Goal: Task Accomplishment & Management: Complete application form

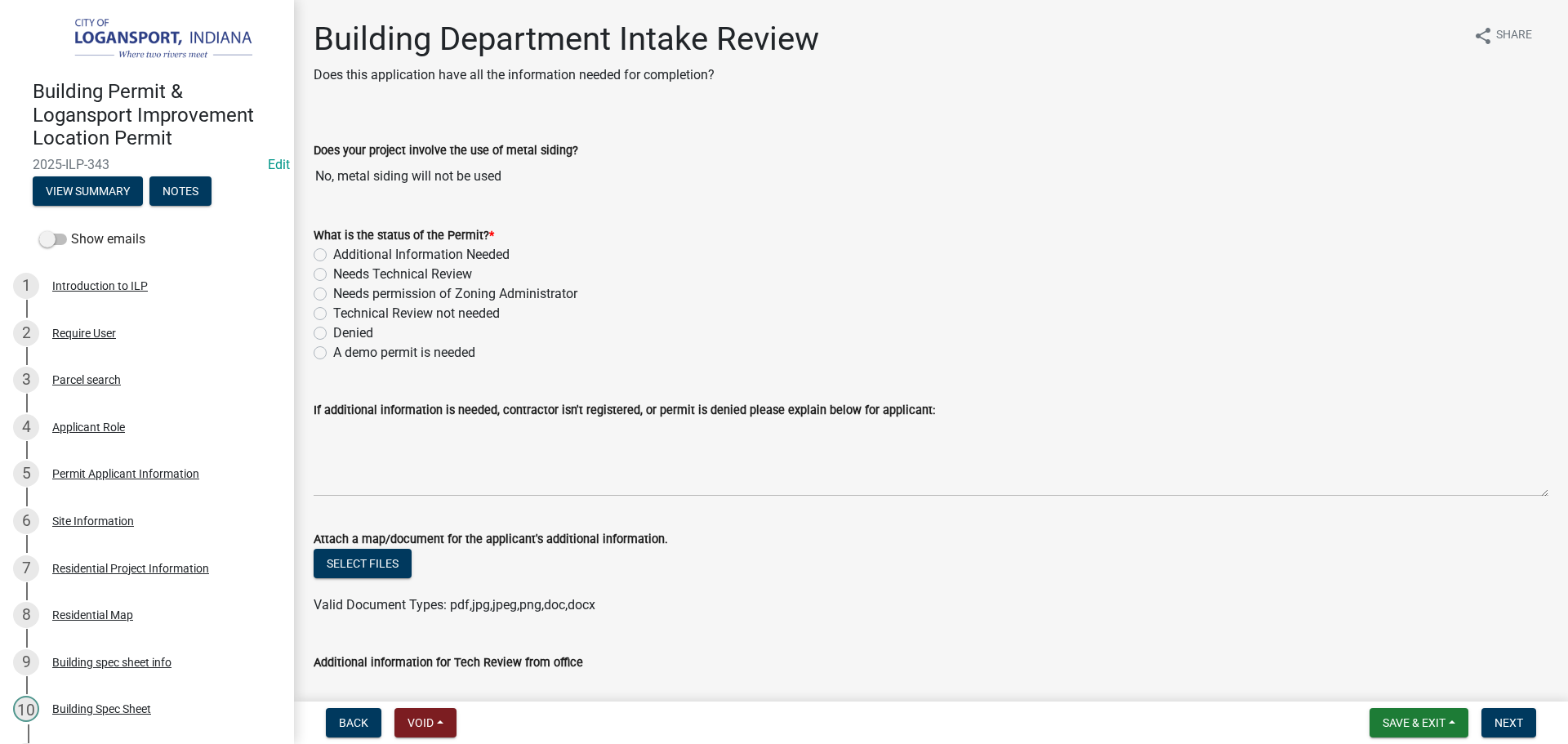
click at [333, 276] on label "Needs Technical Review" at bounding box center [402, 274] width 139 height 20
click at [333, 275] on input "Needs Technical Review" at bounding box center [338, 269] width 10 height 10
radio input "true"
click at [333, 255] on label "Additional Information Needed" at bounding box center [421, 254] width 177 height 20
click at [333, 255] on input "Additional Information Needed" at bounding box center [338, 250] width 10 height 10
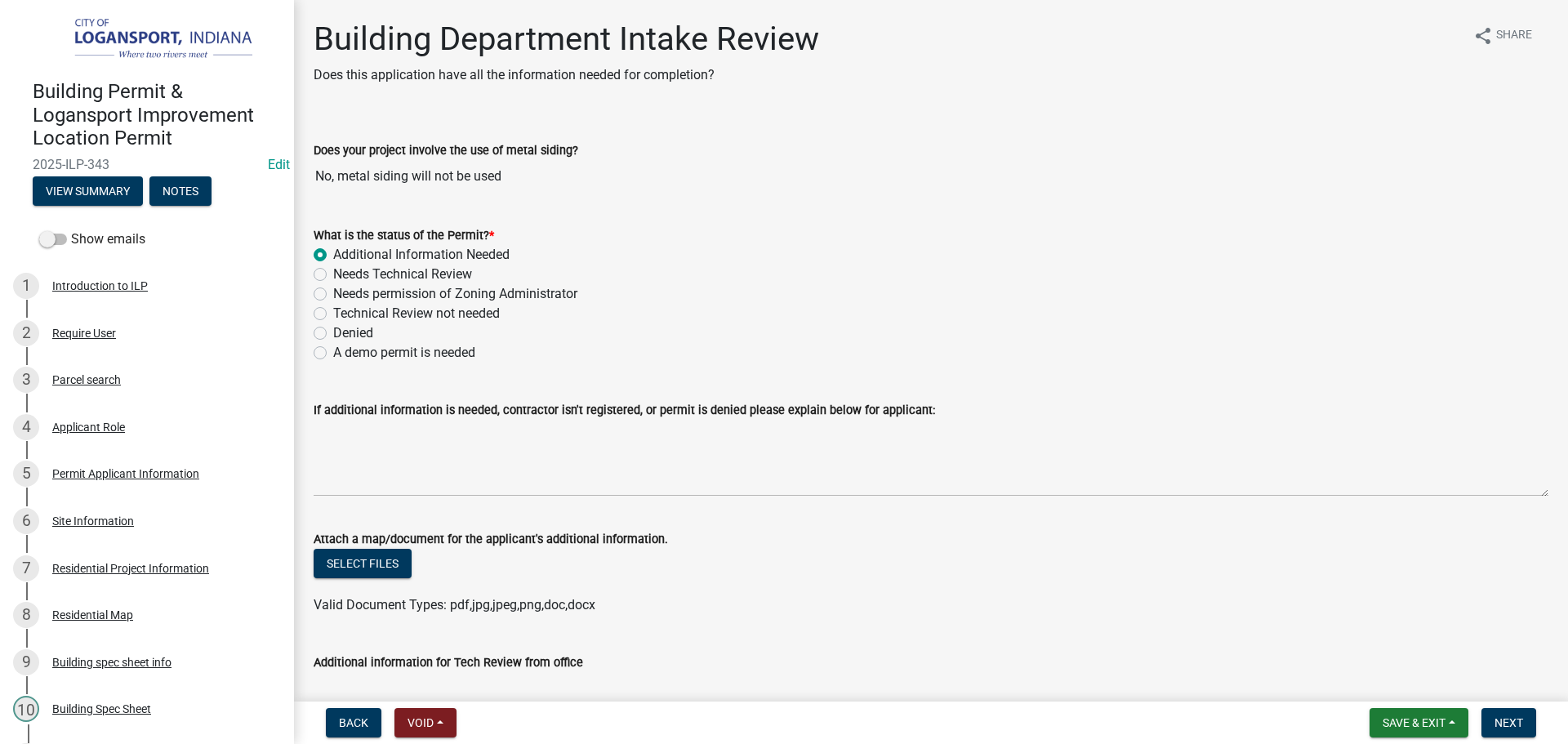
radio input "true"
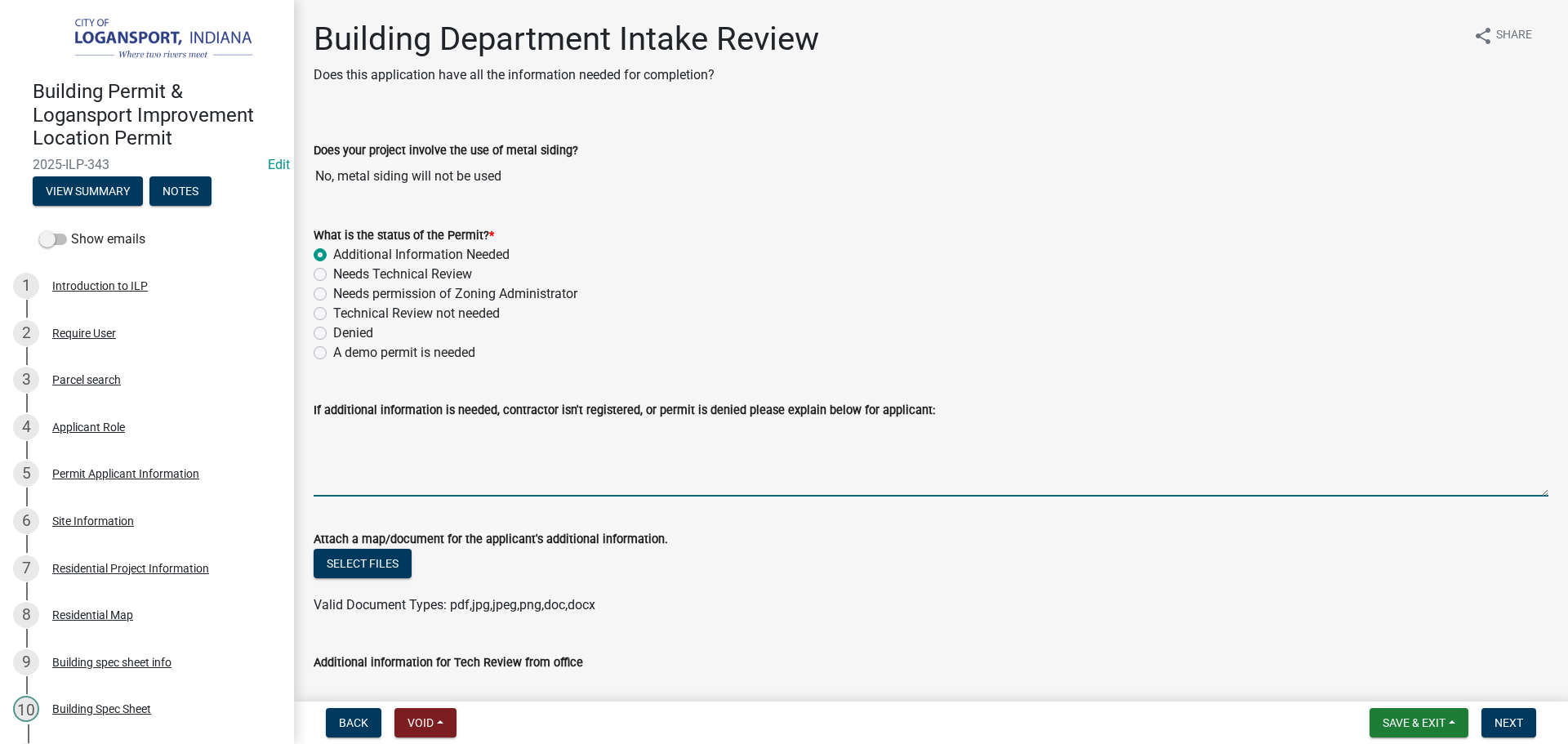
click at [334, 474] on textarea "If additional information is needed, contractor isn't registered, or permit is …" at bounding box center [932, 458] width 1235 height 77
type textarea "P"
click at [764, 431] on textarea "Where did you purchase the shed? They will need to be registered with the City …" at bounding box center [932, 458] width 1235 height 77
click at [468, 426] on textarea "Where did you purchase the shed? They will need to be registered with the City …" at bounding box center [932, 458] width 1235 height 77
click at [1110, 428] on textarea "Where did you purchase this shed? They will need to be registered with the City…" at bounding box center [932, 458] width 1235 height 77
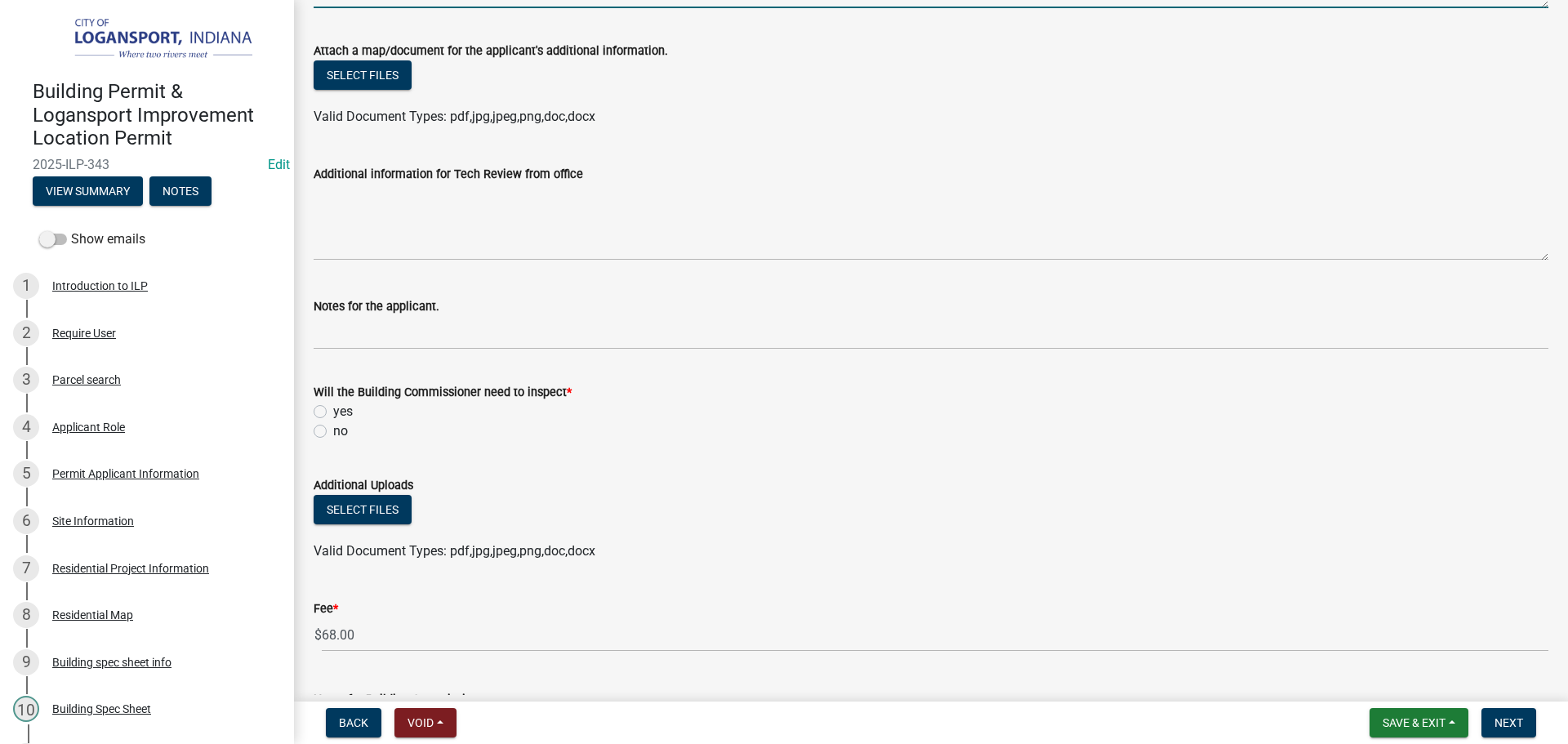
scroll to position [490, 0]
type textarea "Where did you purchase this shed? They will need to be registered with the City…"
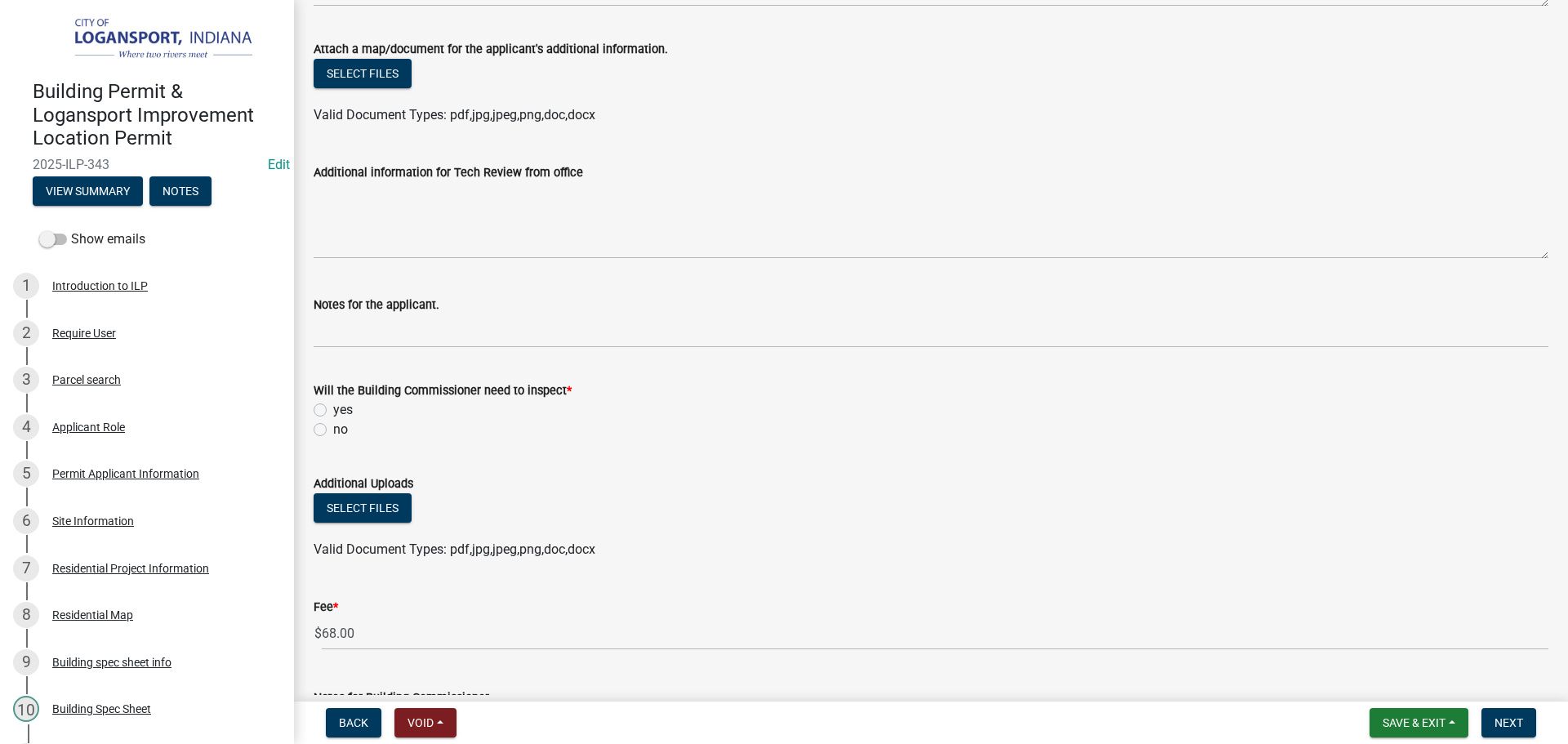
click at [333, 424] on label "no" at bounding box center [340, 429] width 15 height 20
click at [333, 424] on input "no" at bounding box center [338, 424] width 10 height 10
radio input "true"
click at [333, 408] on label "yes" at bounding box center [342, 409] width 20 height 20
click at [333, 408] on input "yes" at bounding box center [338, 405] width 10 height 10
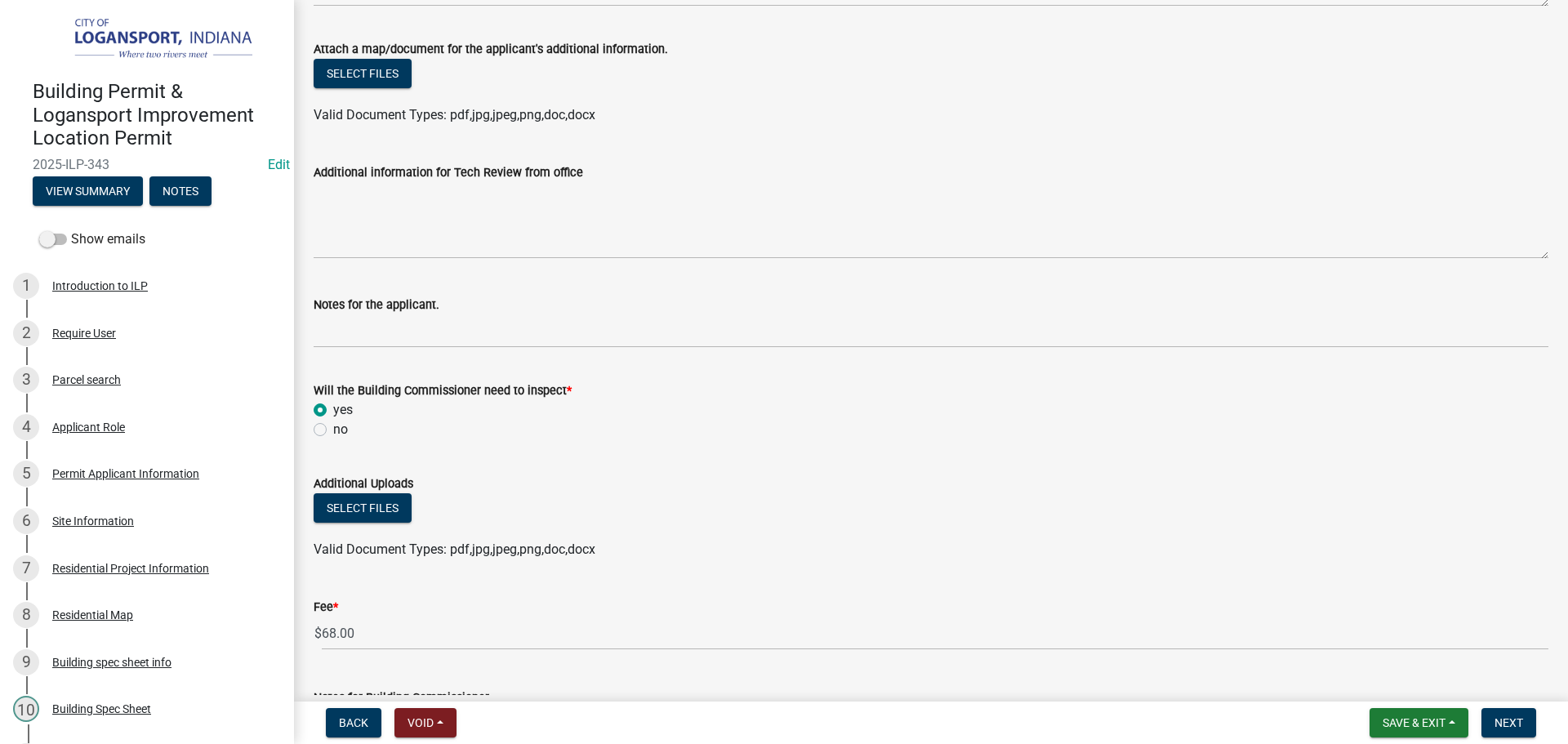
radio input "true"
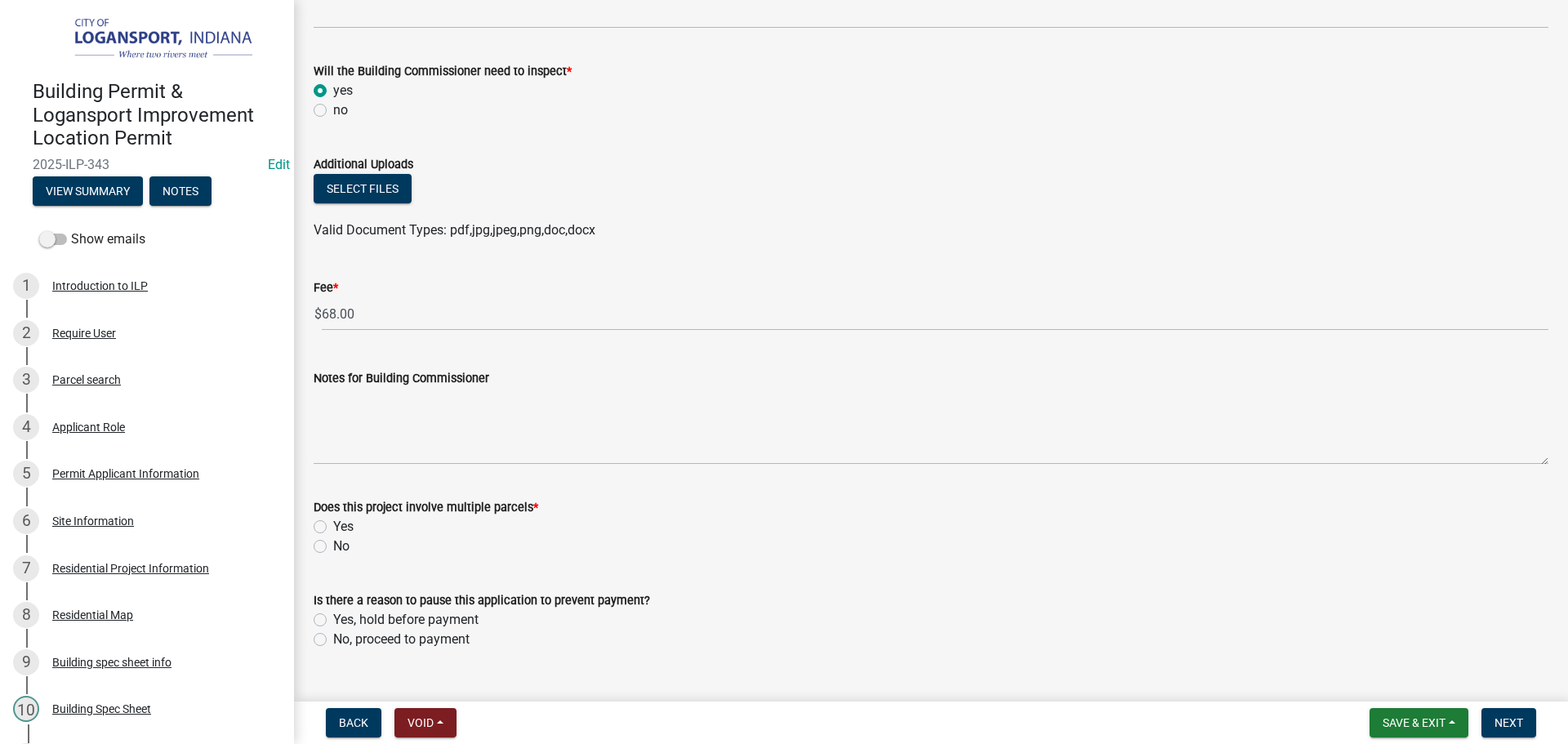
scroll to position [841, 0]
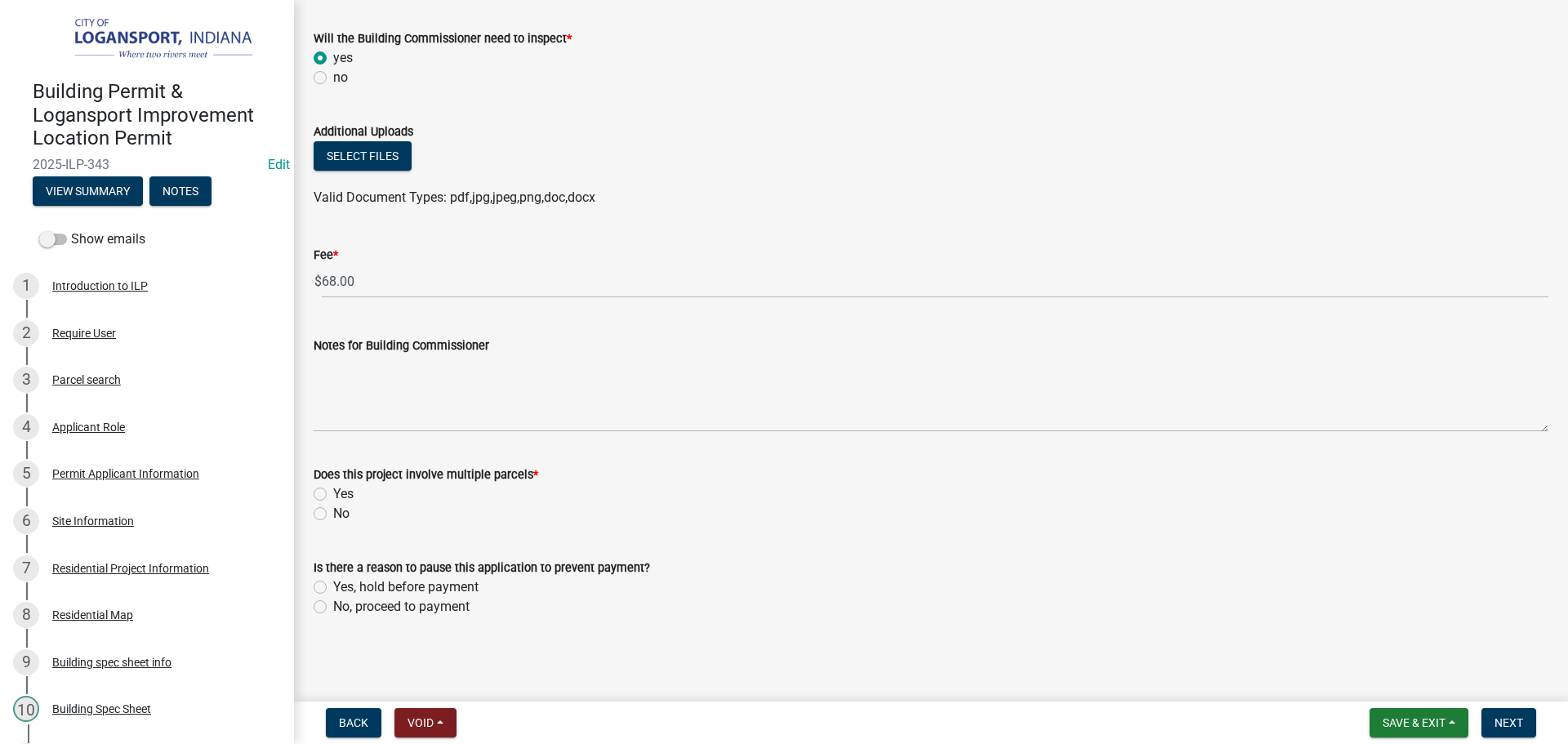
click at [333, 517] on label "No" at bounding box center [340, 513] width 16 height 20
click at [333, 514] on input "No" at bounding box center [338, 509] width 10 height 10
radio input "true"
click at [314, 616] on wm-data-entity-input "Is there a reason to pause this application to prevent payment? Yes, hold befor…" at bounding box center [932, 584] width 1235 height 93
click at [321, 599] on div "No, proceed to payment" at bounding box center [932, 606] width 1235 height 20
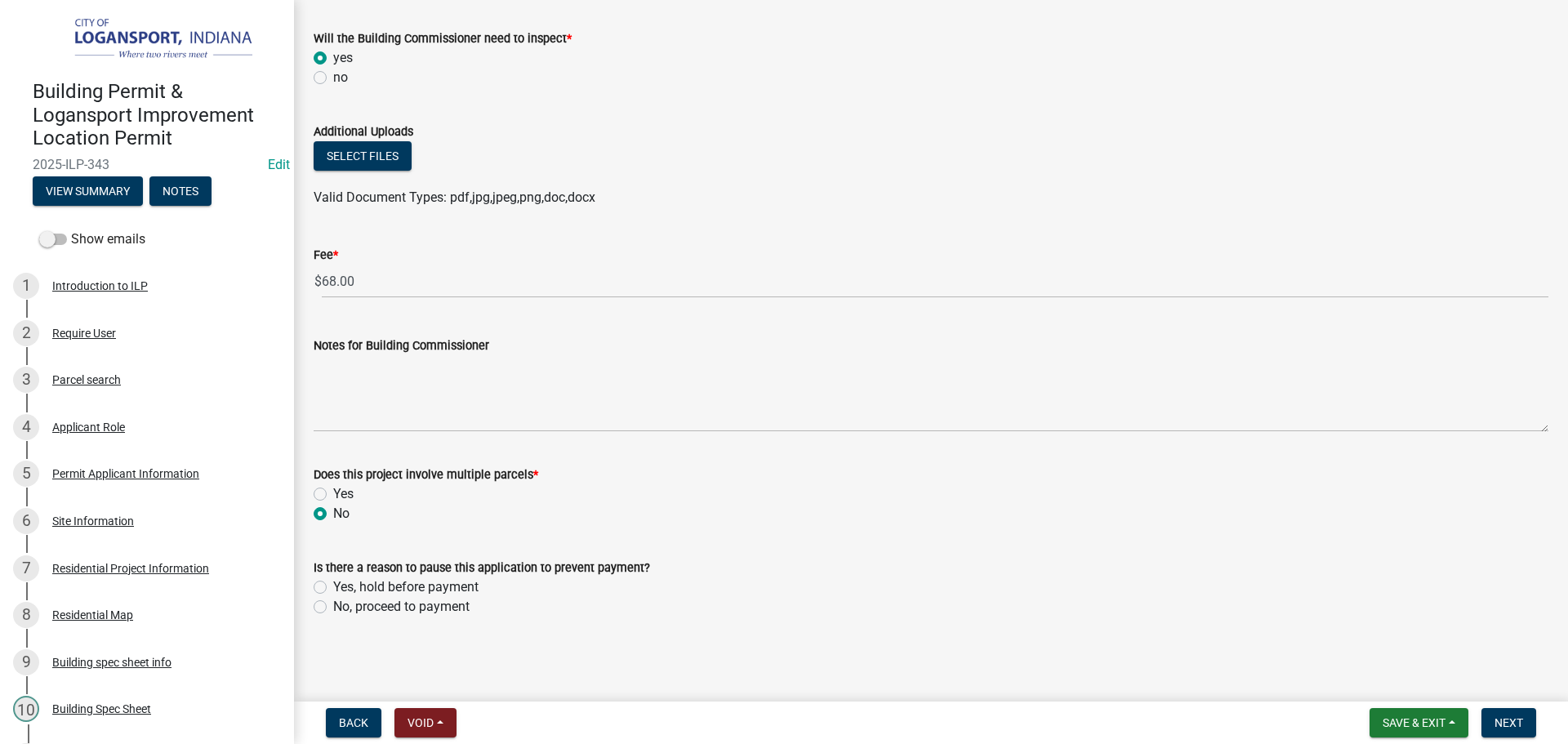
click at [326, 608] on div "No, proceed to payment" at bounding box center [932, 606] width 1235 height 20
click at [333, 608] on label "No, proceed to payment" at bounding box center [401, 606] width 136 height 20
click at [333, 608] on input "No, proceed to payment" at bounding box center [338, 601] width 10 height 10
radio input "true"
click at [1536, 713] on button "Next" at bounding box center [1509, 722] width 55 height 29
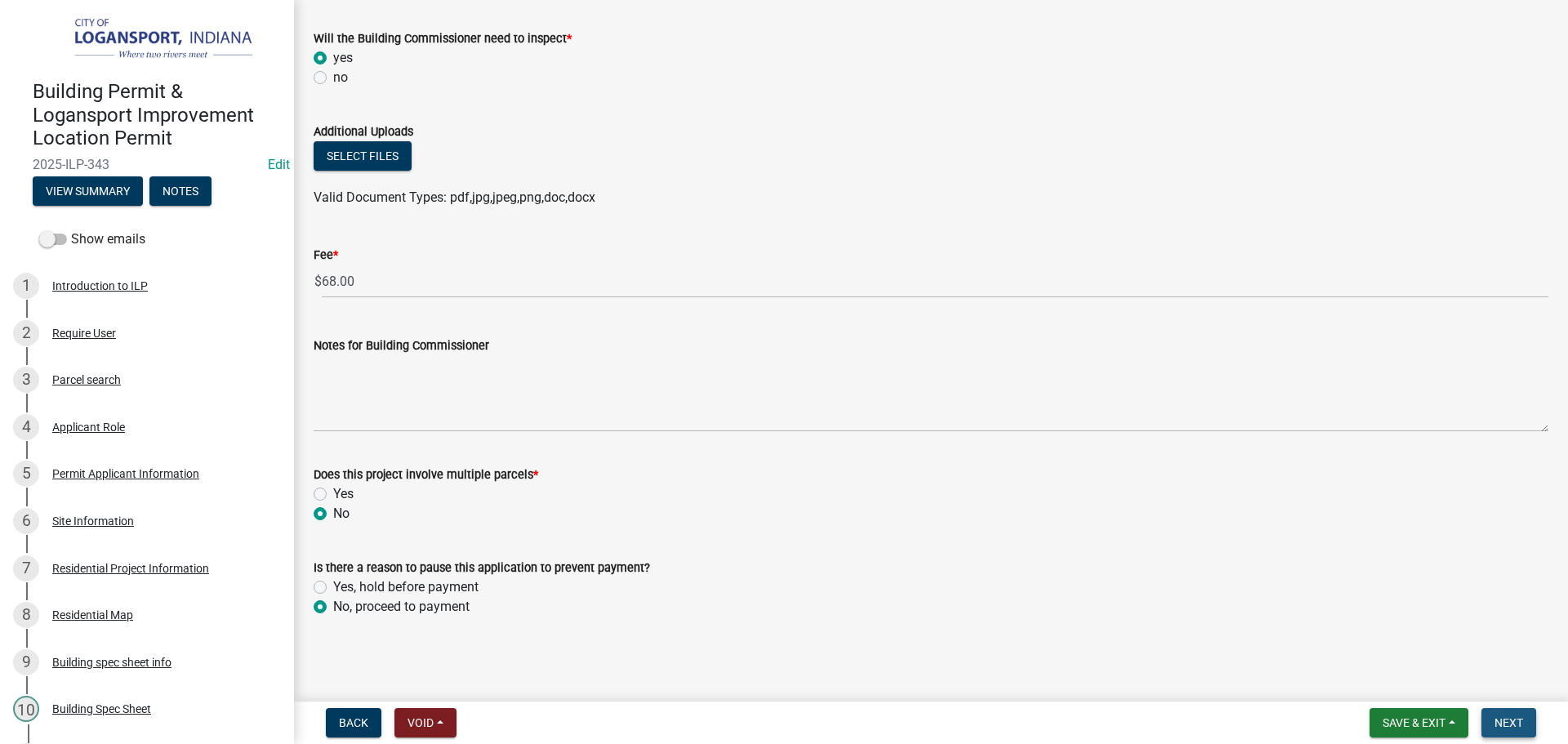
scroll to position [0, 0]
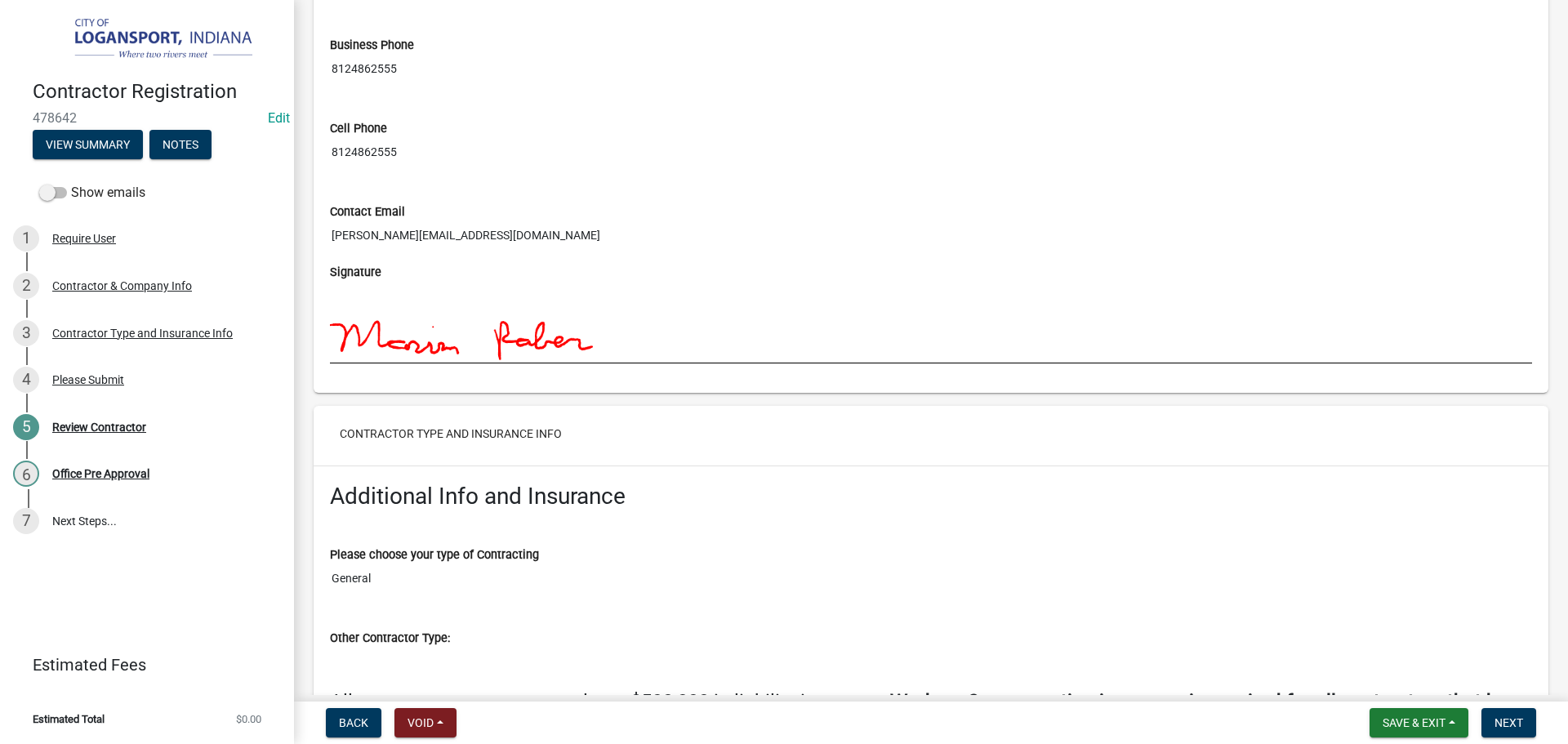
scroll to position [1796, 0]
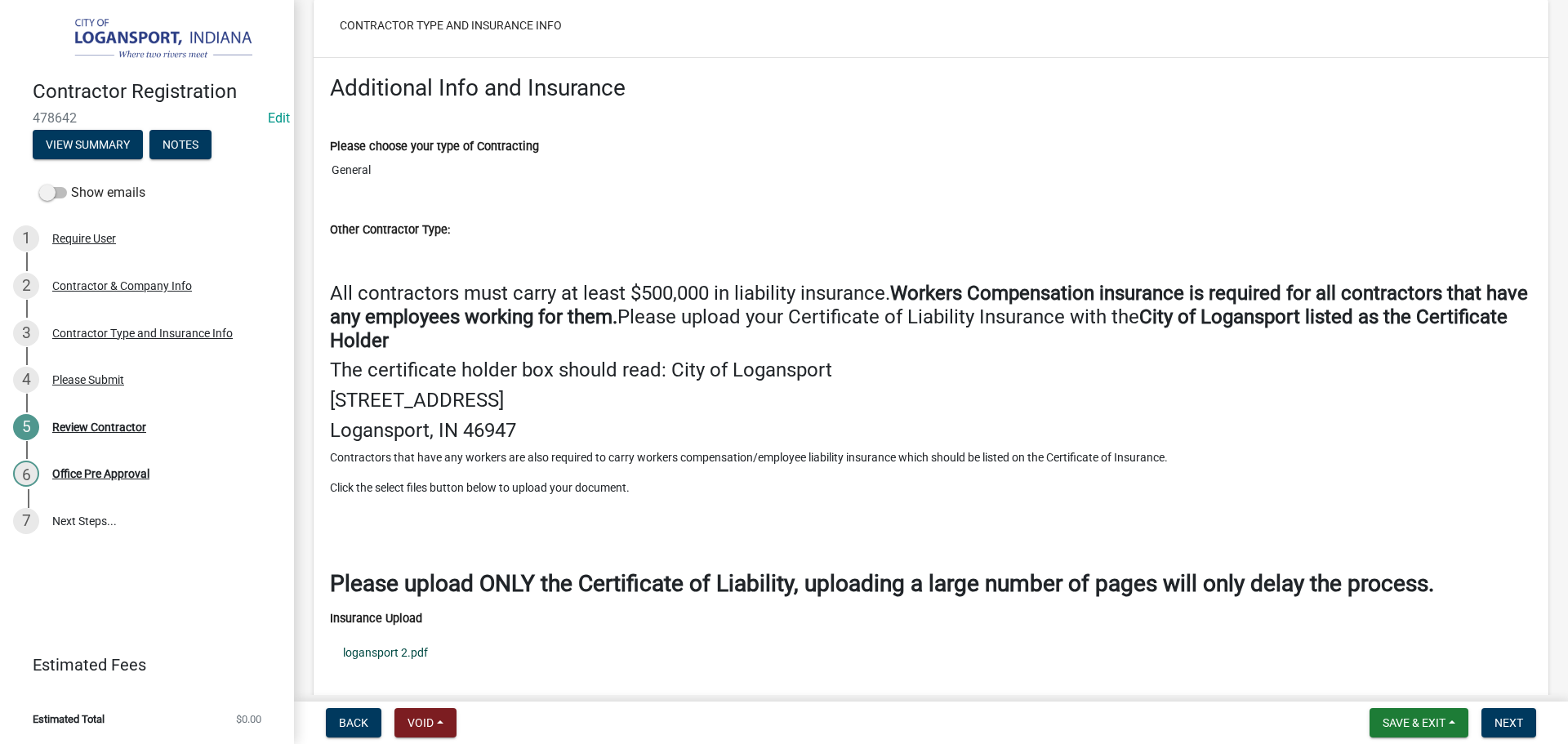
click at [361, 653] on link "logansport 2.pdf" at bounding box center [931, 652] width 1202 height 38
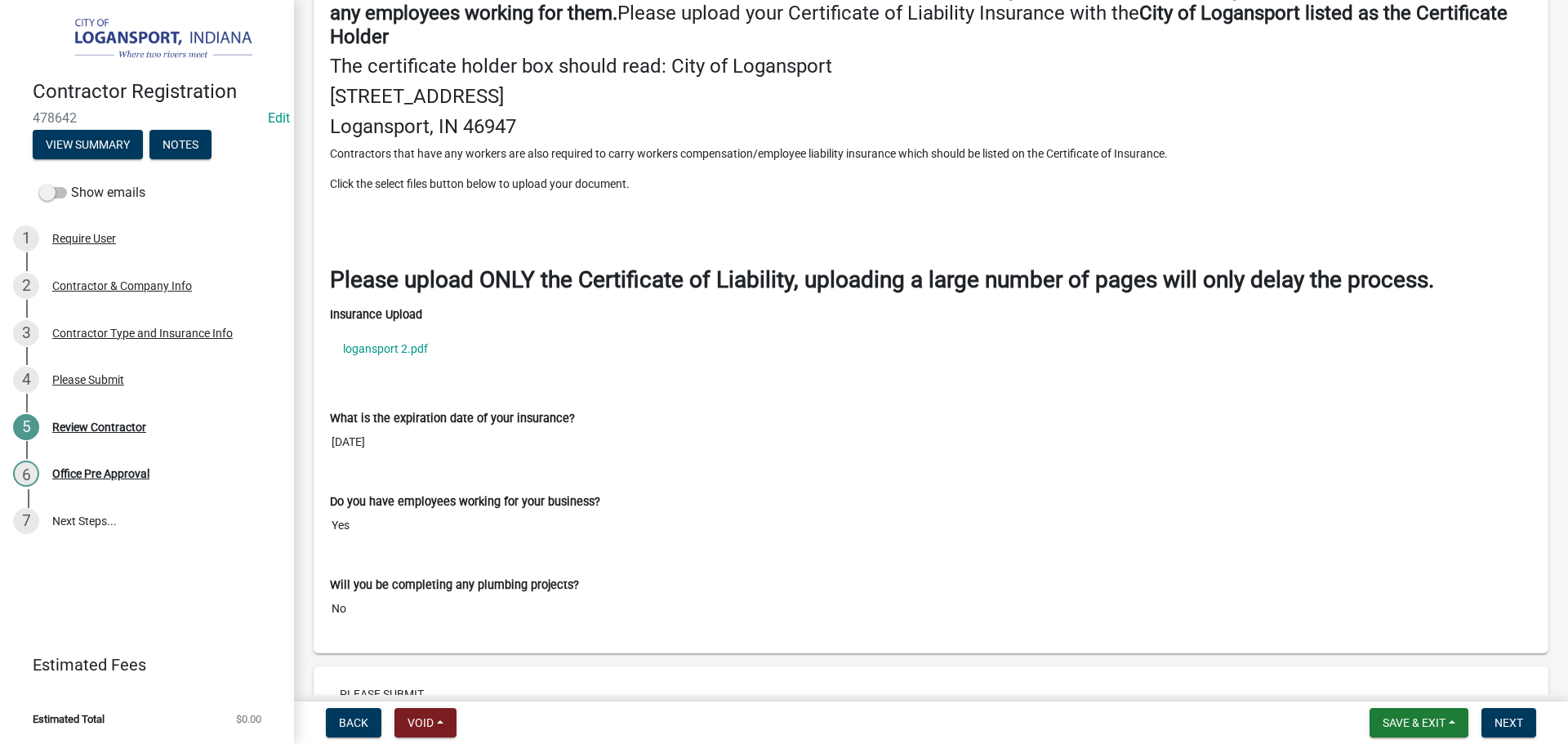
scroll to position [2122, 0]
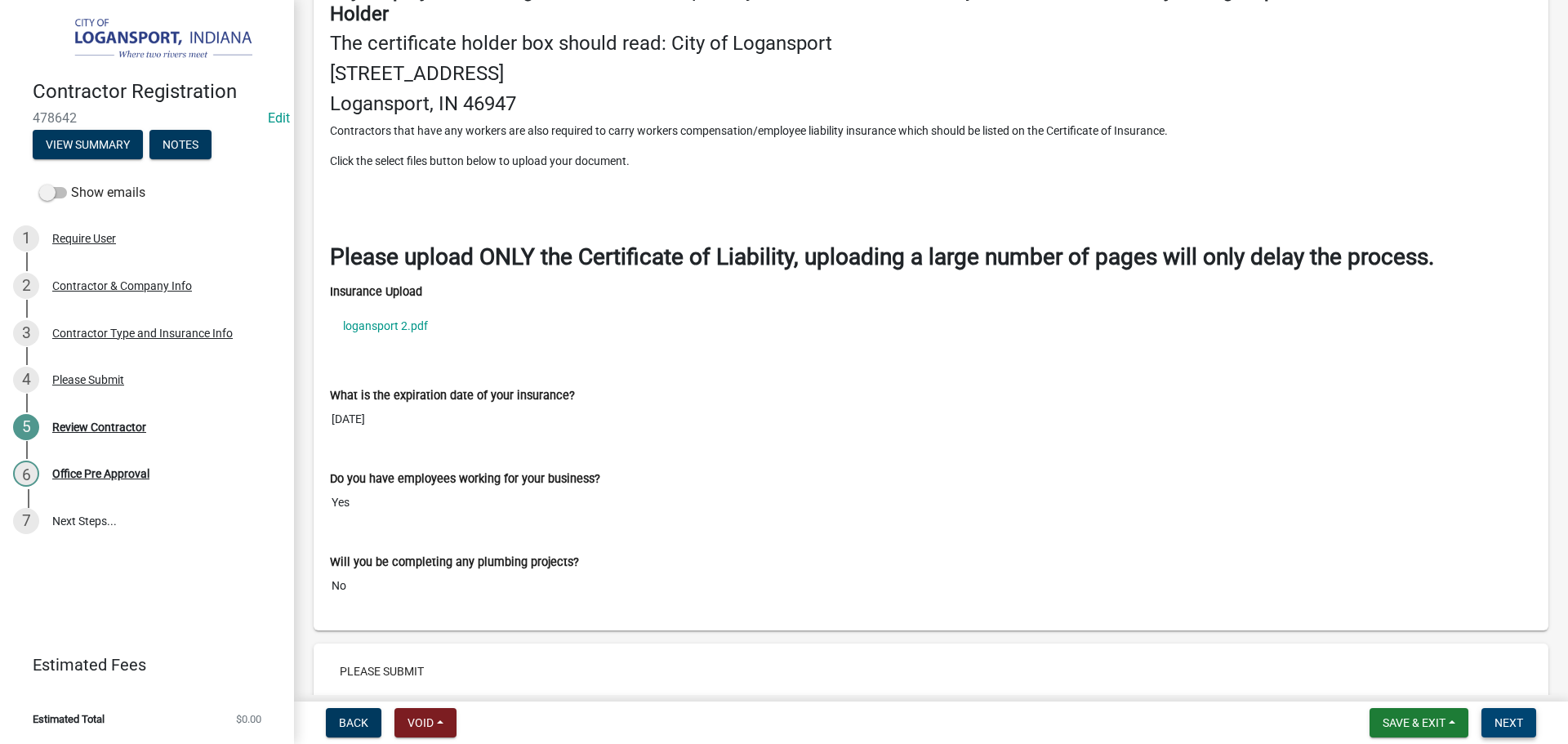
click at [1500, 723] on span "Next" at bounding box center [1508, 722] width 28 height 13
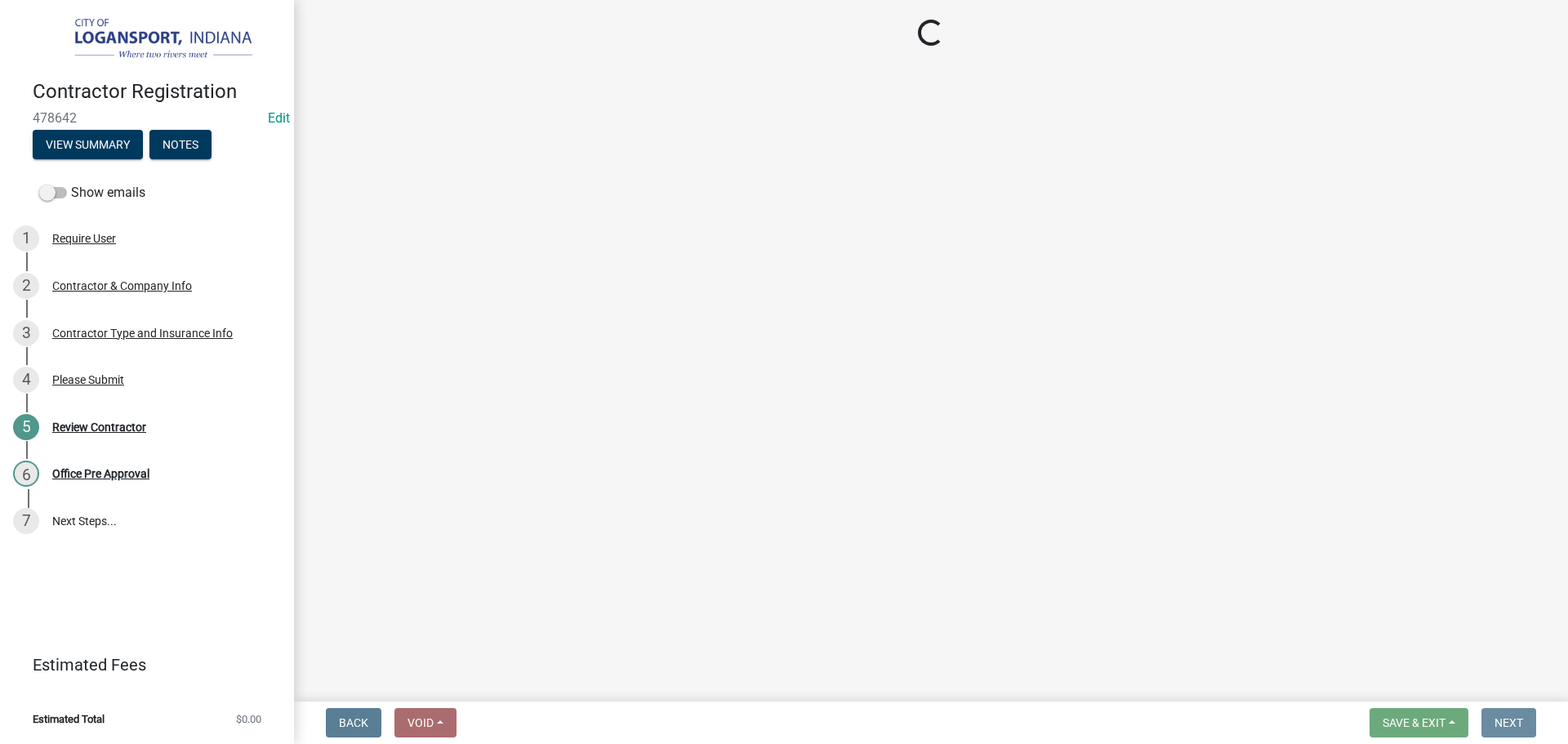
scroll to position [0, 0]
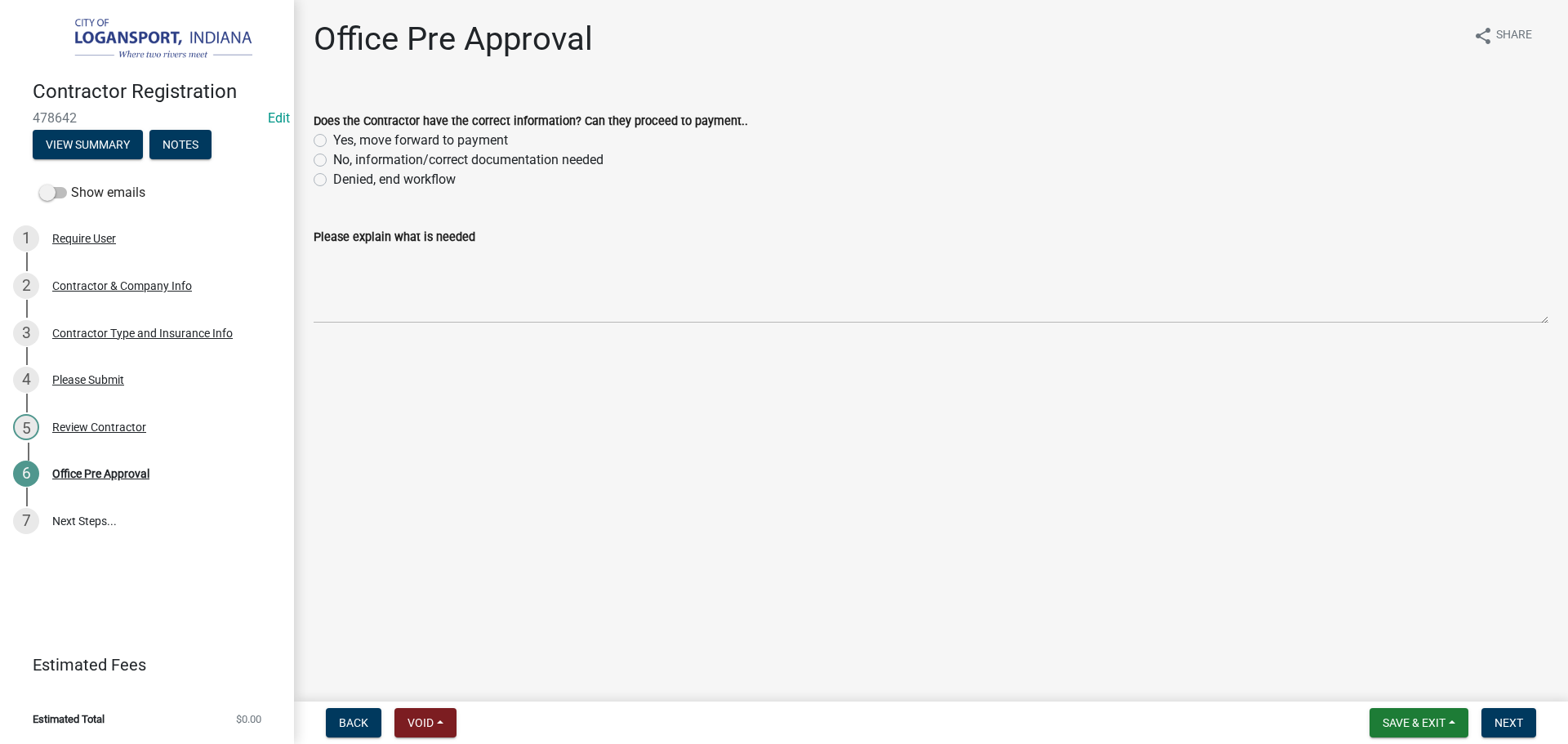
click at [333, 141] on label "Yes, move forward to payment" at bounding box center [420, 140] width 175 height 20
click at [333, 141] on input "Yes, move forward to payment" at bounding box center [338, 135] width 10 height 10
radio input "true"
click at [1507, 716] on span "Next" at bounding box center [1508, 722] width 28 height 13
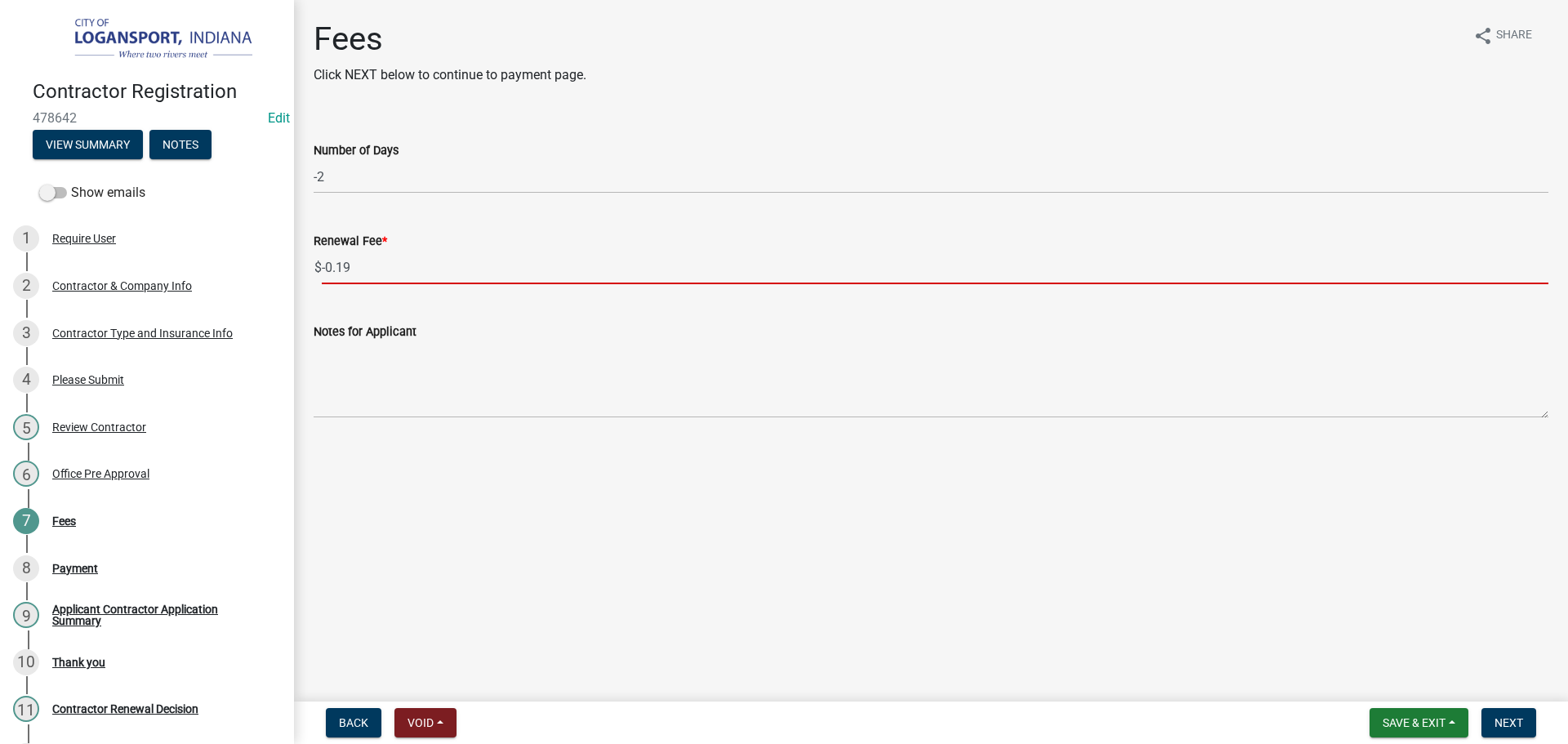
click at [361, 266] on input "-0.19" at bounding box center [934, 267] width 1227 height 33
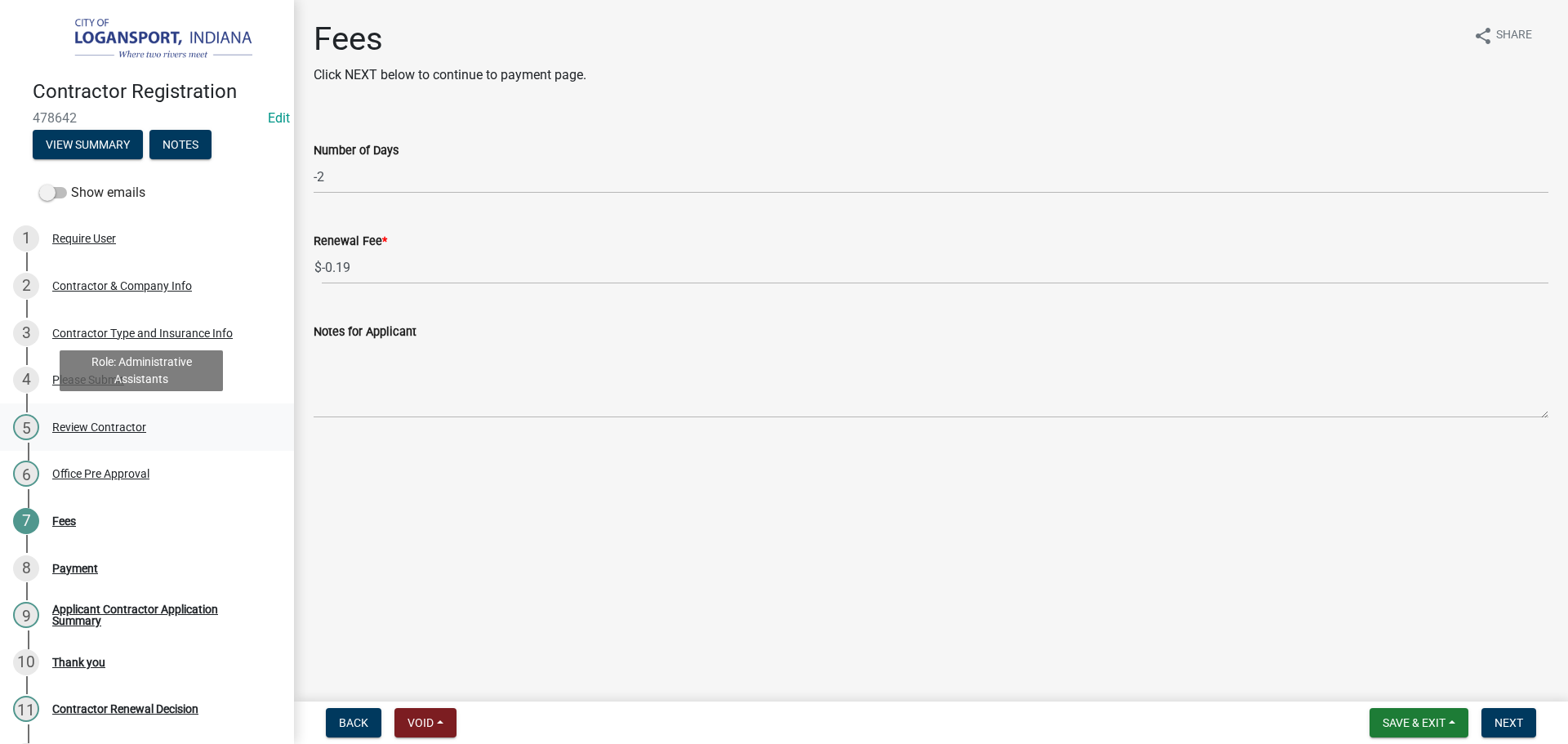
click at [95, 424] on div "Review Contractor" at bounding box center [98, 427] width 94 height 11
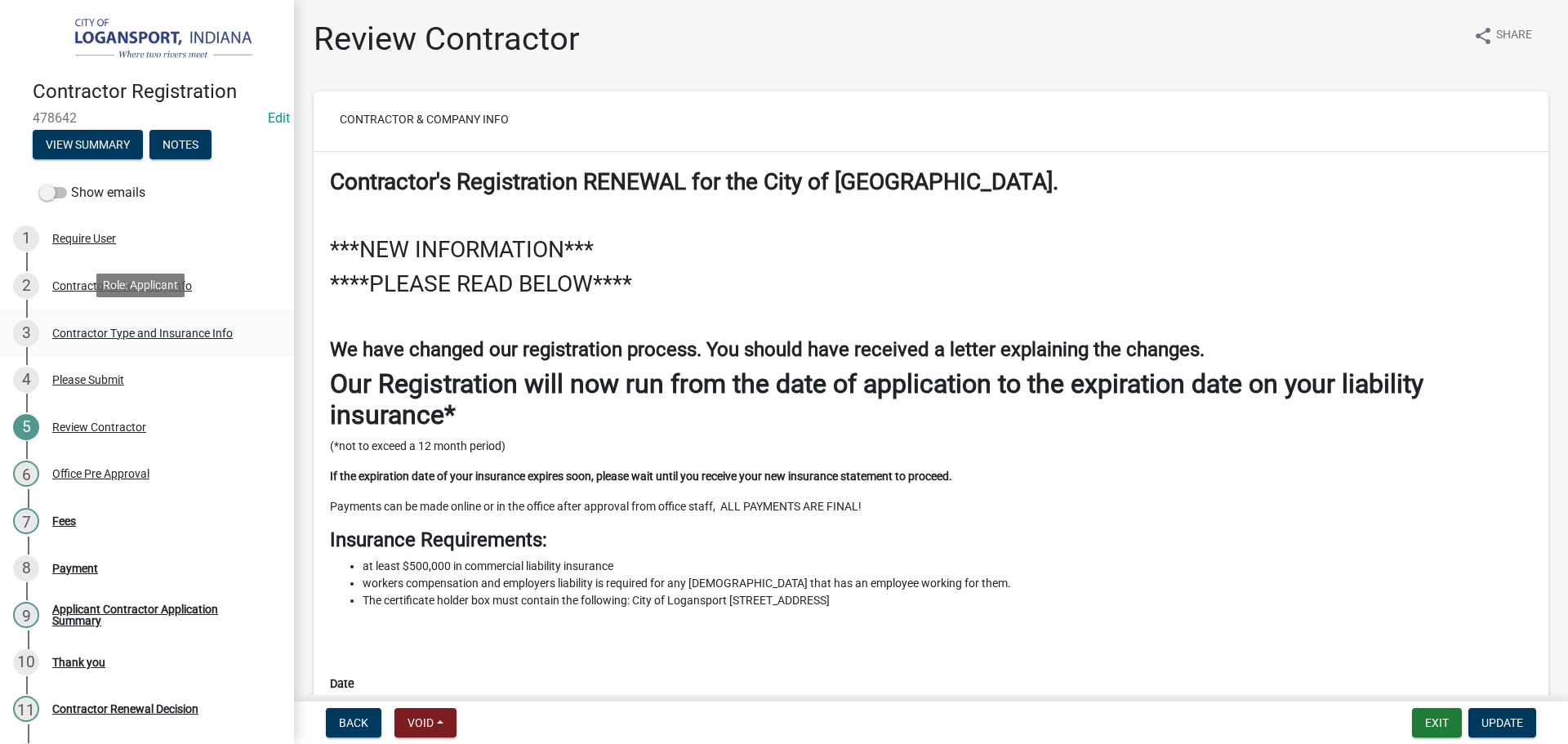
click at [98, 320] on div "3 Contractor Type and Insurance Info" at bounding box center [140, 334] width 254 height 26
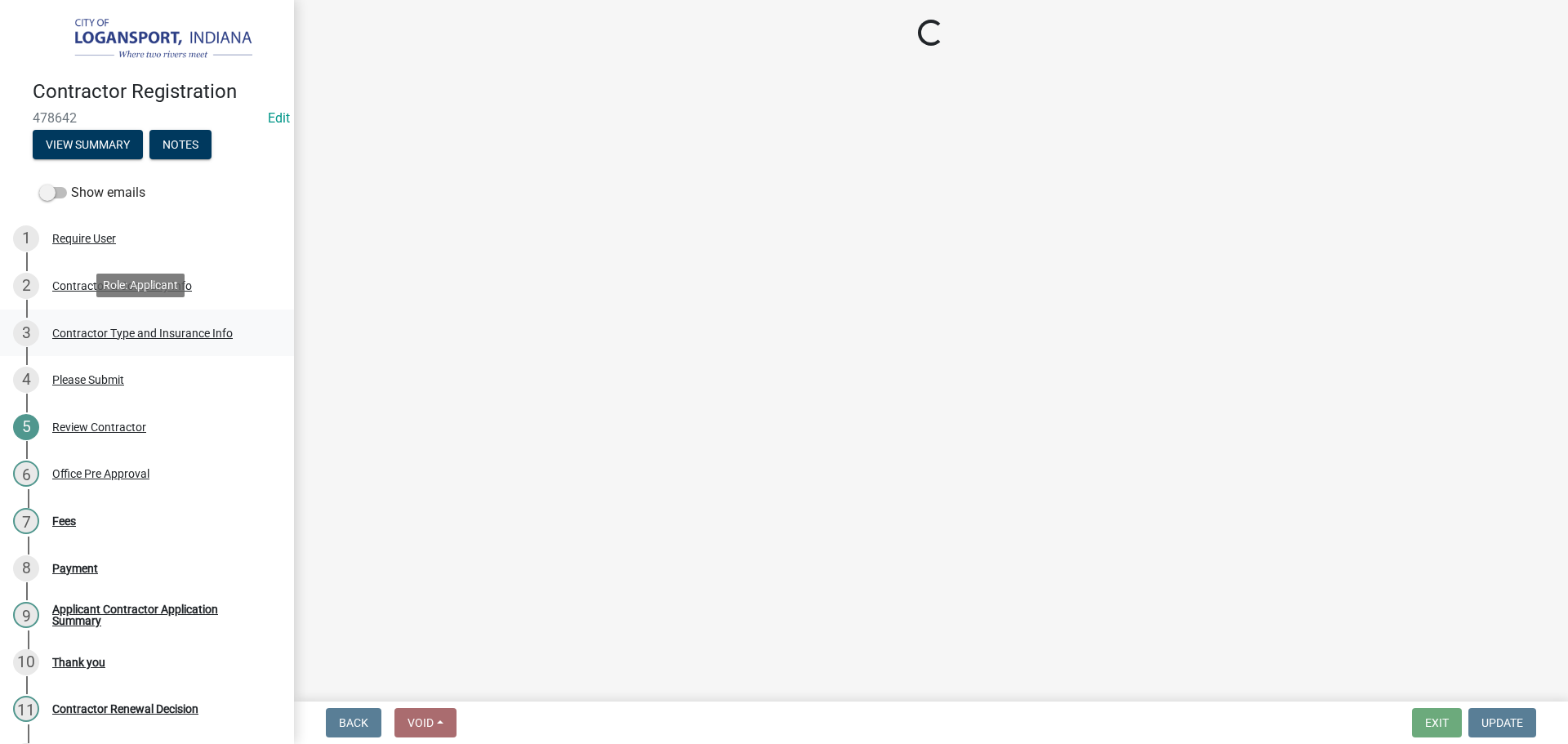
select select "03705ffd-7527-4ddb-a600-46f4763bc457"
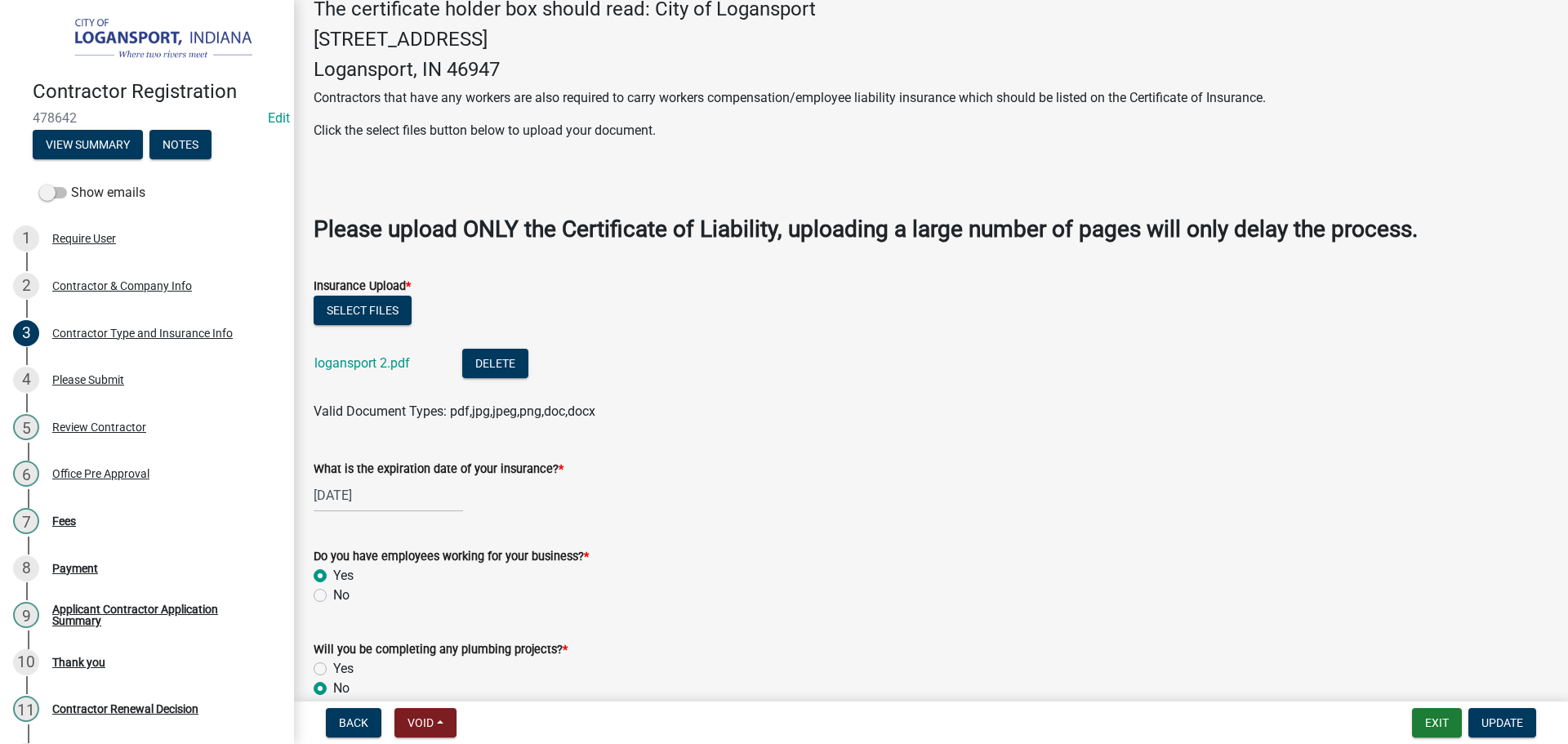
scroll to position [408, 0]
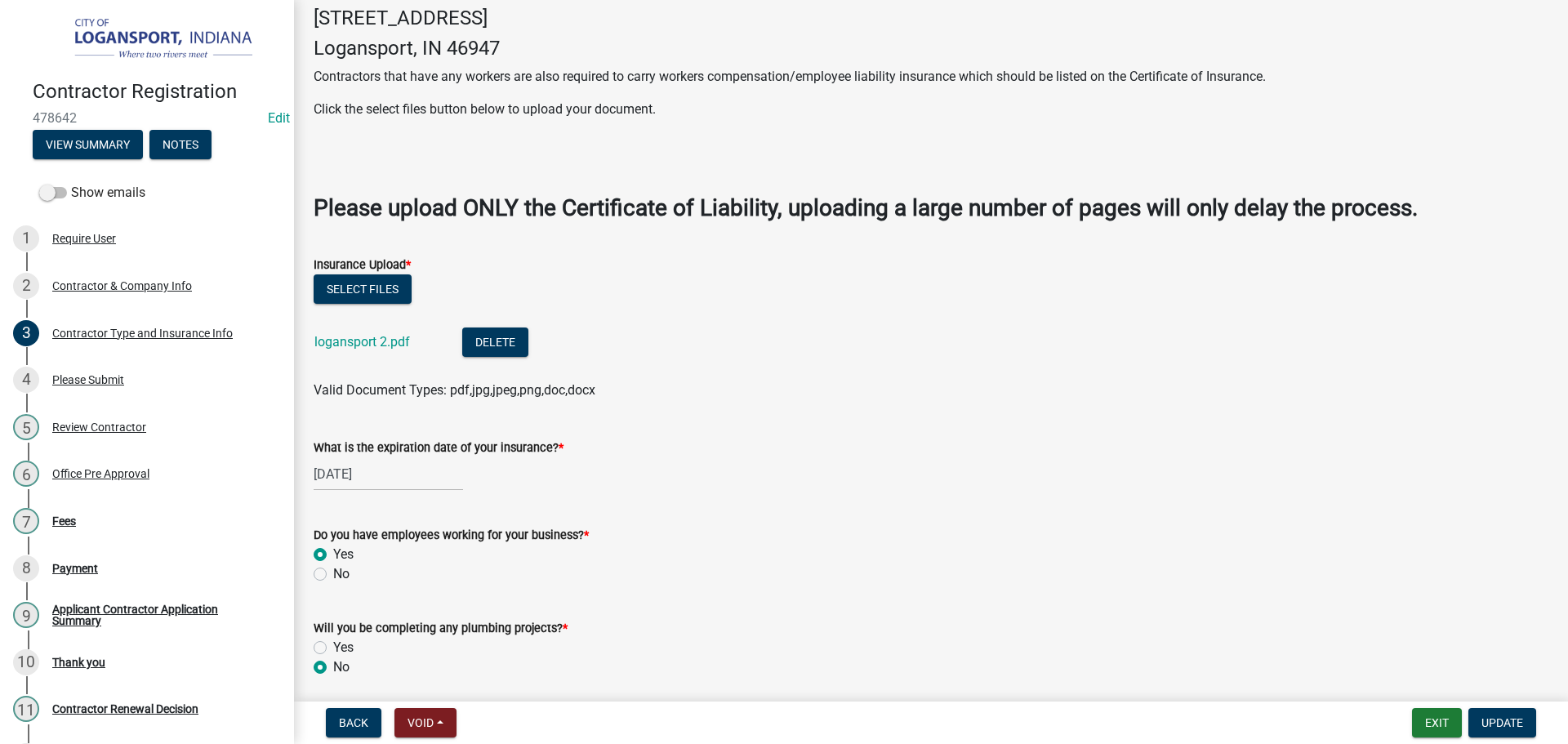
select select "9"
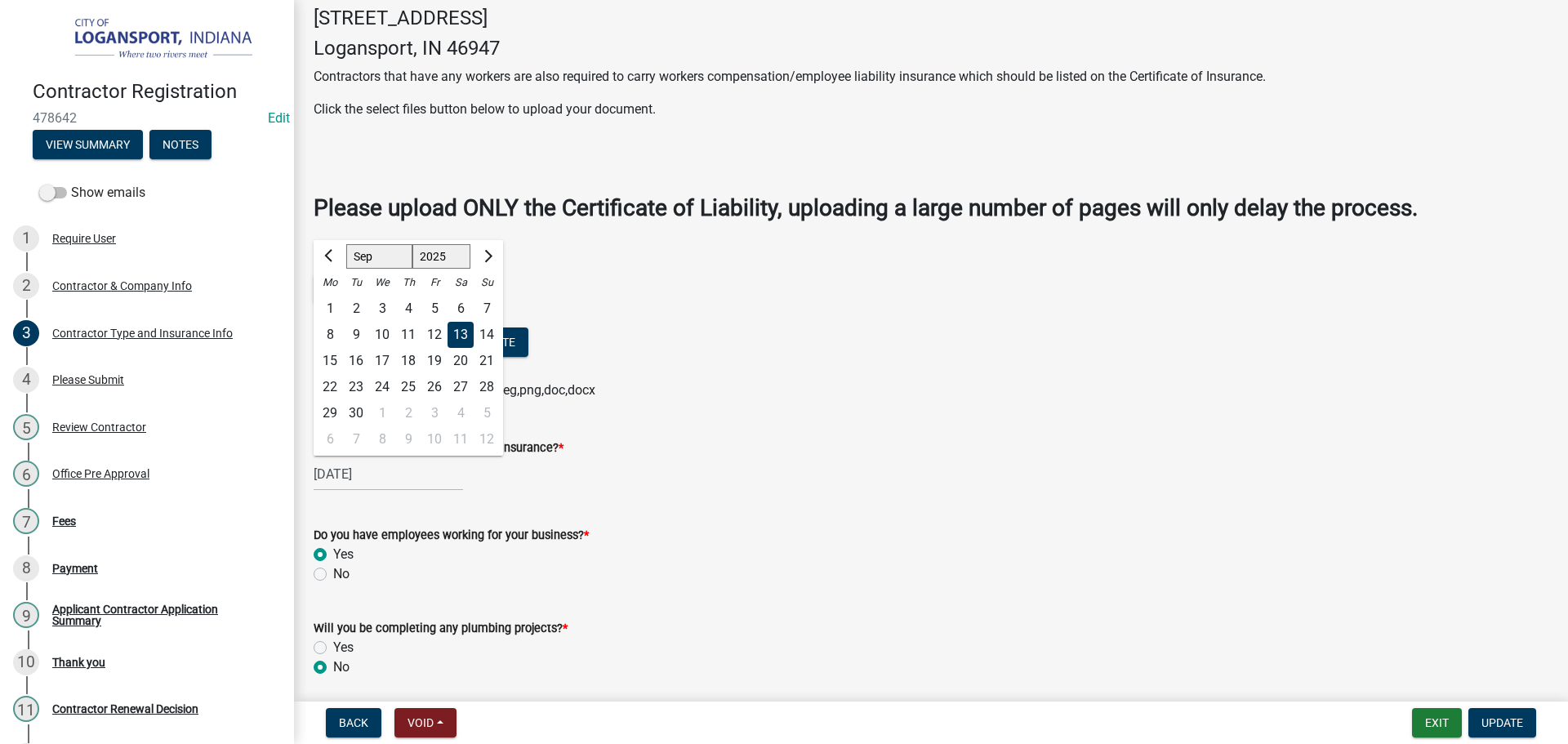
click at [380, 491] on div "09/13/2025 Jan Feb Mar Apr May Jun Jul Aug Sep Oct Nov Dec 1525 1526 1527 1528 …" at bounding box center [389, 474] width 149 height 33
click at [438, 268] on select "1525 1526 1527 1528 1529 1530 1531 1532 1533 1534 1535 1536 1537 1538 1539 1540…" at bounding box center [442, 256] width 59 height 25
select select "2026"
click at [412, 267] on select "1525 1526 1527 1528 1529 1530 1531 1532 1533 1534 1535 1536 1537 1538 1539 1540…" at bounding box center [442, 256] width 59 height 25
click at [483, 348] on div "13" at bounding box center [487, 335] width 26 height 26
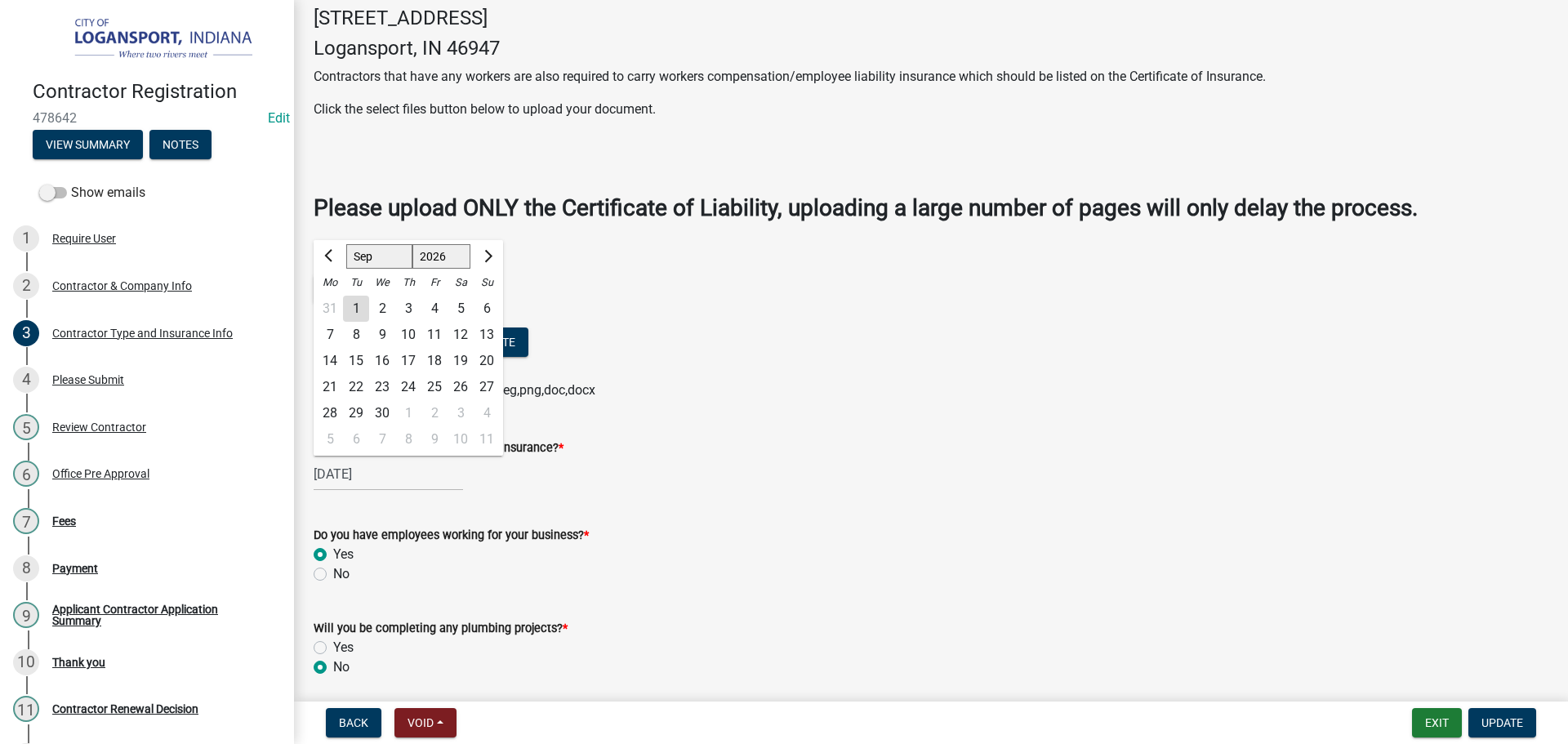
type input "09/13/2026"
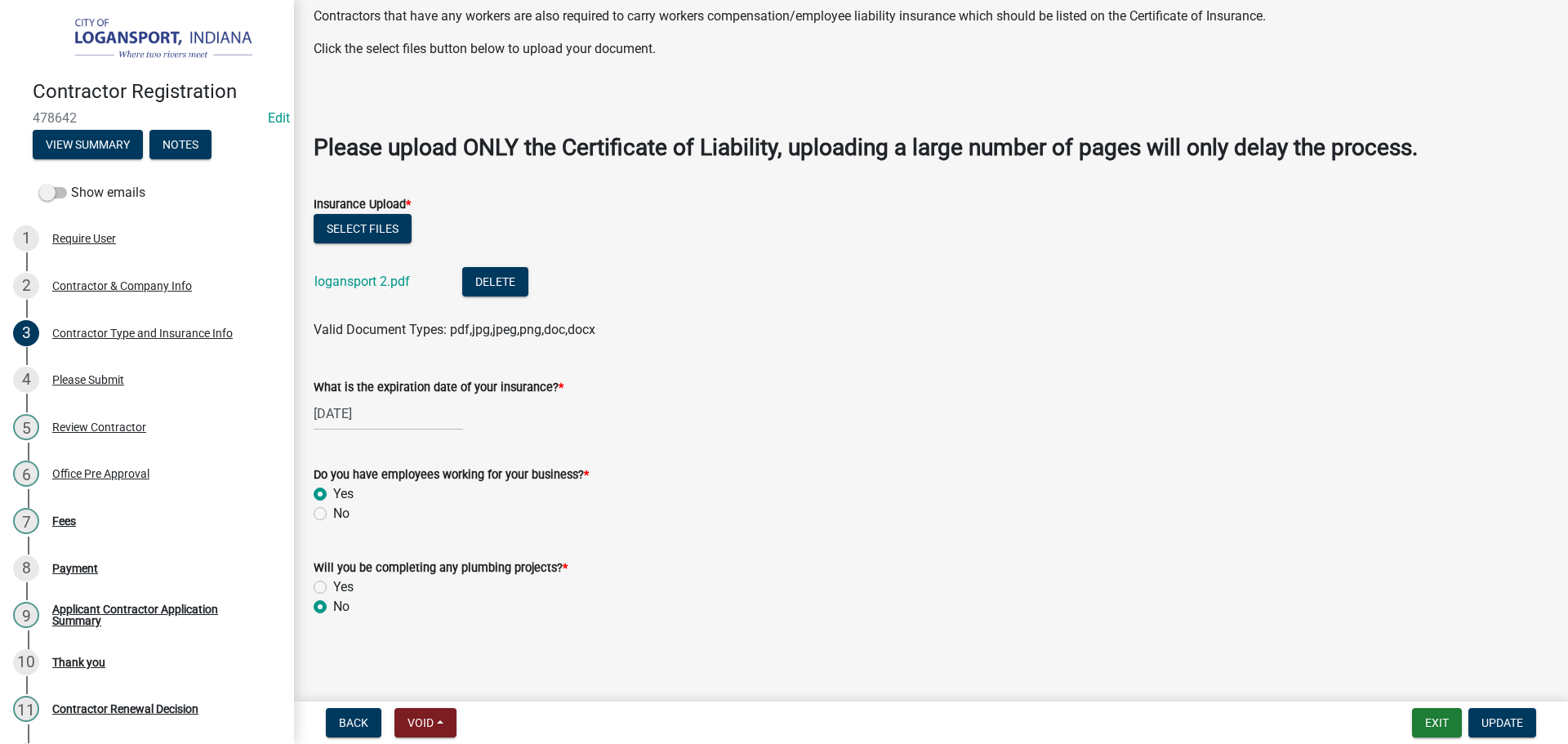
scroll to position [493, 0]
click at [1502, 724] on span "Update" at bounding box center [1503, 722] width 42 height 13
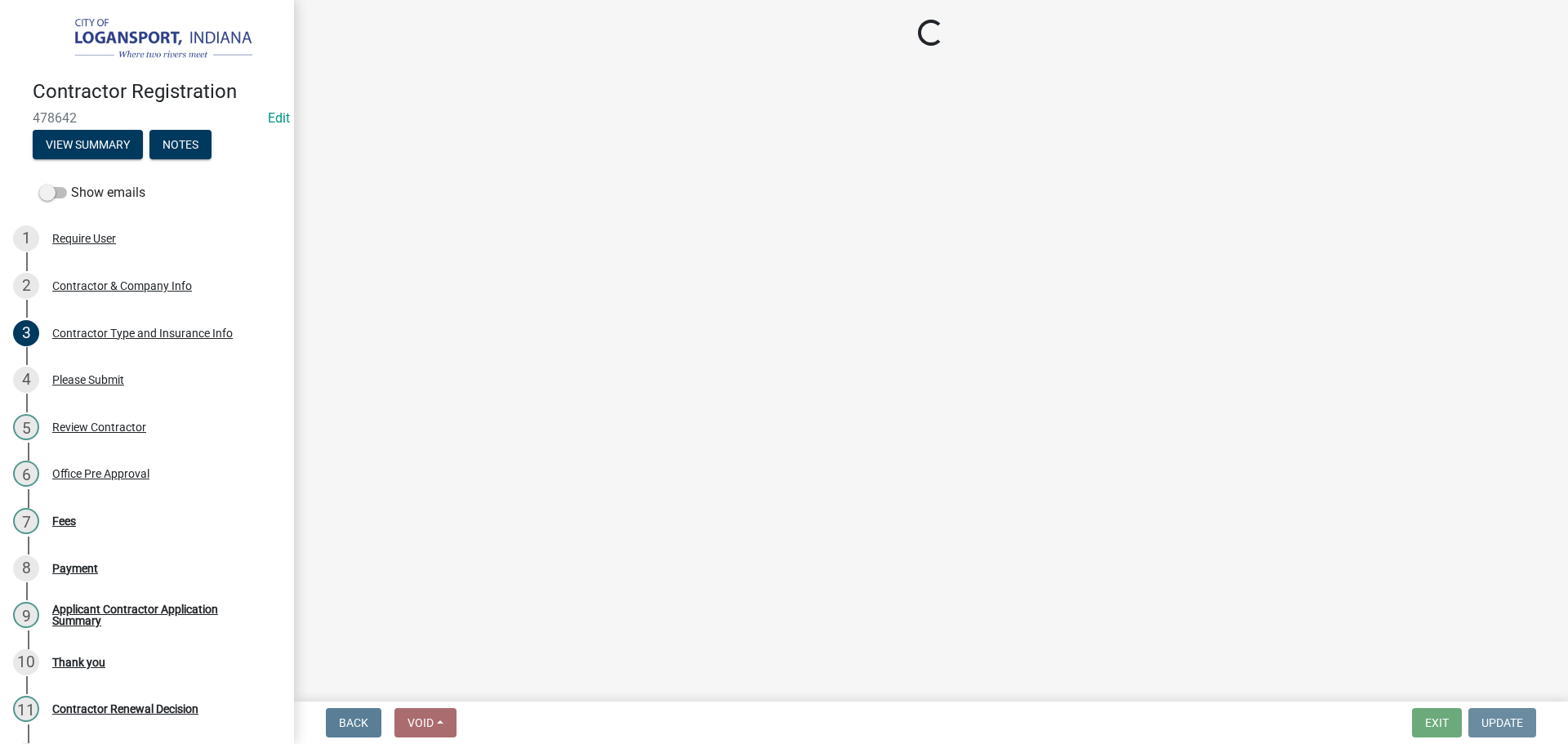
scroll to position [0, 0]
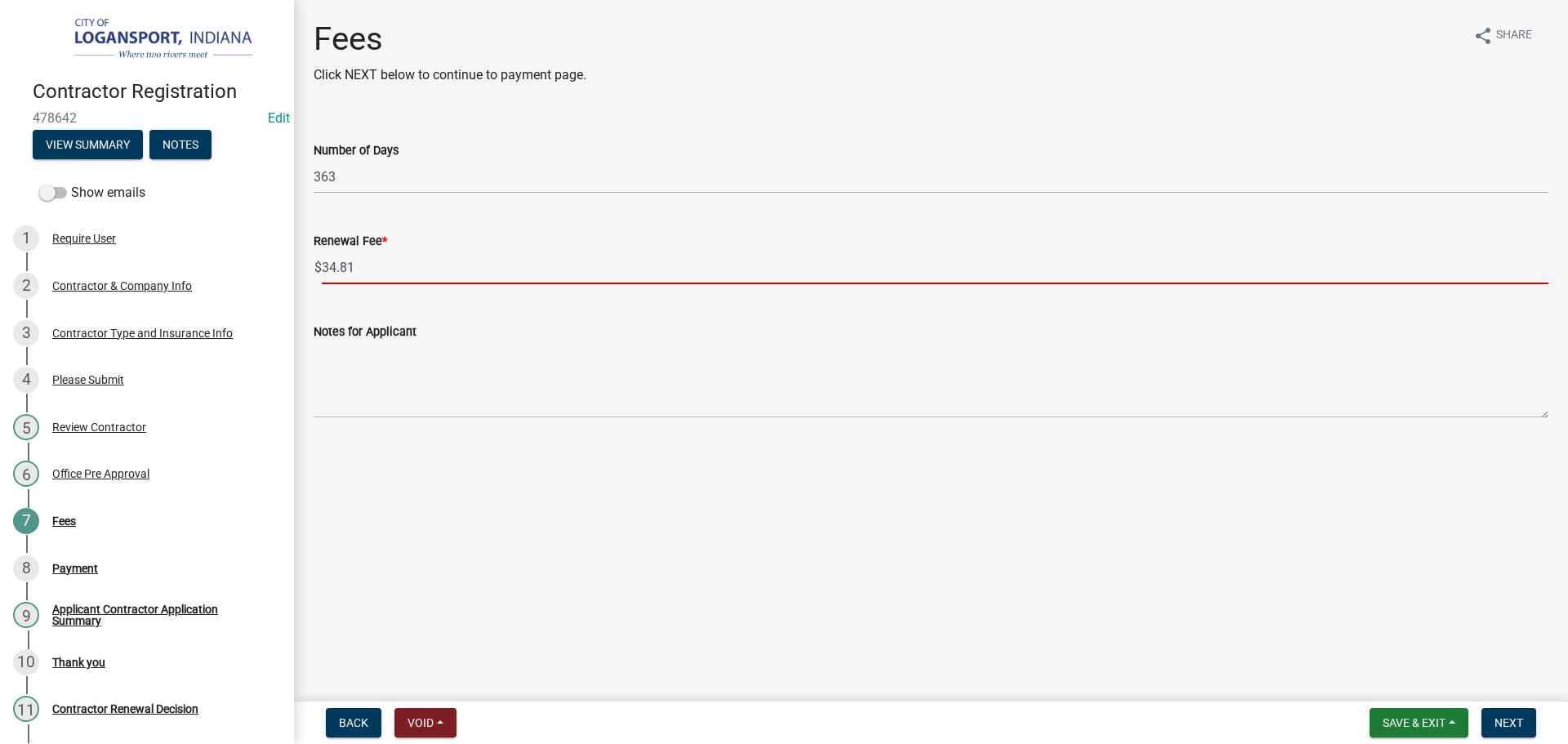
click at [384, 278] on input "34.81" at bounding box center [934, 267] width 1227 height 33
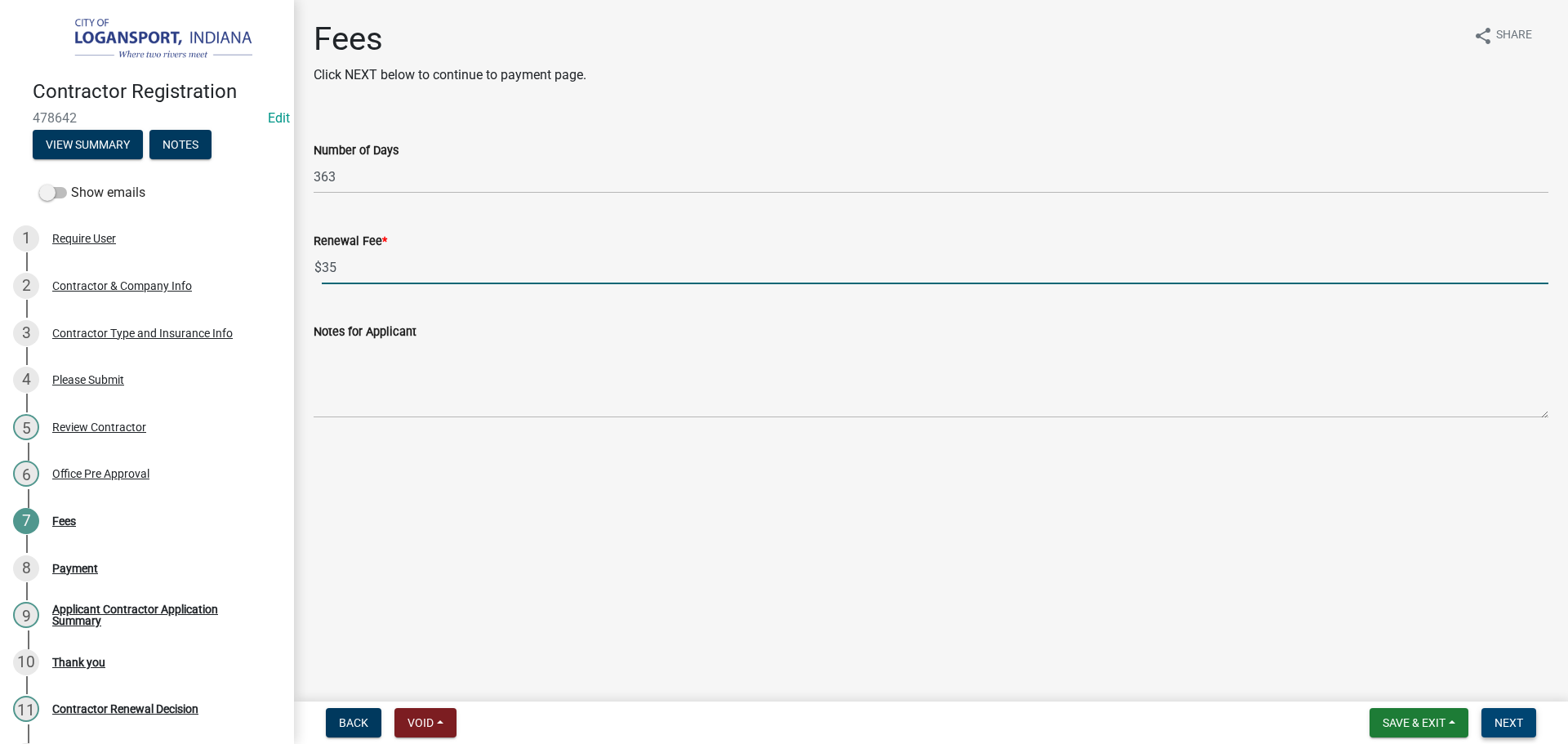
type input "35"
drag, startPoint x: 1510, startPoint y: 718, endPoint x: 1513, endPoint y: 709, distance: 9.5
click at [1512, 718] on span "Next" at bounding box center [1508, 722] width 28 height 13
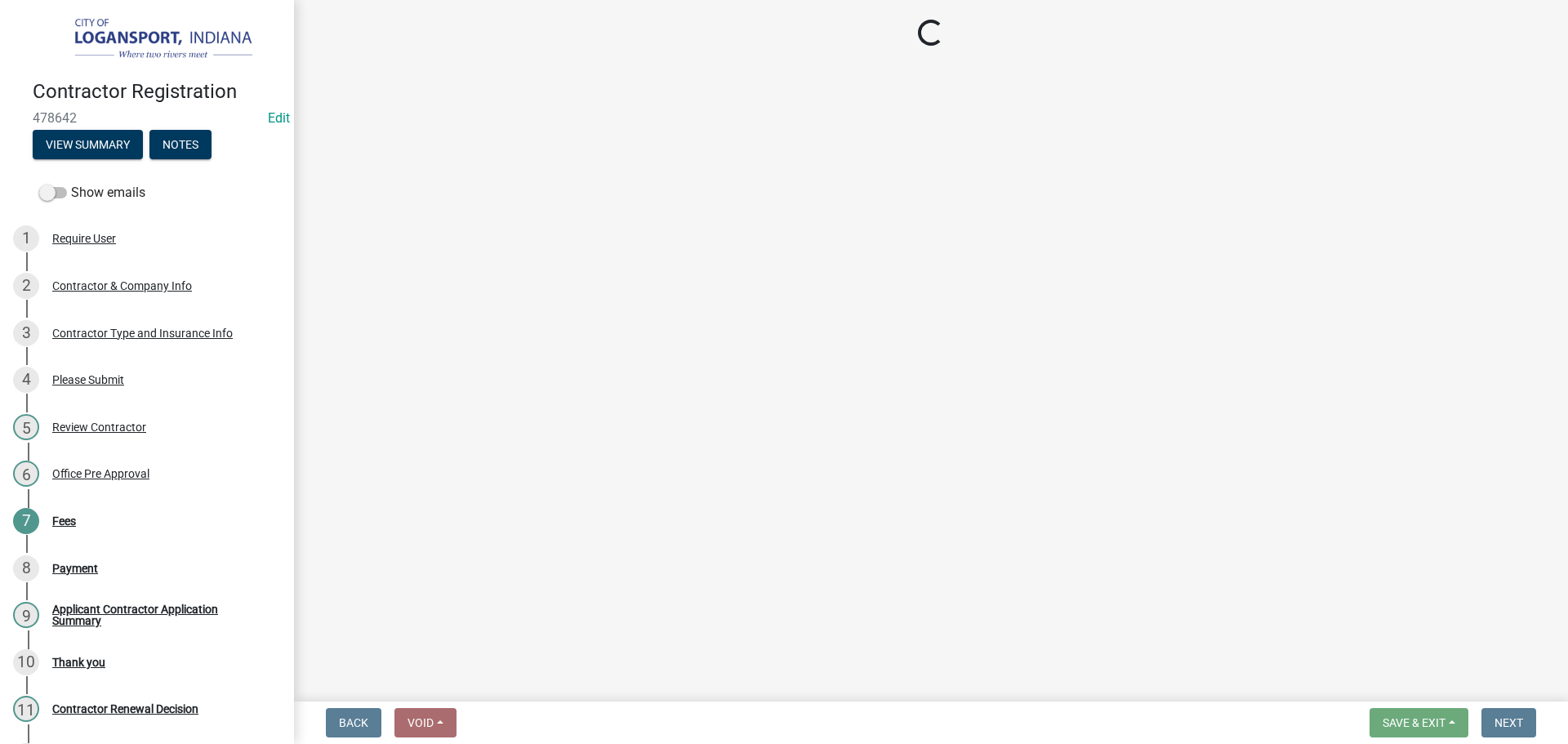
select select "3: 3"
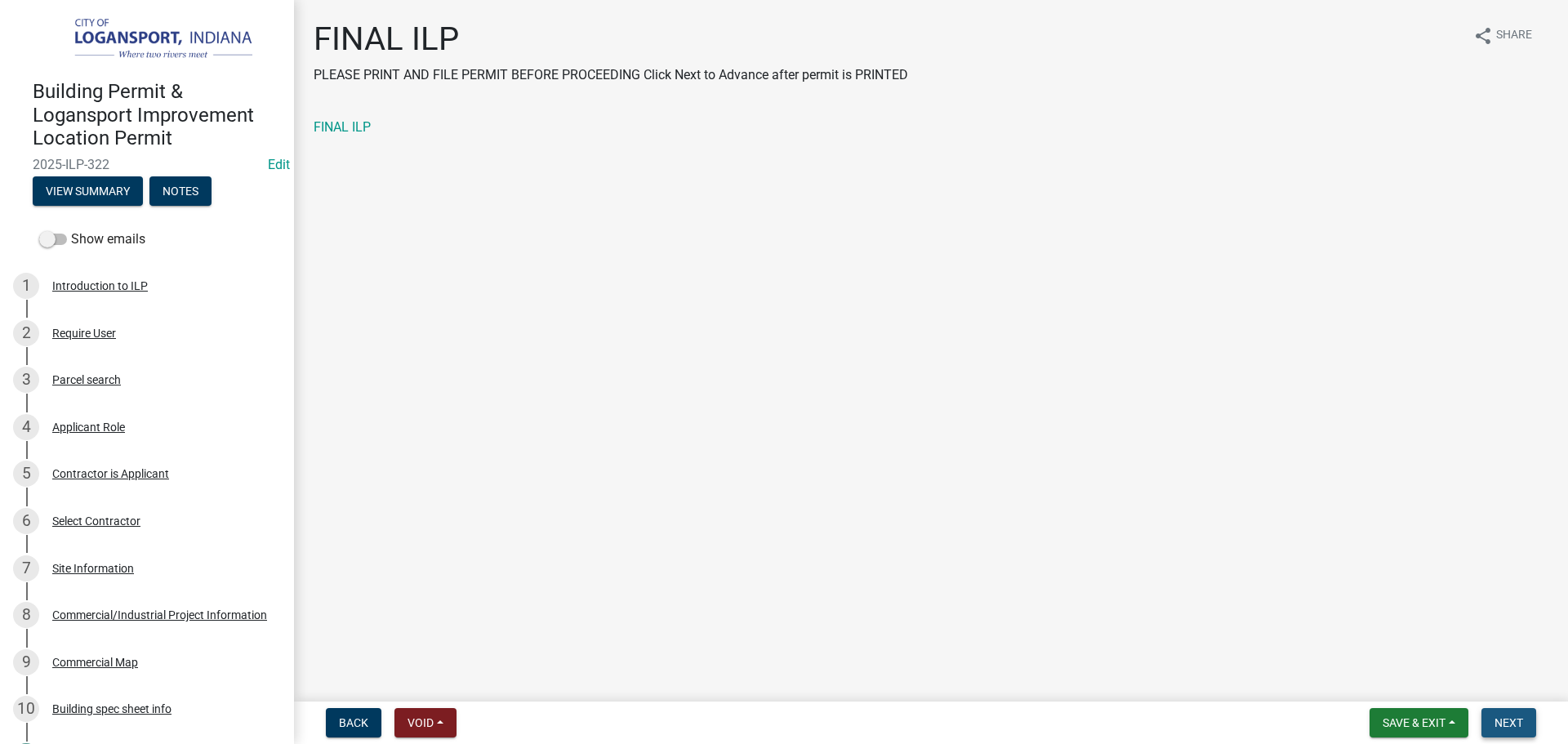
click at [1507, 724] on span "Next" at bounding box center [1508, 722] width 28 height 13
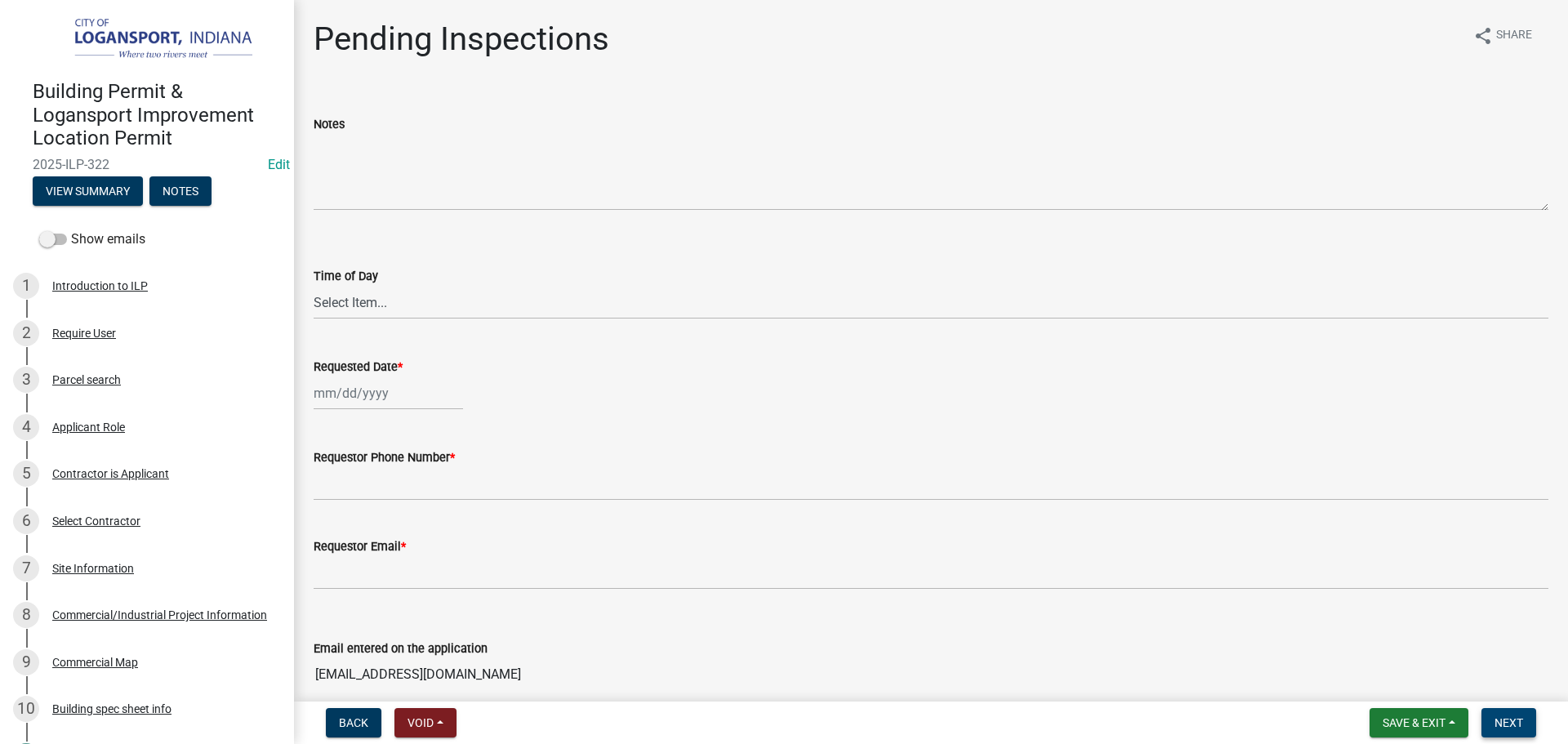
click at [1496, 718] on span "Next" at bounding box center [1508, 722] width 28 height 13
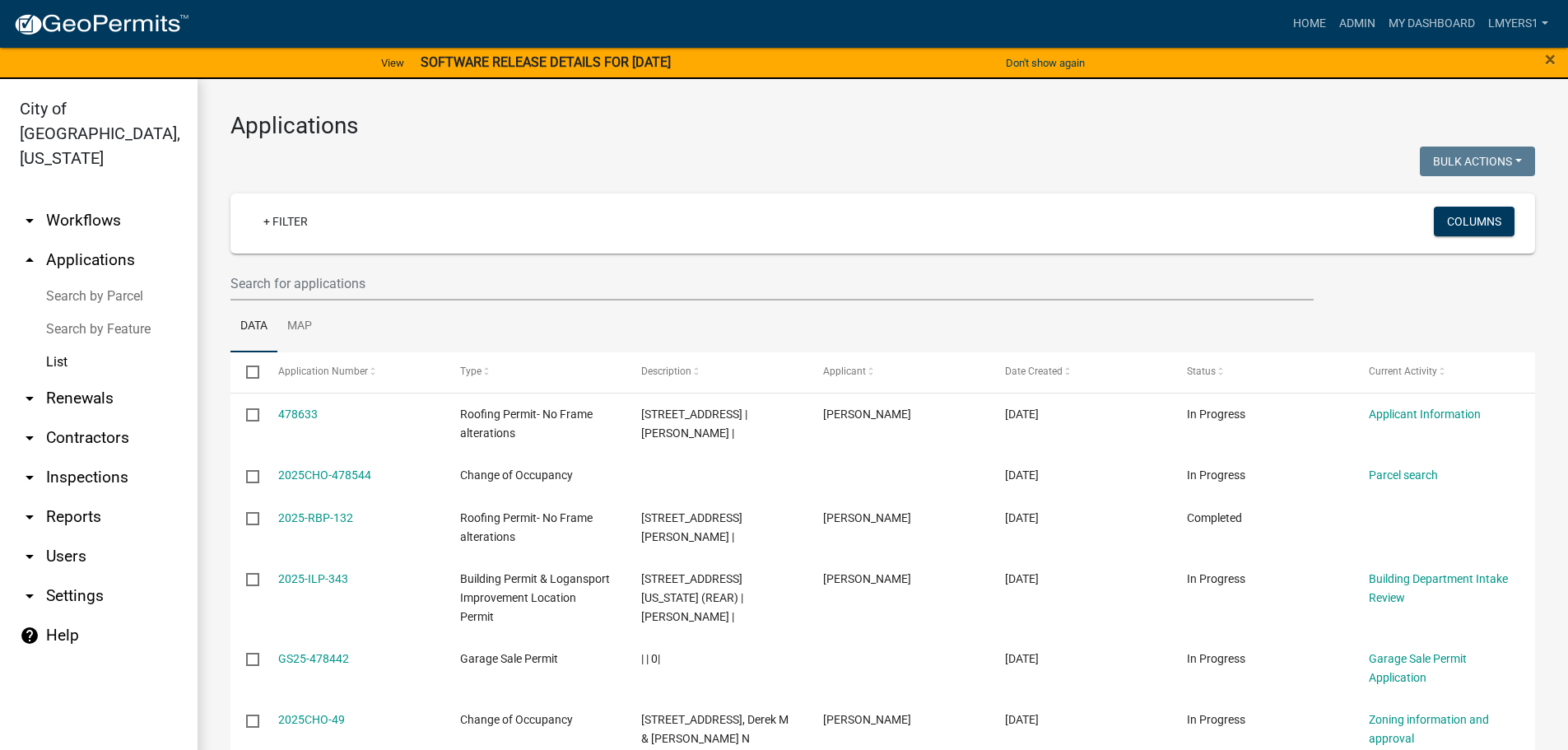
select select "3: 100"
click at [1446, 27] on link "My Dashboard" at bounding box center [1432, 24] width 99 height 31
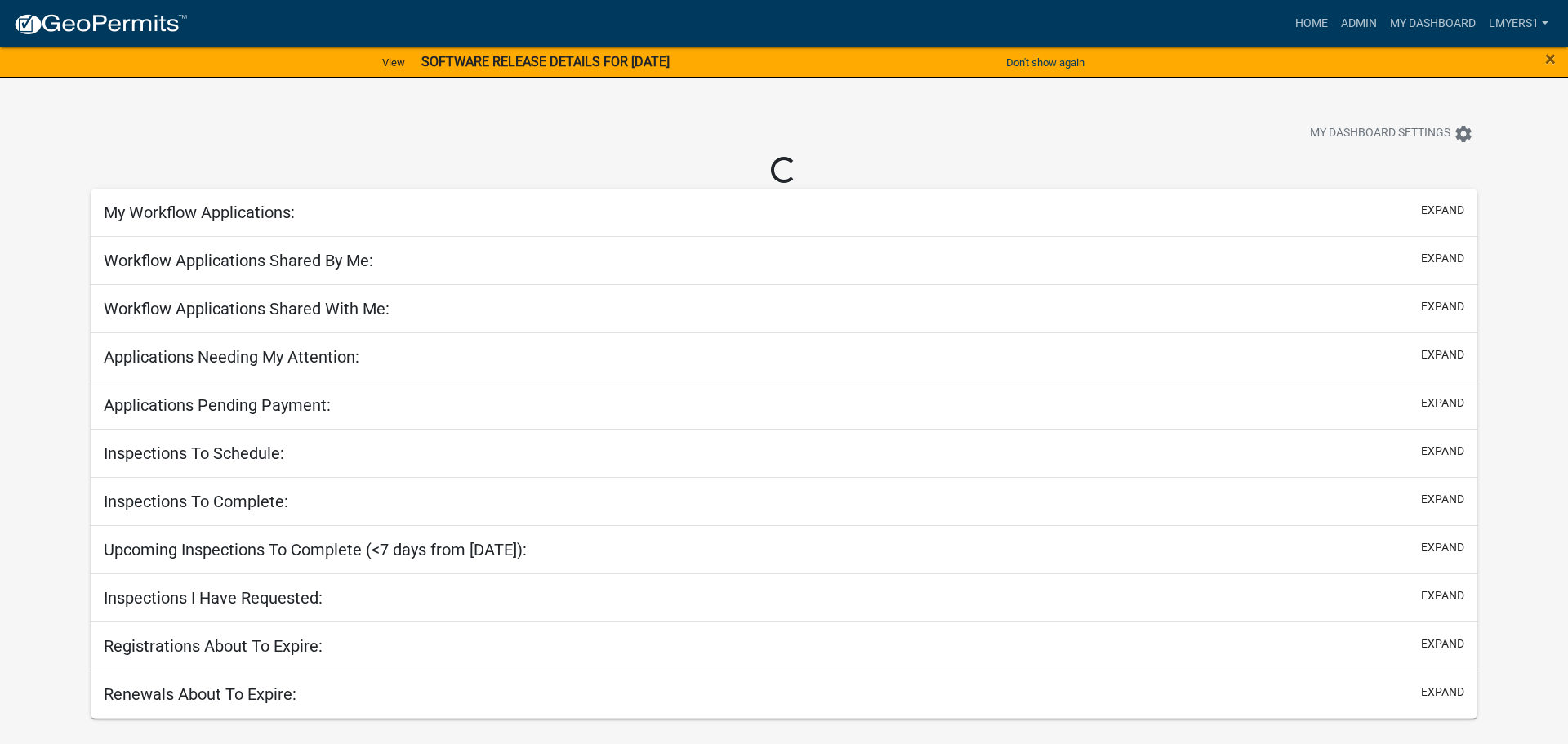
select select "2: 50"
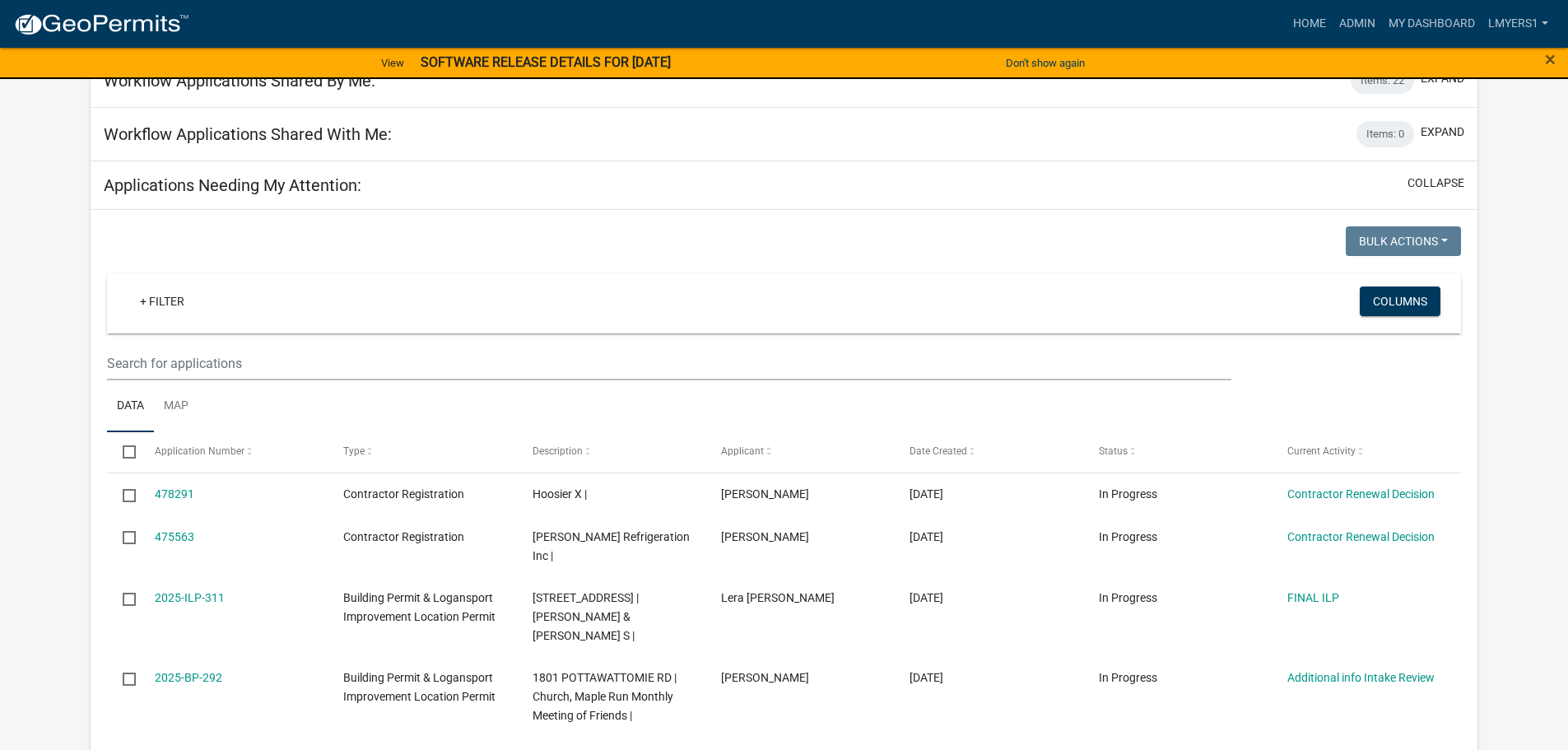
scroll to position [165, 0]
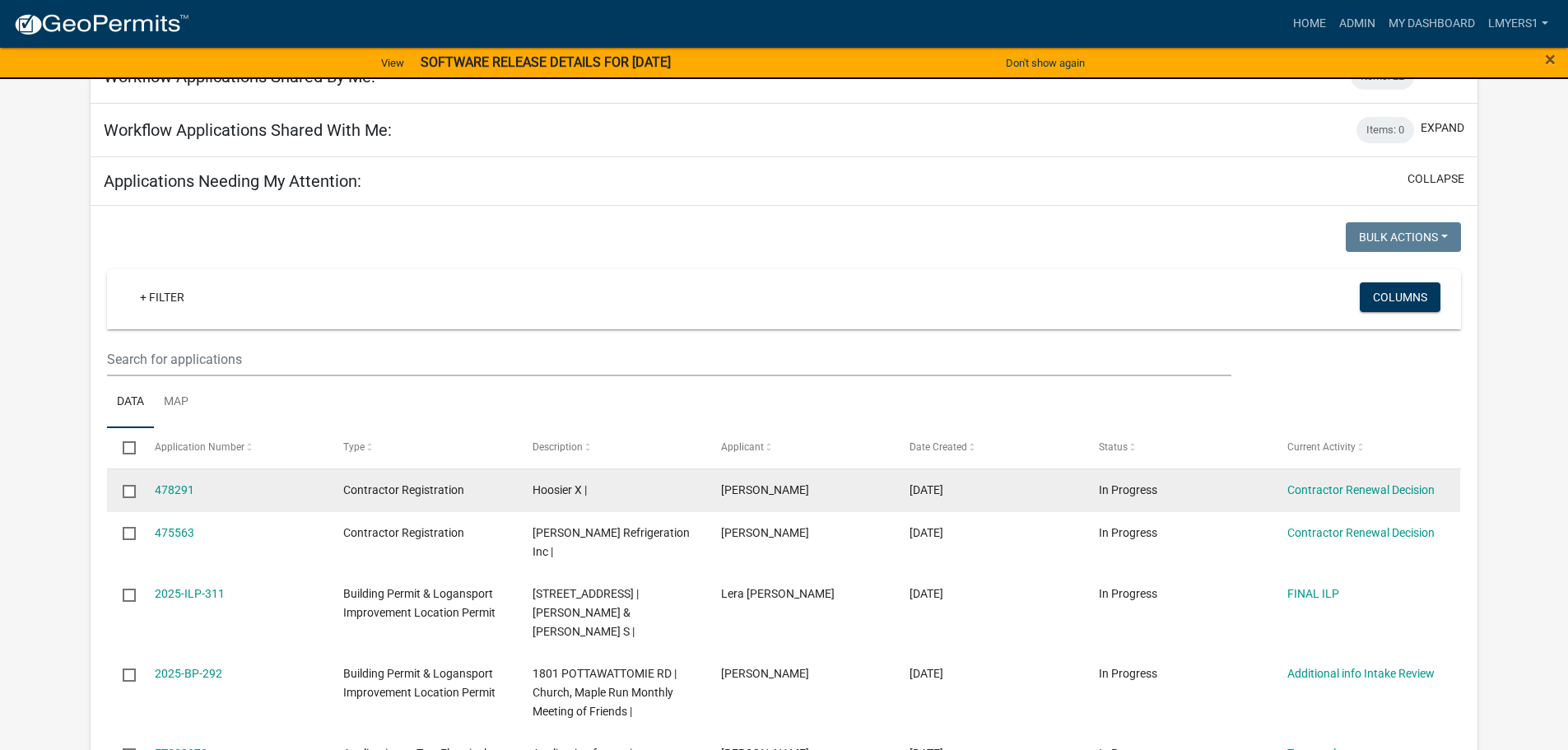
click at [1317, 497] on div "Contractor Renewal Decision" at bounding box center [1366, 490] width 157 height 19
click at [1351, 495] on link "Contractor Renewal Decision" at bounding box center [1361, 490] width 148 height 13
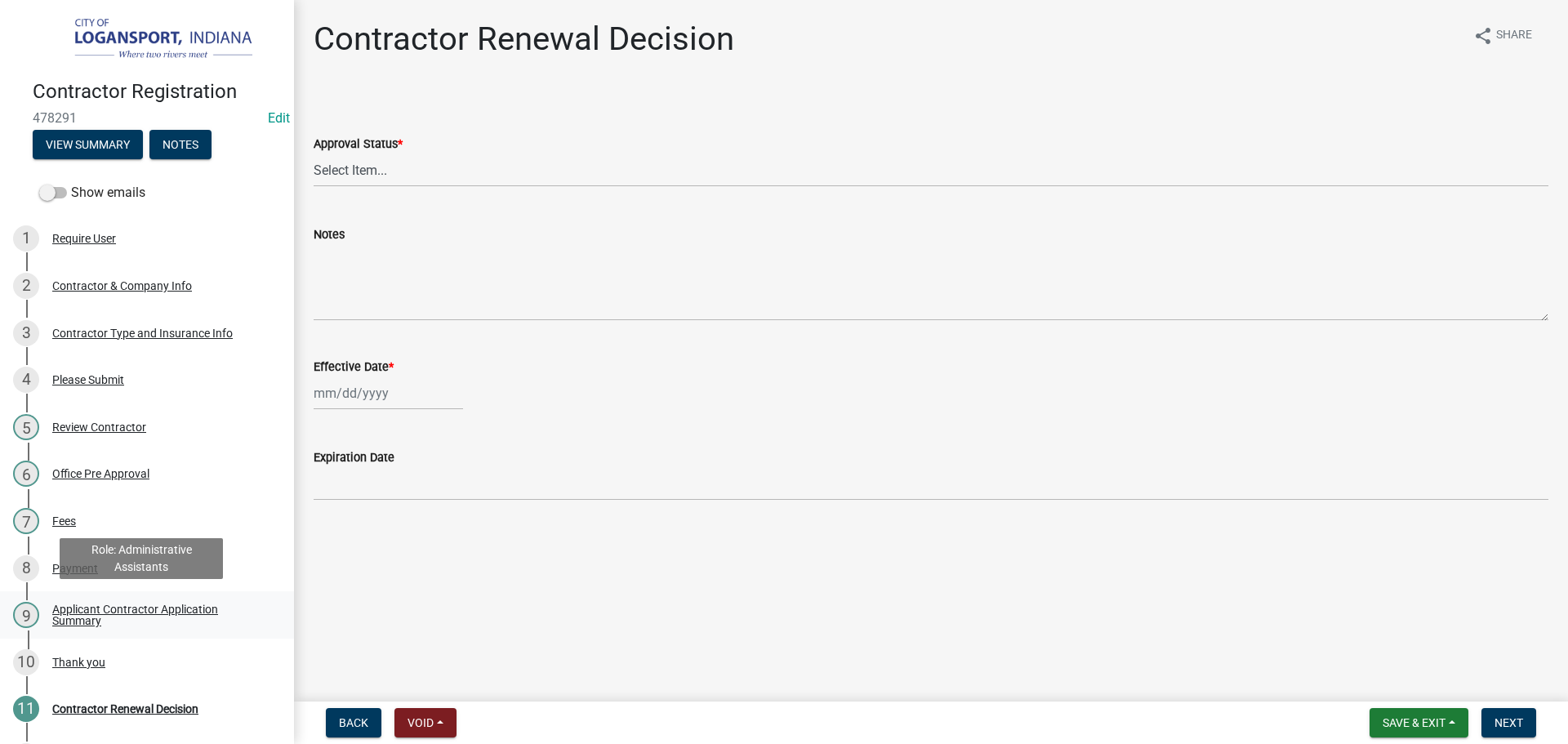
click at [91, 609] on div "Applicant Contractor Application Summary" at bounding box center [160, 614] width 216 height 23
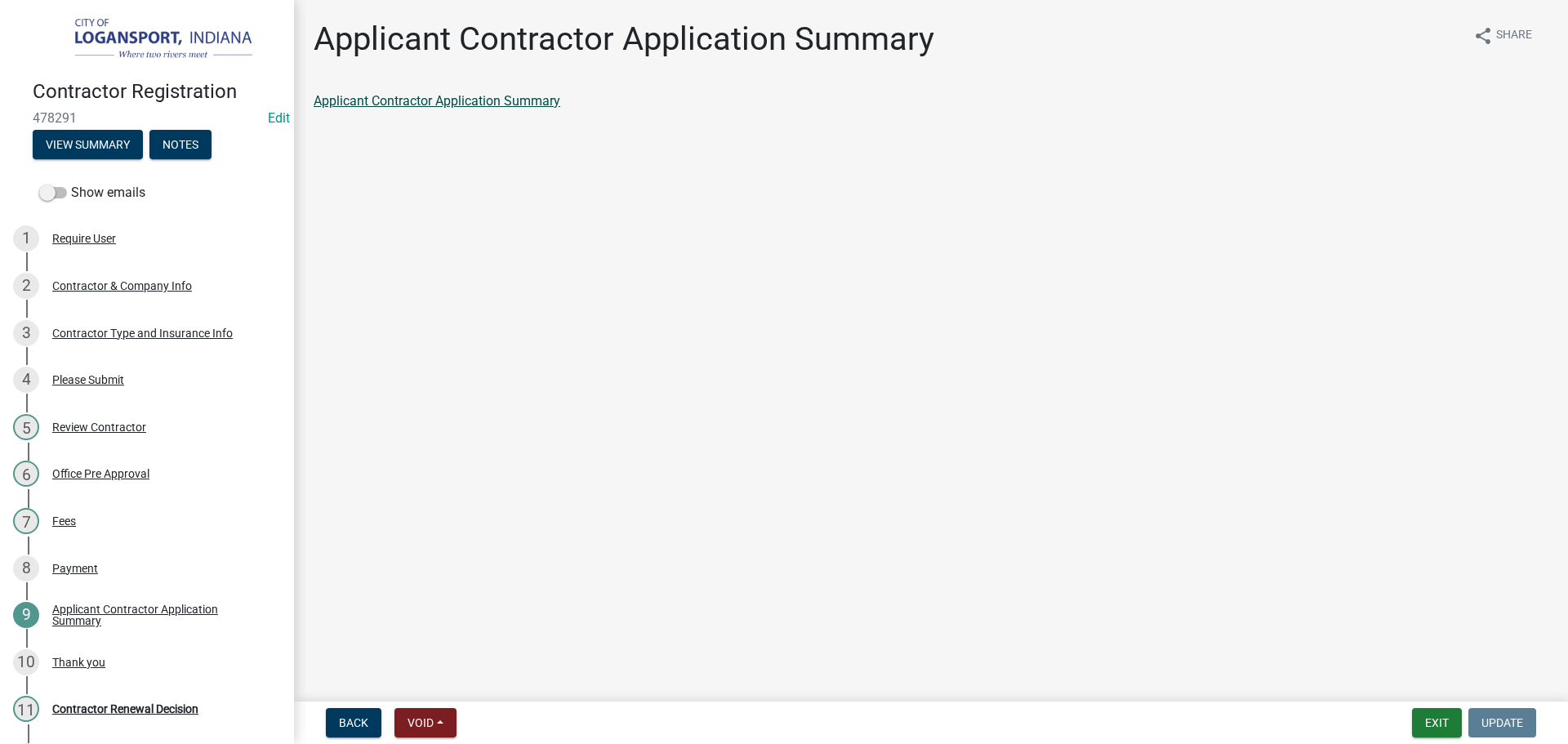
click at [368, 104] on link "Applicant Contractor Application Summary" at bounding box center [437, 100] width 247 height 15
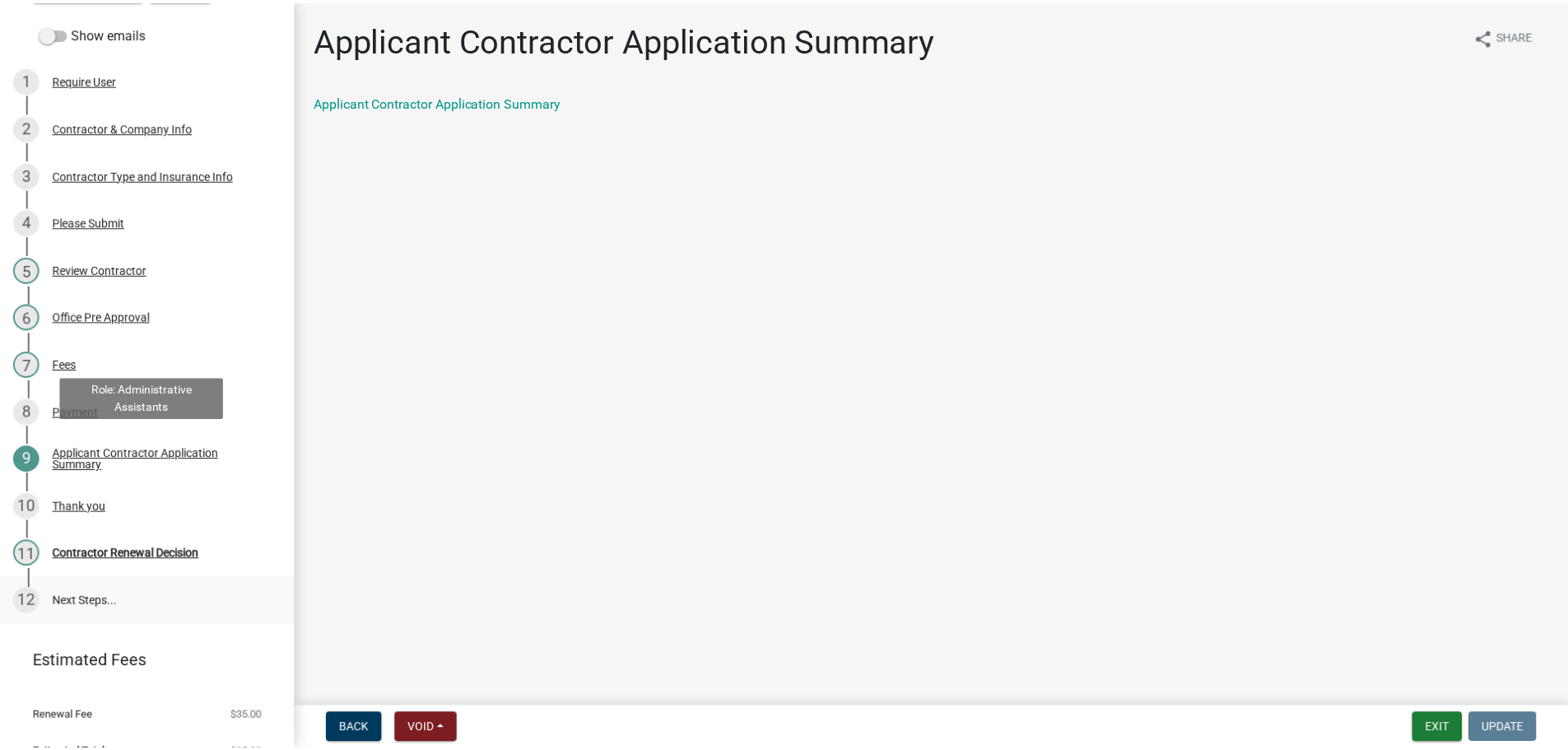
scroll to position [165, 0]
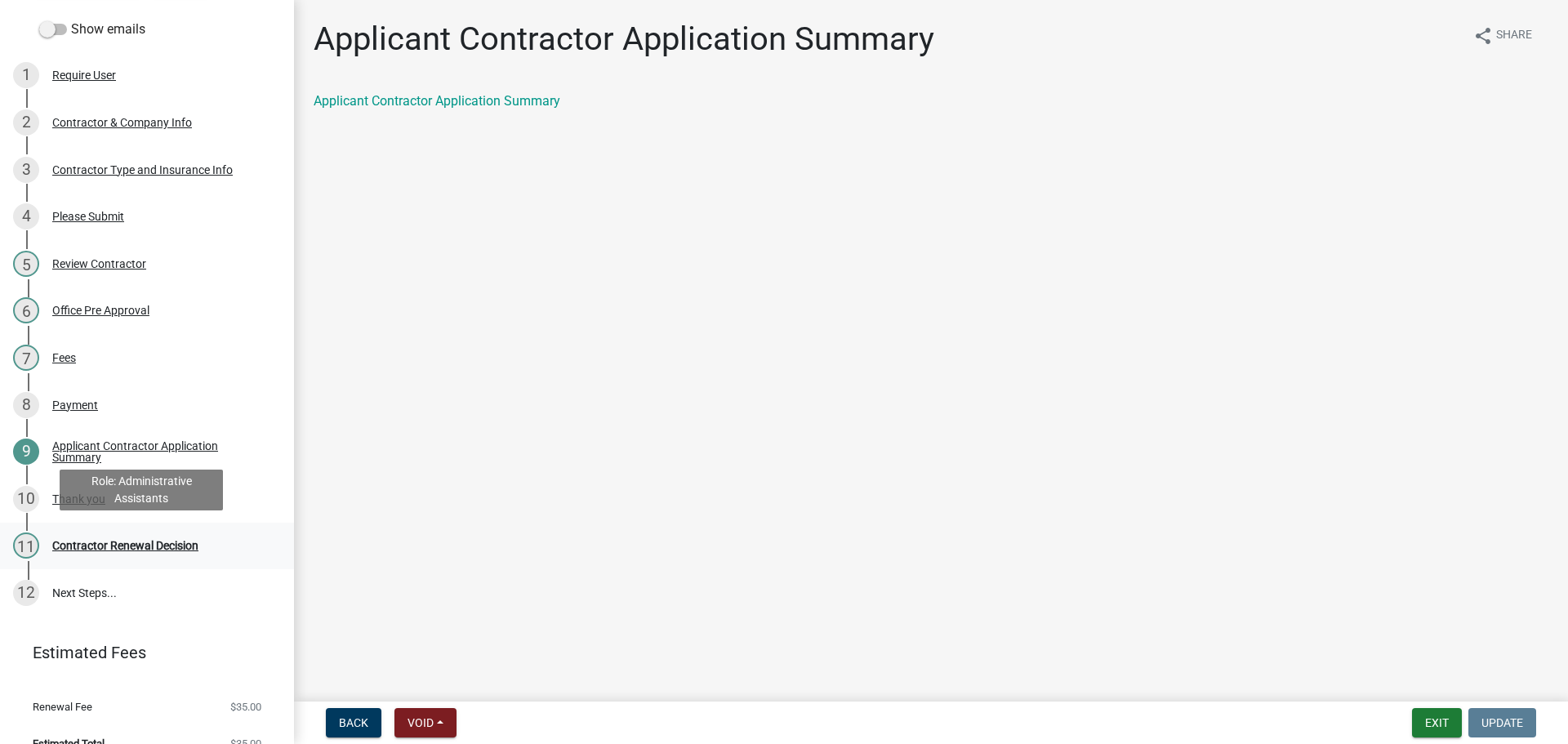
click at [94, 540] on div "Contractor Renewal Decision" at bounding box center [125, 545] width 147 height 11
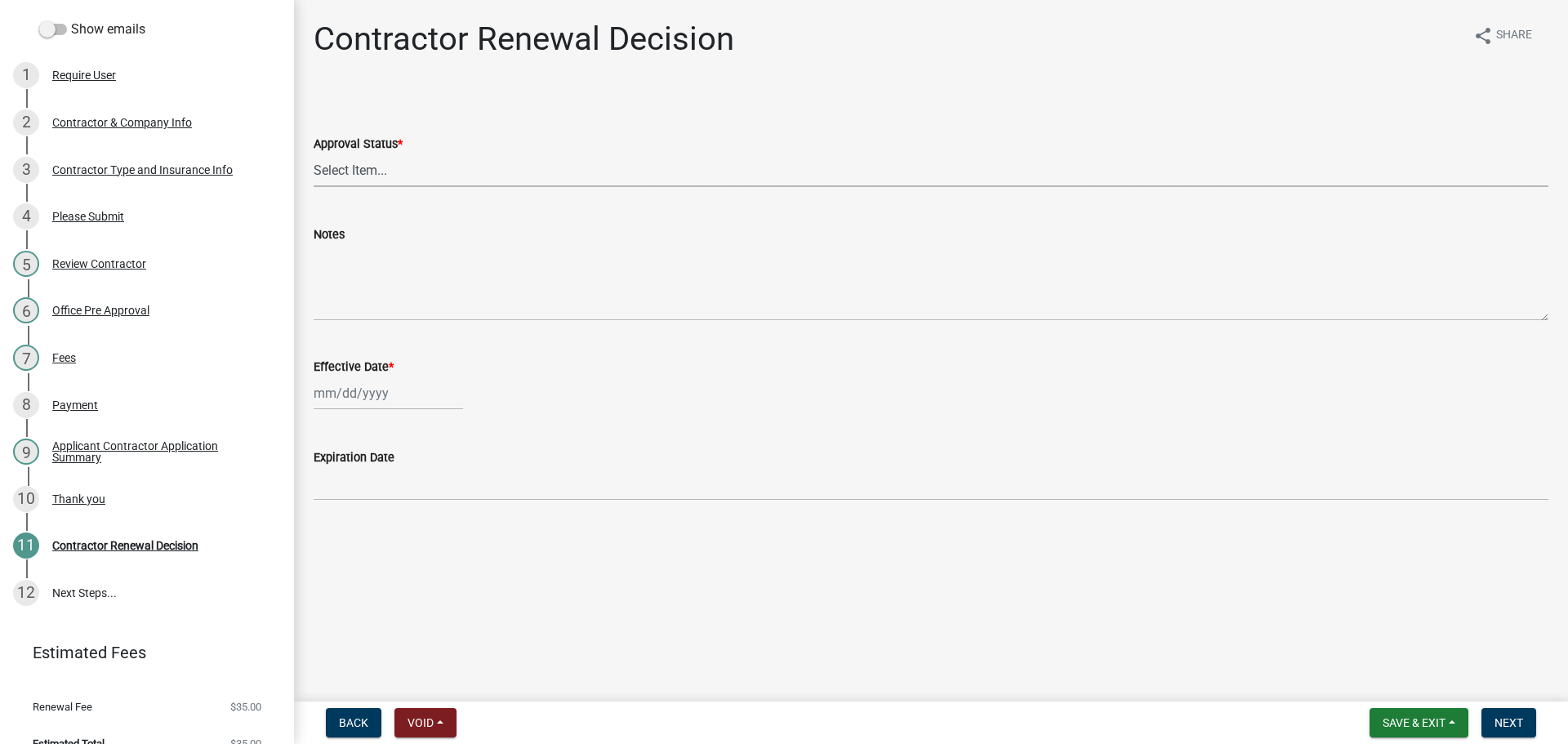
click at [377, 177] on select "Select Item... Approved Denied" at bounding box center [932, 169] width 1235 height 33
click at [314, 153] on select "Select Item... Approved Denied" at bounding box center [932, 169] width 1235 height 33
select select "30db8998-795d-4bbe-8e49-f1ade8865815"
select select "9"
select select "2025"
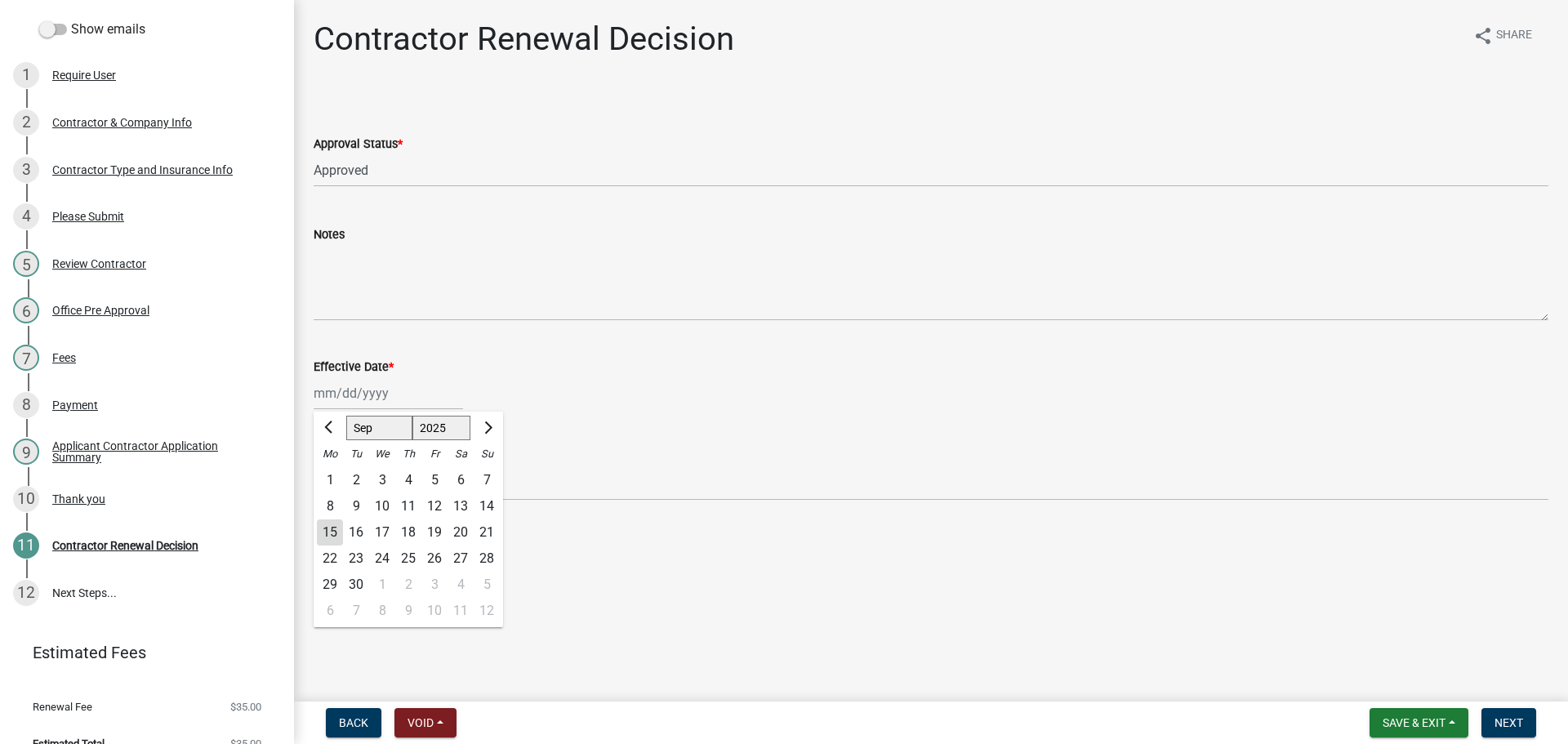
click at [392, 394] on div "[PERSON_NAME] Feb Mar Apr [PERSON_NAME][DATE] Oct Nov [DATE] 1526 1527 1528 152…" at bounding box center [389, 392] width 149 height 33
click at [330, 527] on div "15" at bounding box center [330, 532] width 26 height 26
type input "[DATE]"
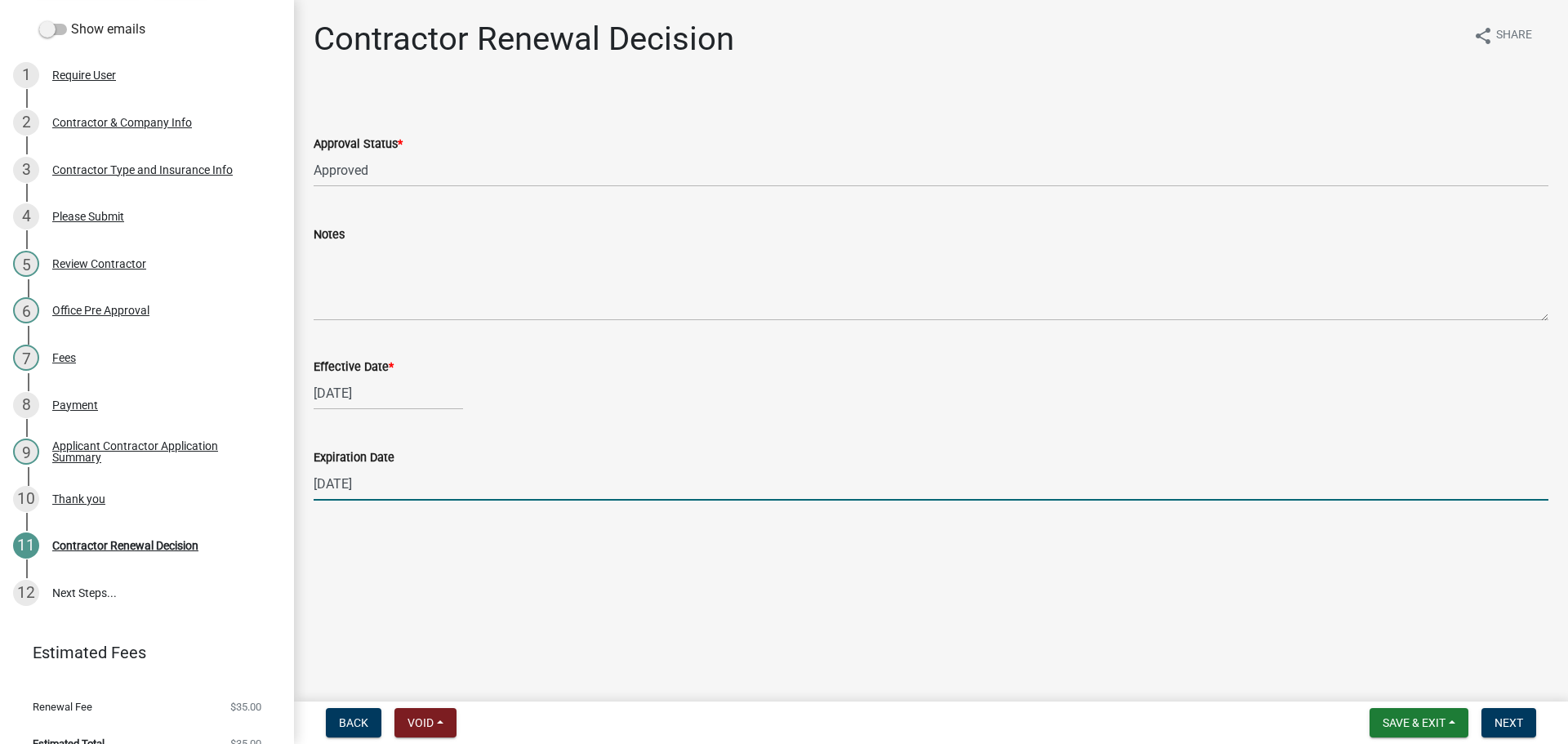
click at [371, 488] on input "[DATE]" at bounding box center [932, 483] width 1235 height 33
click at [373, 488] on input "[DATE]" at bounding box center [932, 483] width 1235 height 33
type input "[DATE]"
click at [1488, 721] on button "Next" at bounding box center [1509, 722] width 55 height 29
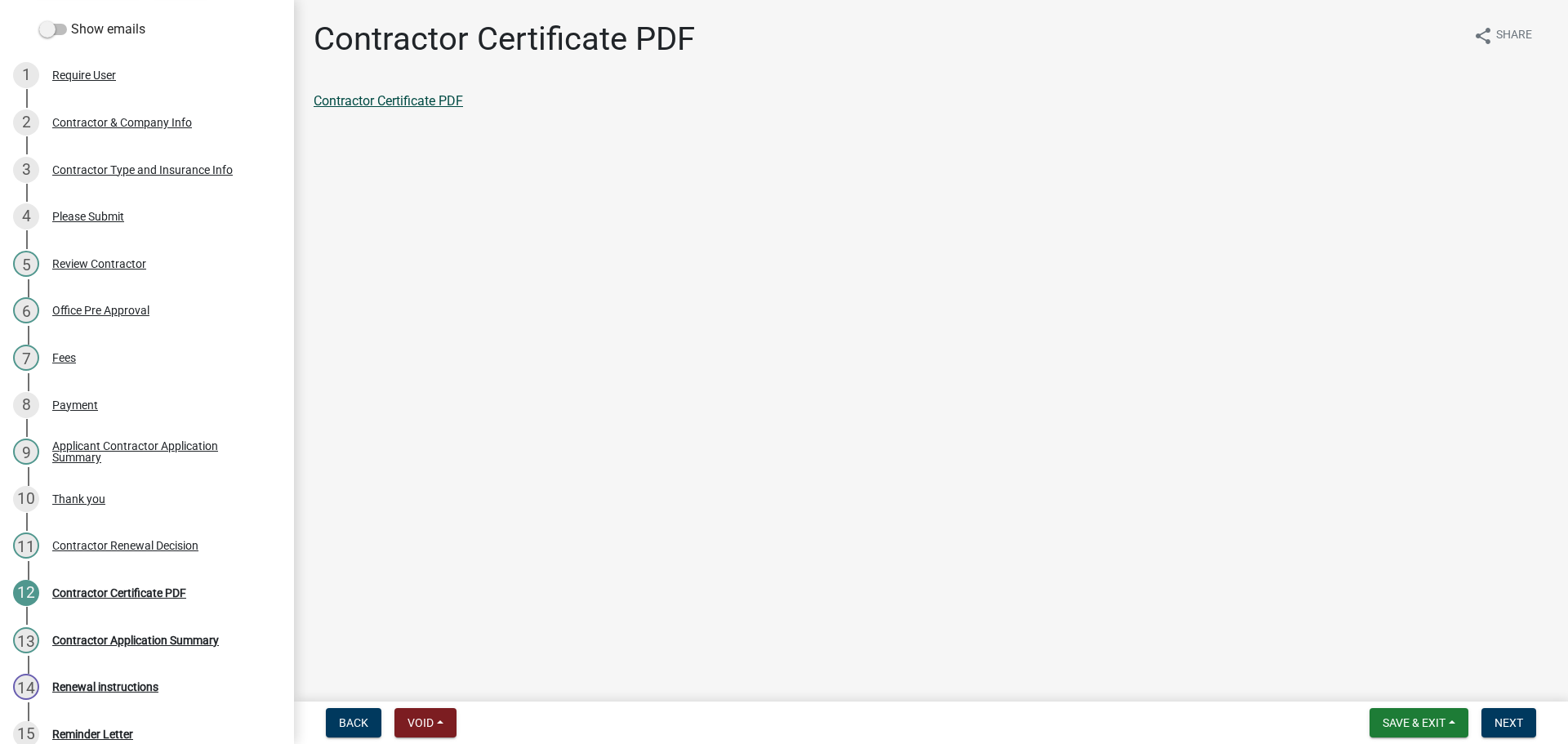
click at [405, 100] on link "Contractor Certificate PDF" at bounding box center [389, 100] width 149 height 15
click at [1495, 727] on span "Next" at bounding box center [1508, 722] width 28 height 13
click at [366, 103] on link "Contractor Application Summary" at bounding box center [408, 100] width 188 height 15
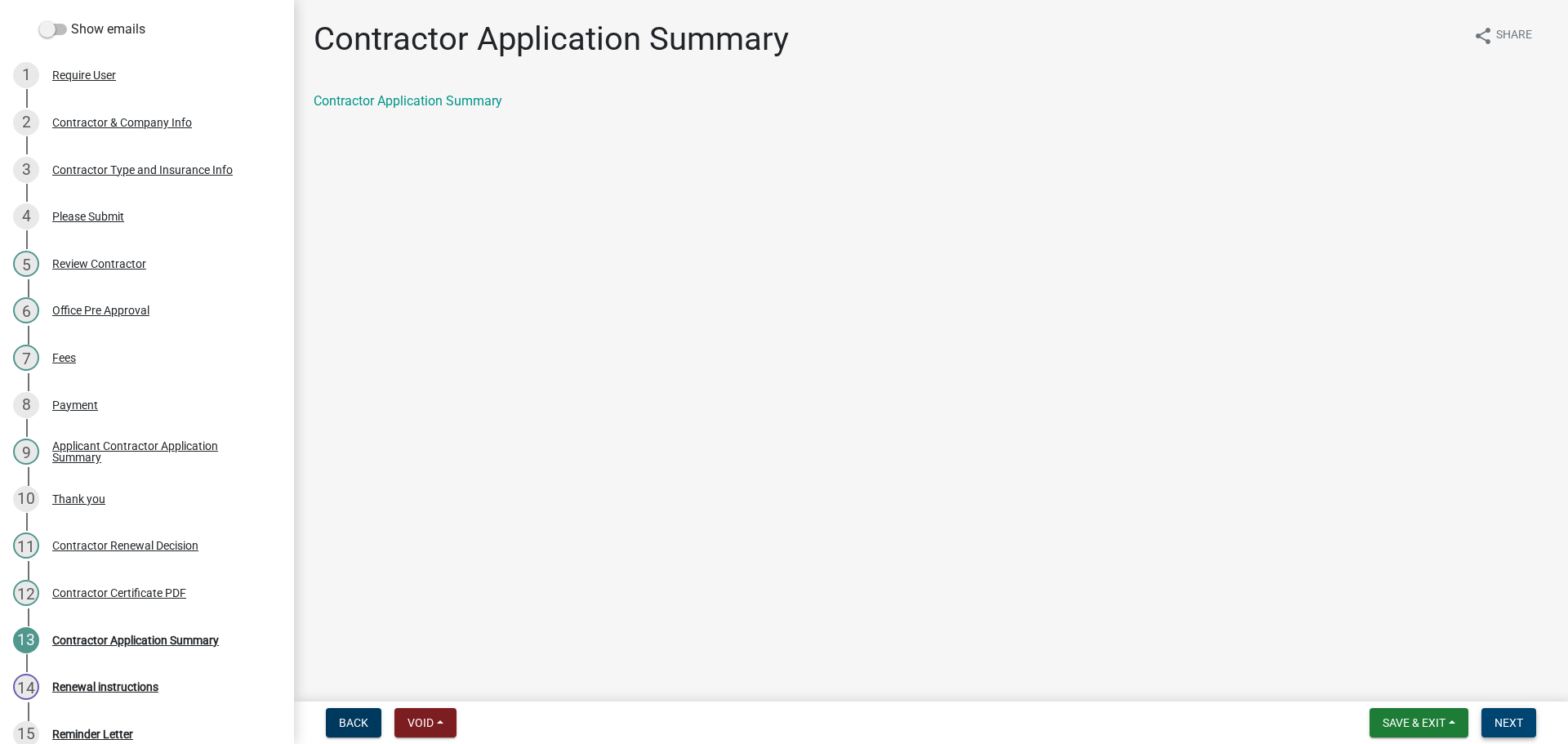
click at [1506, 718] on span "Next" at bounding box center [1508, 722] width 28 height 13
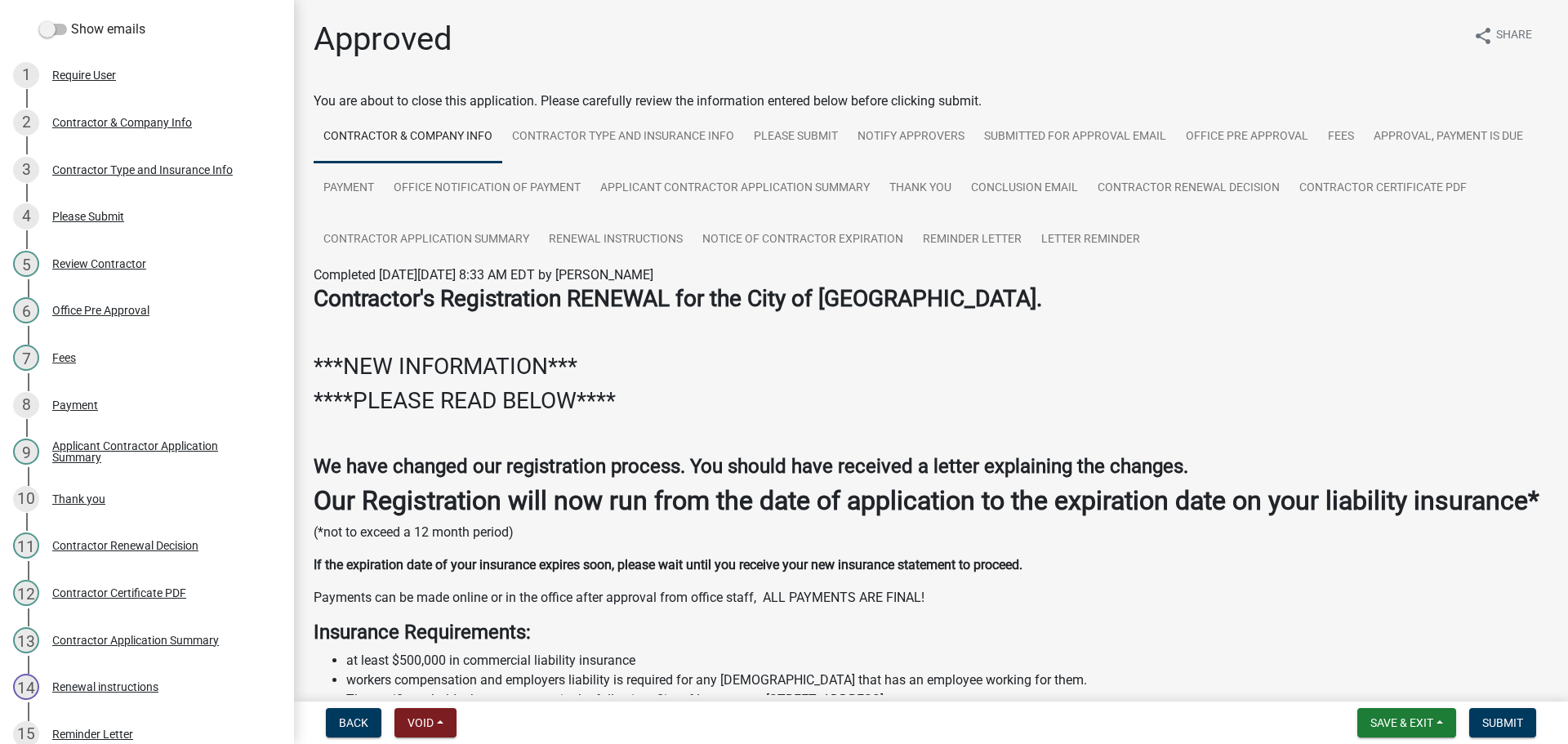
drag, startPoint x: 1519, startPoint y: 702, endPoint x: 1494, endPoint y: 703, distance: 25.0
click at [1517, 702] on nav "Back Void Withdraw Lock Expire Void Save & Exit Save Save & Exit Submit" at bounding box center [931, 722] width 1274 height 43
click at [1500, 735] on button "Submit" at bounding box center [1503, 722] width 67 height 29
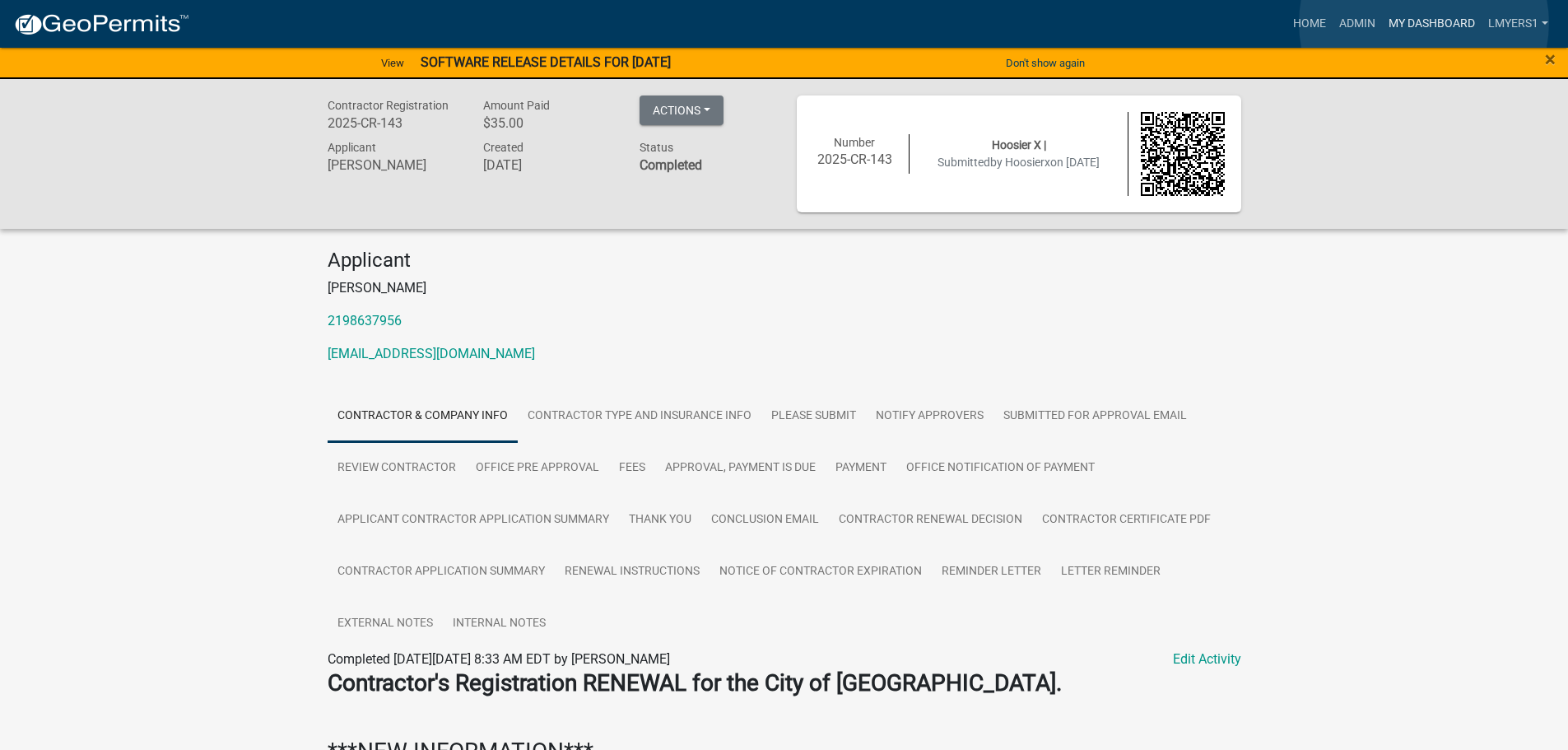
click at [1424, 23] on link "My Dashboard" at bounding box center [1432, 24] width 99 height 31
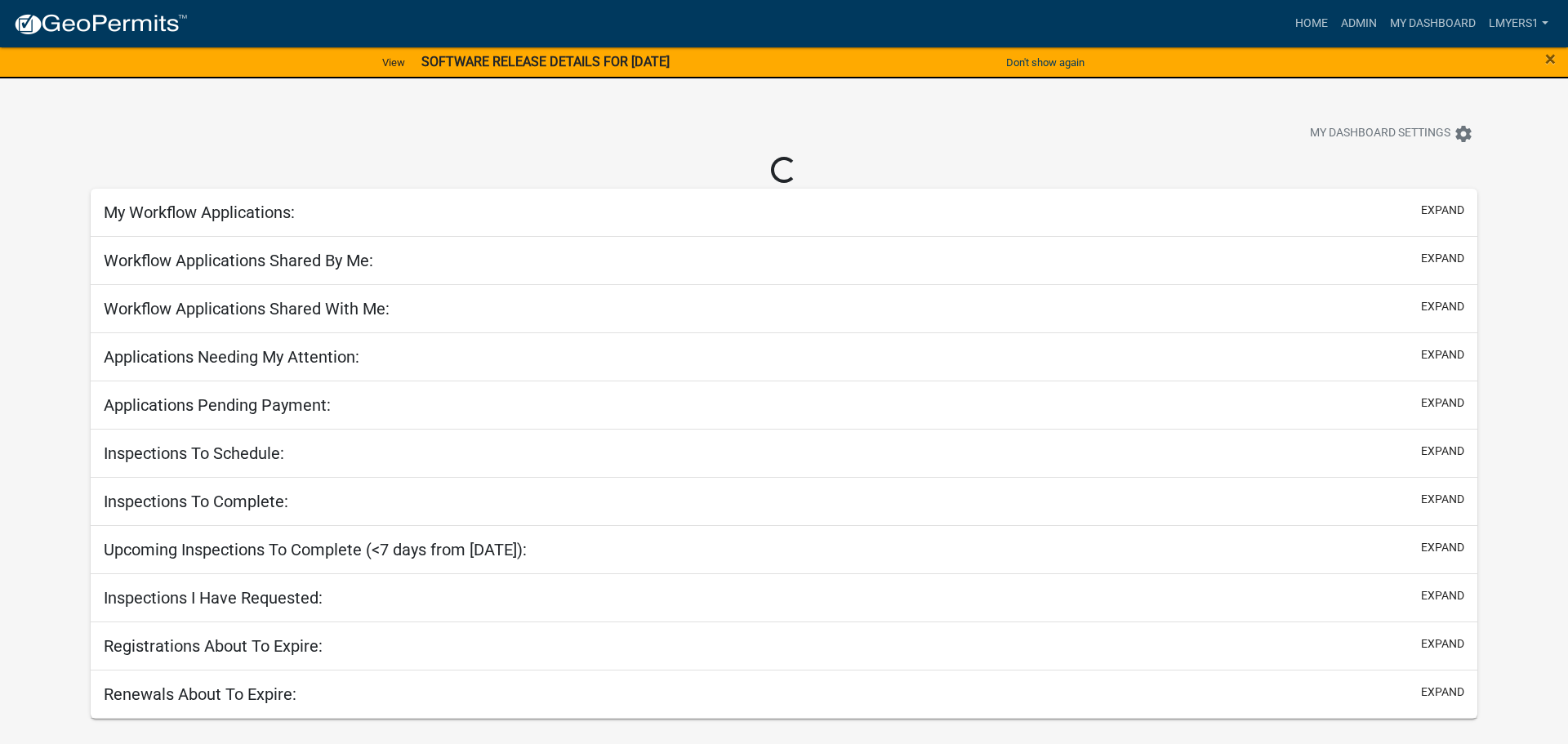
select select "2: 50"
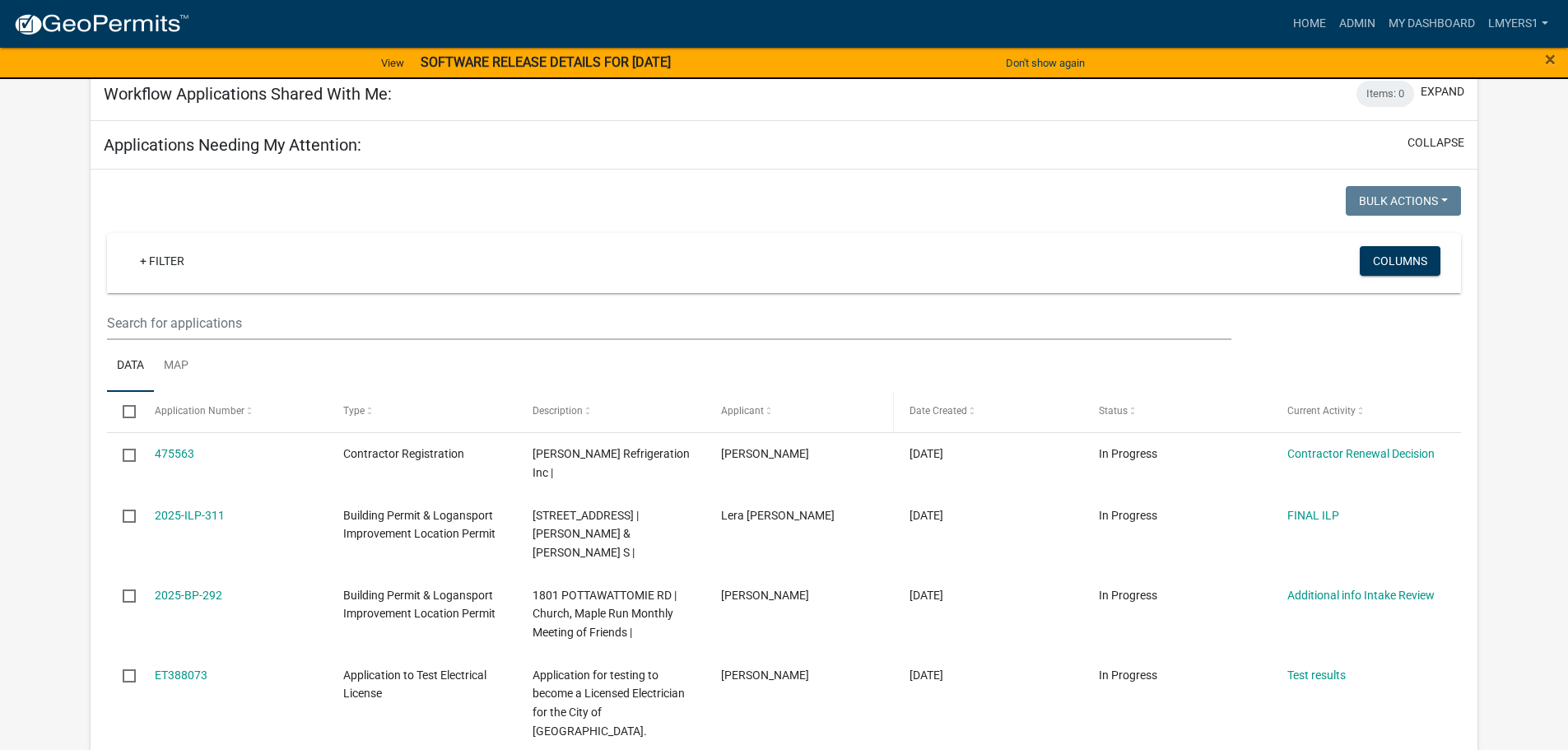
scroll to position [247, 0]
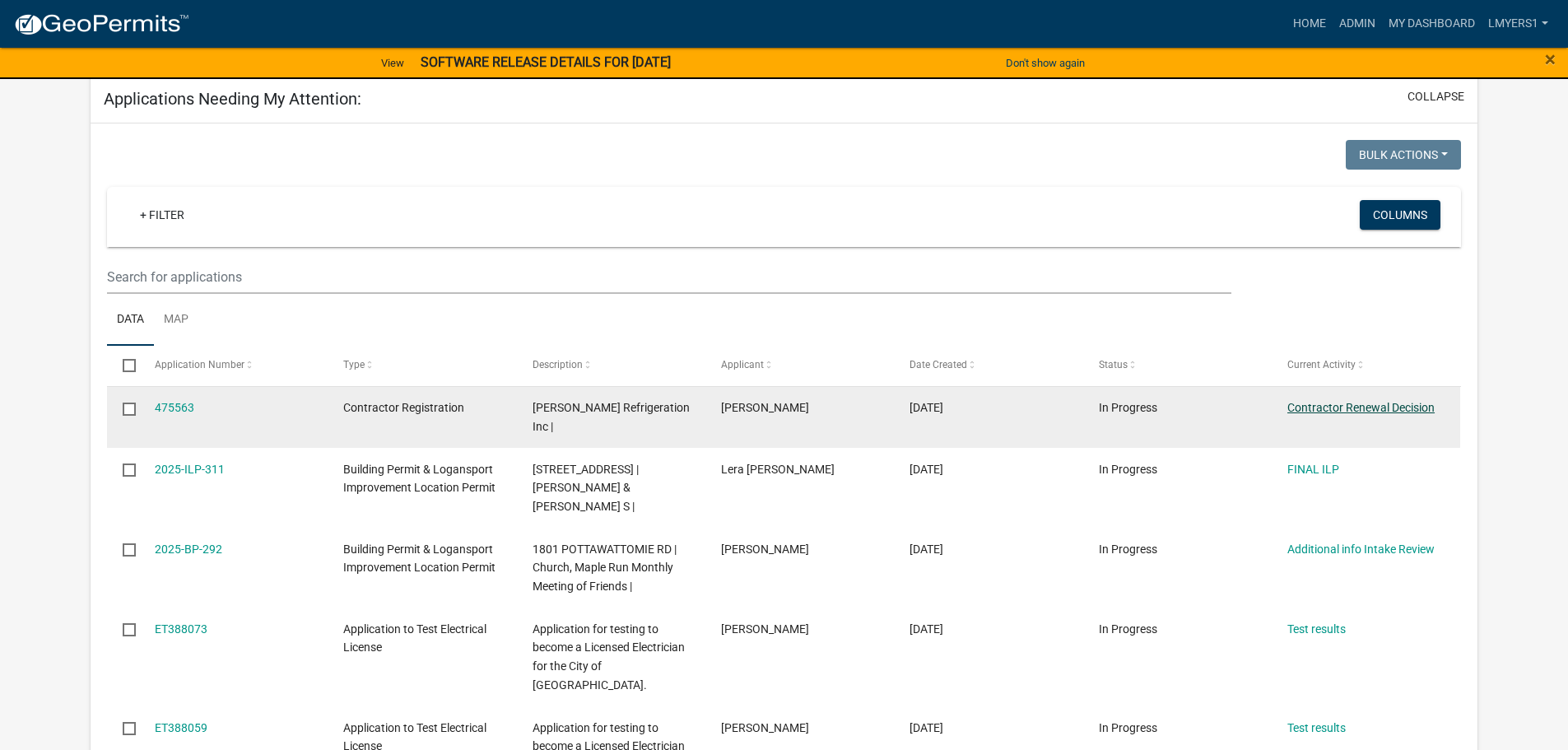
click at [1411, 411] on link "Contractor Renewal Decision" at bounding box center [1361, 408] width 148 height 13
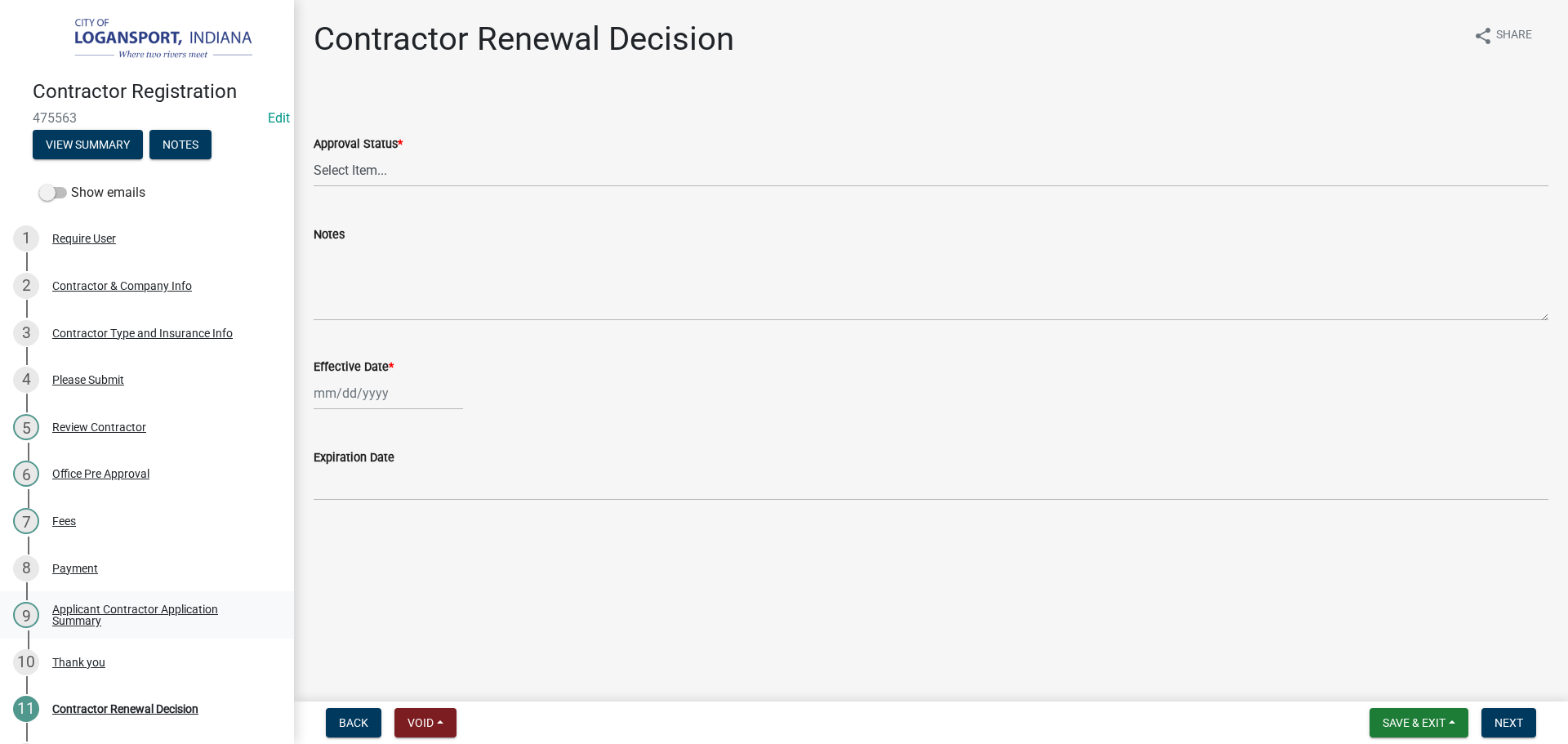
click at [101, 616] on div "Applicant Contractor Application Summary" at bounding box center [160, 614] width 216 height 23
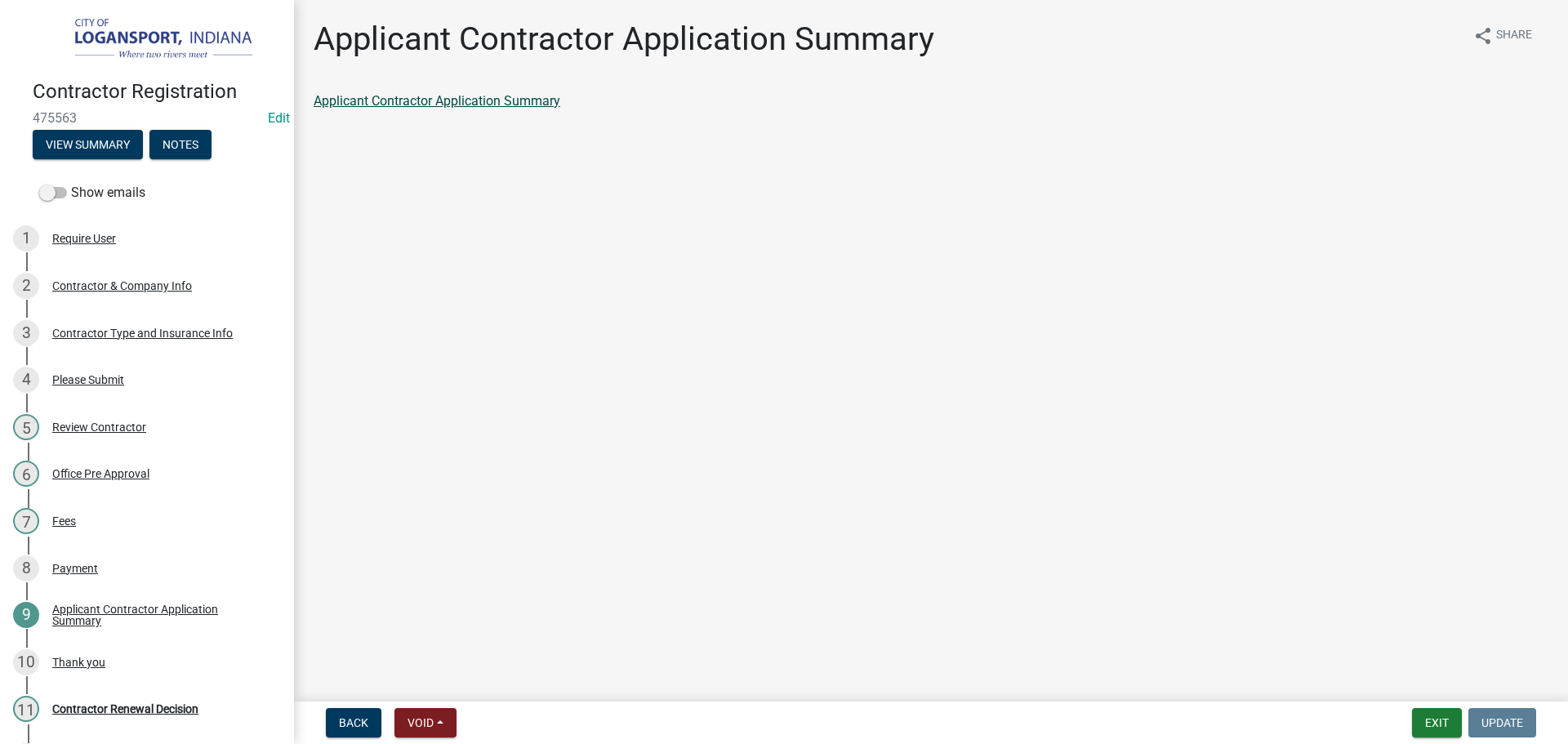
click at [410, 107] on link "Applicant Contractor Application Summary" at bounding box center [437, 100] width 247 height 15
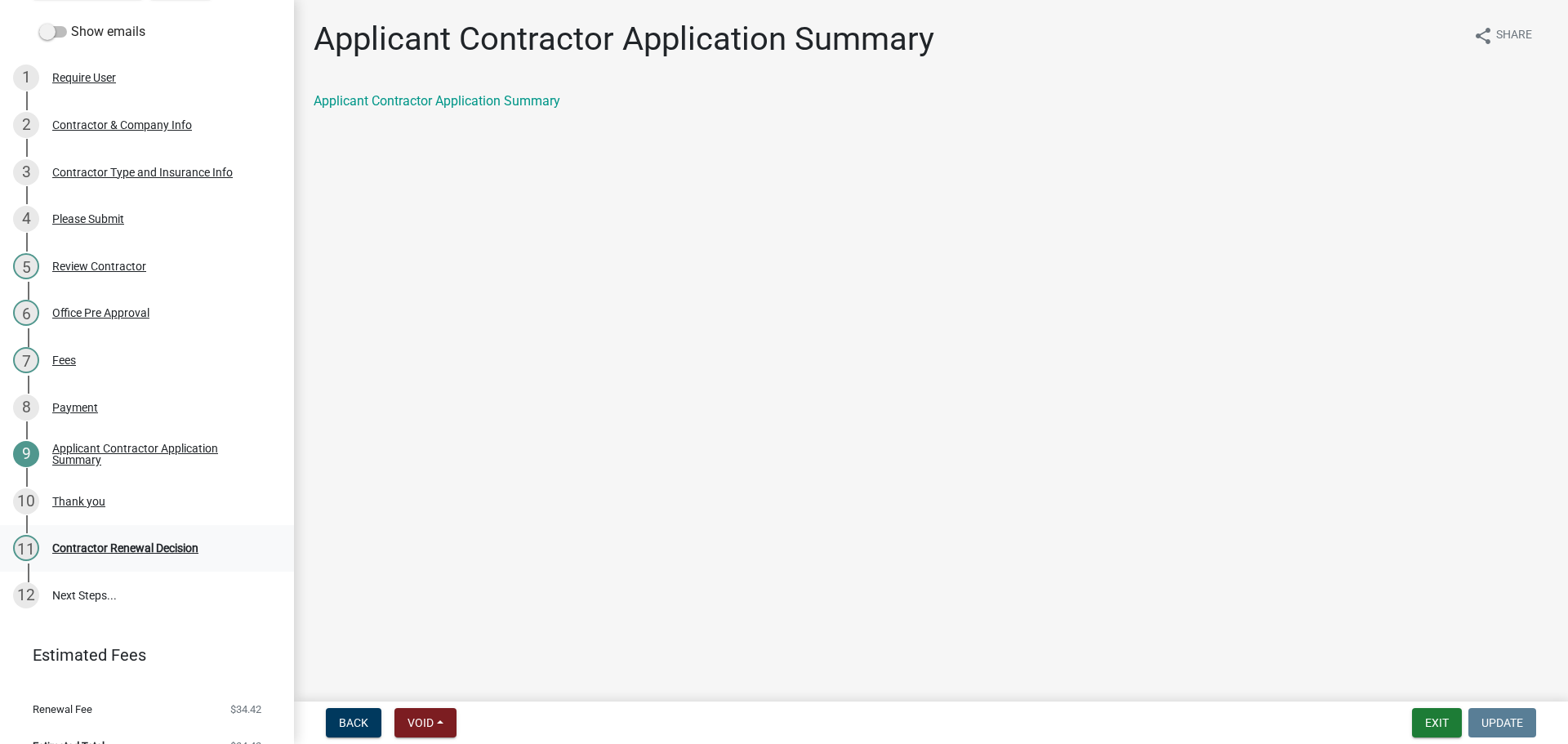
scroll to position [164, 0]
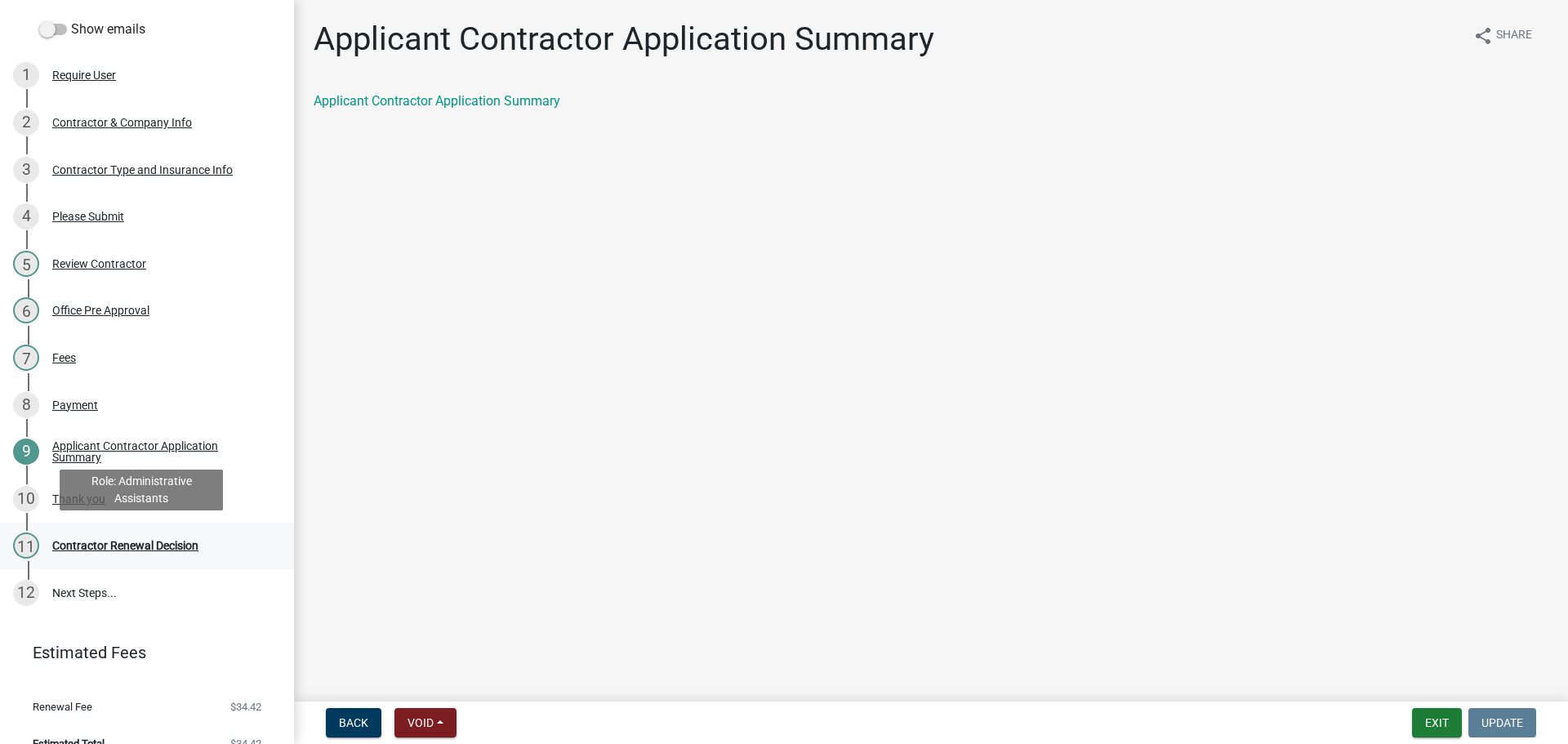
click at [152, 540] on div "Contractor Renewal Decision" at bounding box center [125, 545] width 147 height 11
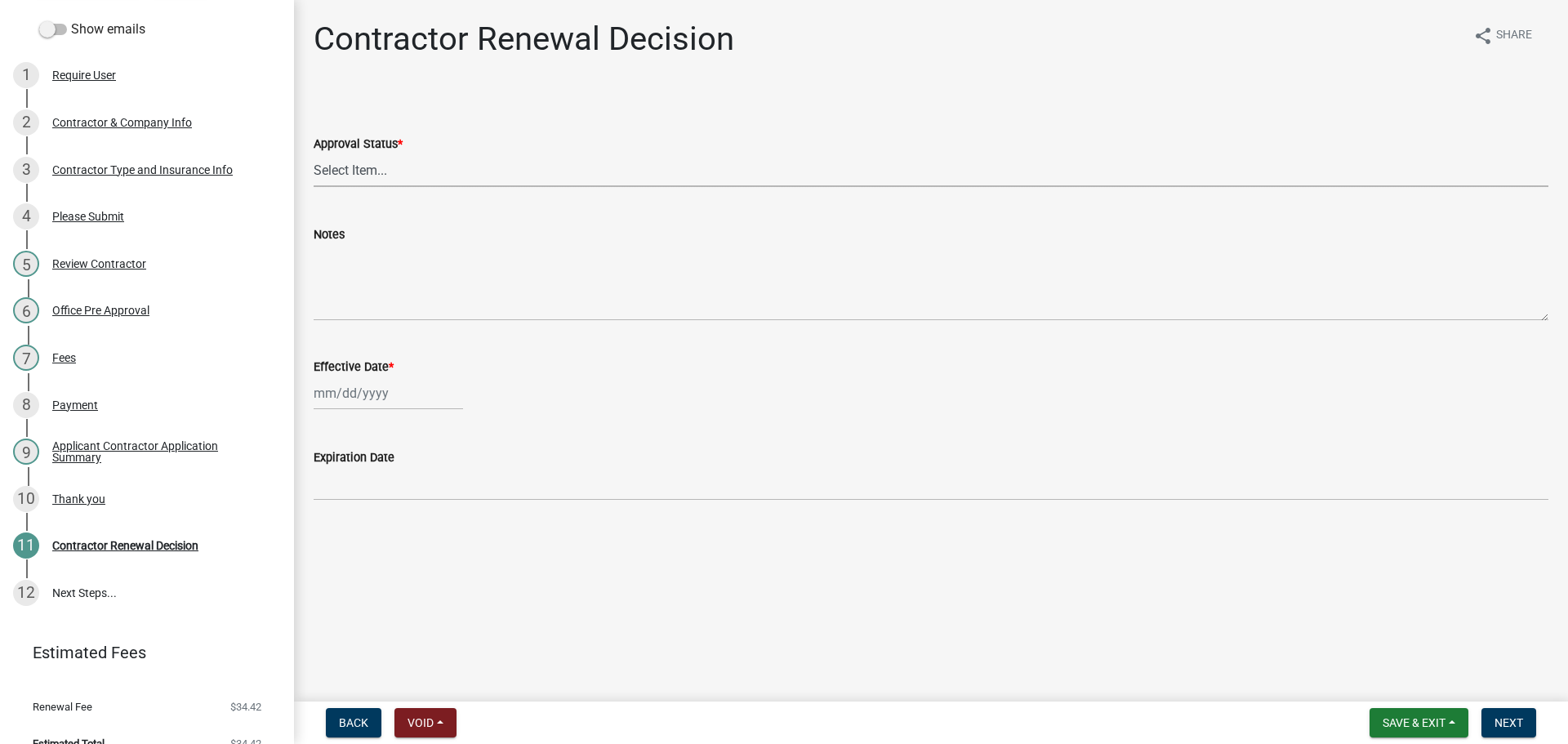
click at [398, 182] on select "Select Item... Approved Denied" at bounding box center [932, 169] width 1235 height 33
click at [314, 153] on select "Select Item... Approved Denied" at bounding box center [932, 169] width 1235 height 33
select select "30db8998-795d-4bbe-8e49-f1ade8865815"
select select "9"
select select "2025"
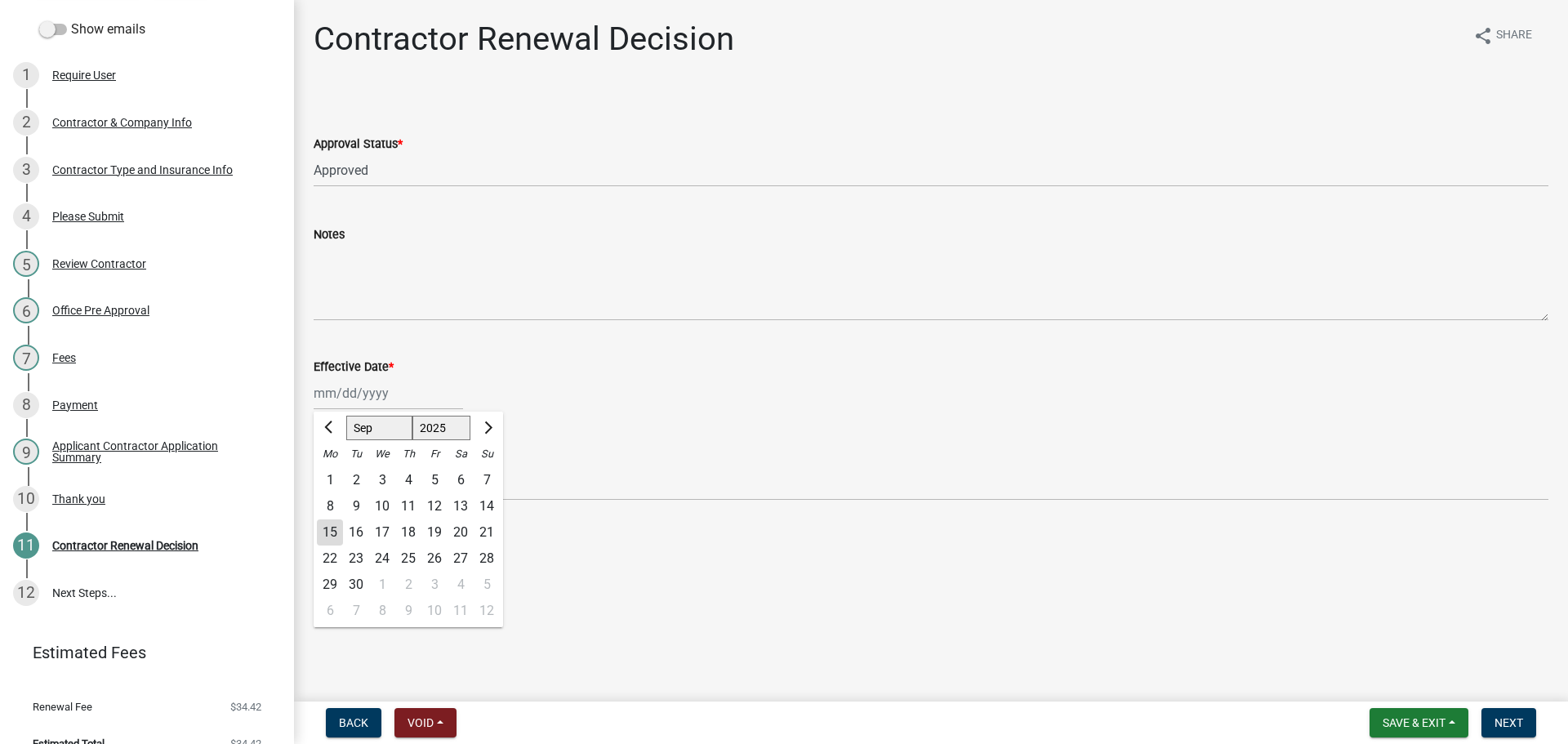
click at [393, 403] on div "[PERSON_NAME] Feb Mar Apr [PERSON_NAME][DATE] Oct Nov [DATE] 1526 1527 1528 152…" at bounding box center [389, 392] width 149 height 33
click at [324, 541] on div "15" at bounding box center [330, 532] width 26 height 26
type input "[DATE]"
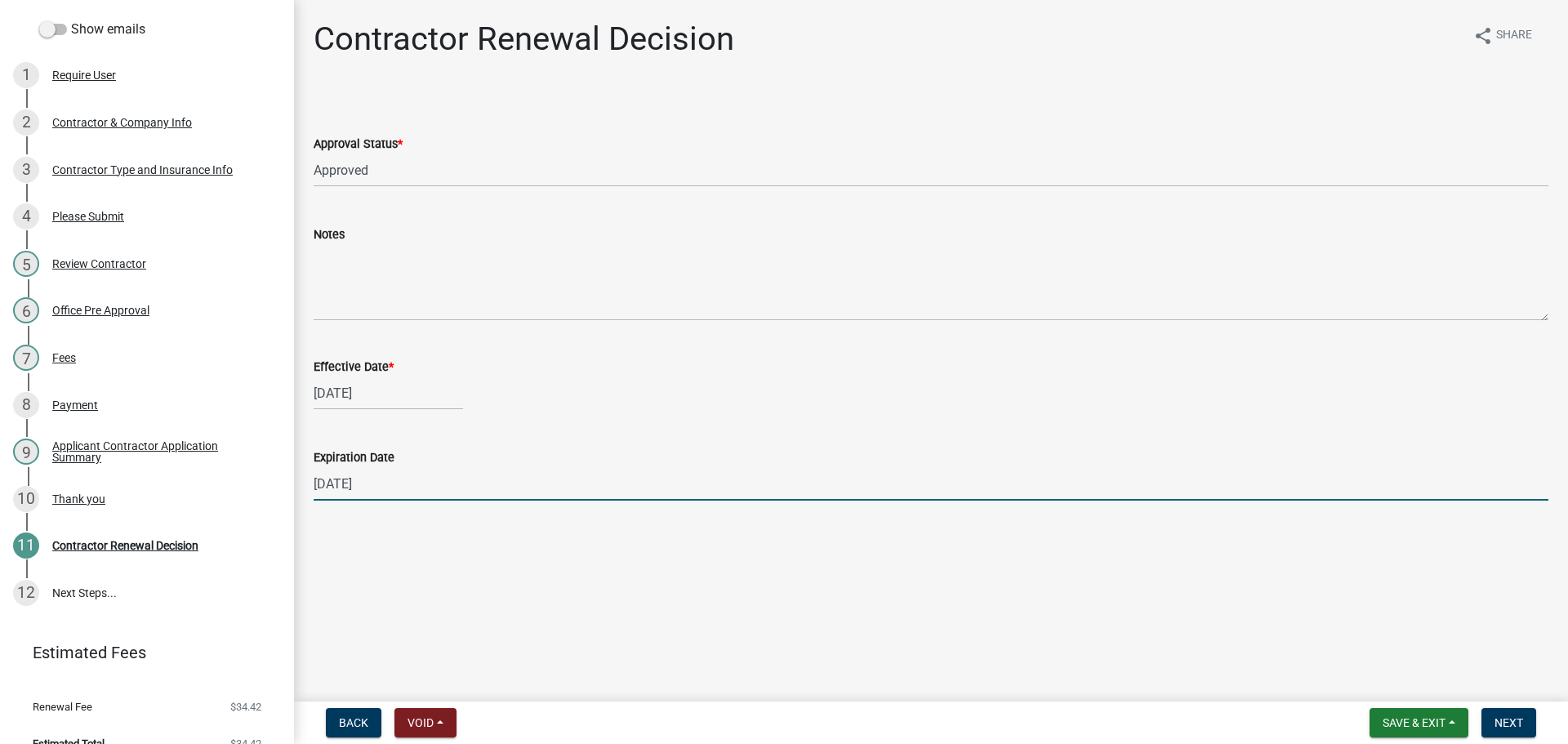
click at [375, 477] on input "[DATE]" at bounding box center [932, 483] width 1235 height 33
click at [360, 476] on input "[DATE]" at bounding box center [932, 483] width 1235 height 33
type input "[DATE]"
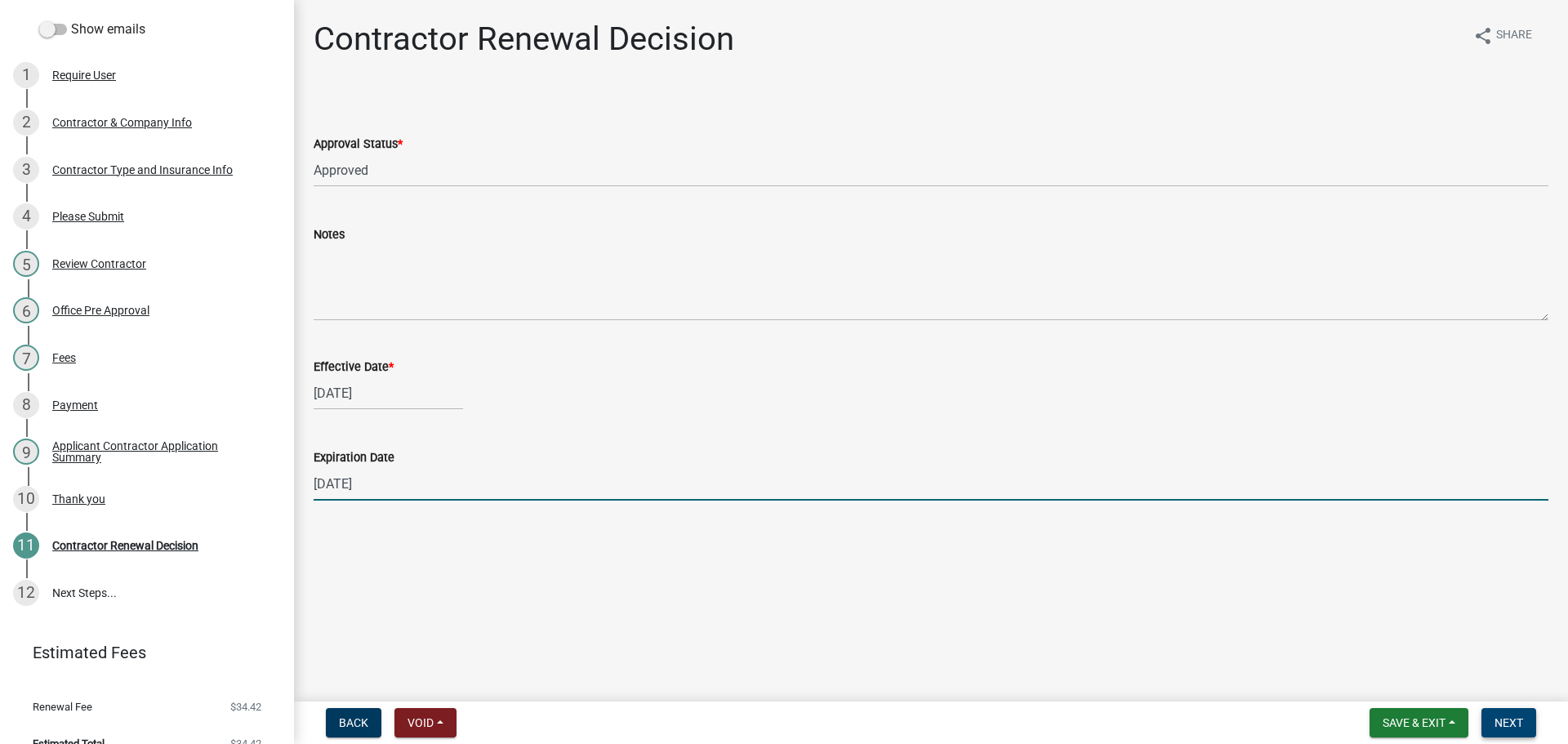
click at [1512, 725] on span "Next" at bounding box center [1508, 722] width 28 height 13
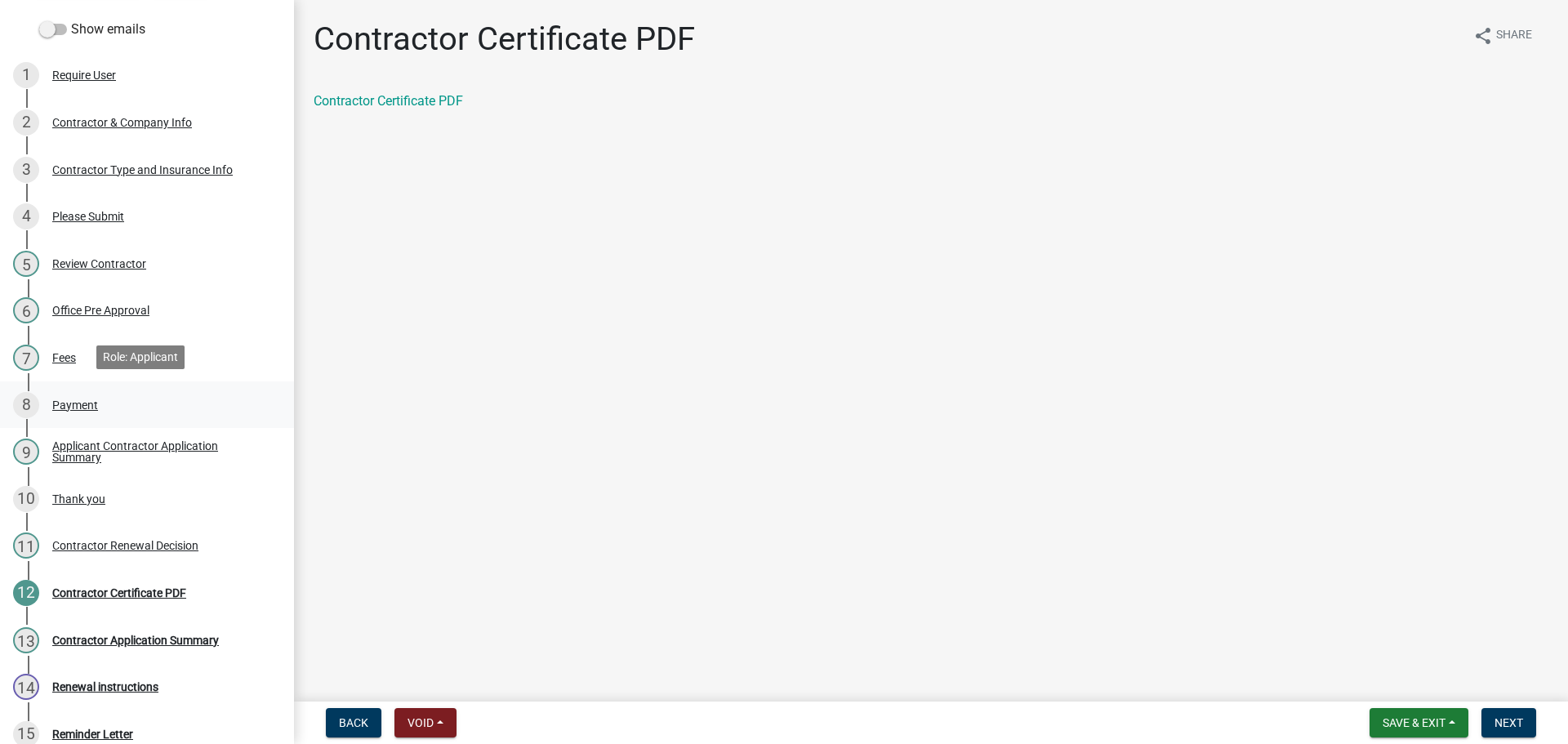
click at [89, 404] on div "Payment" at bounding box center [75, 405] width 45 height 11
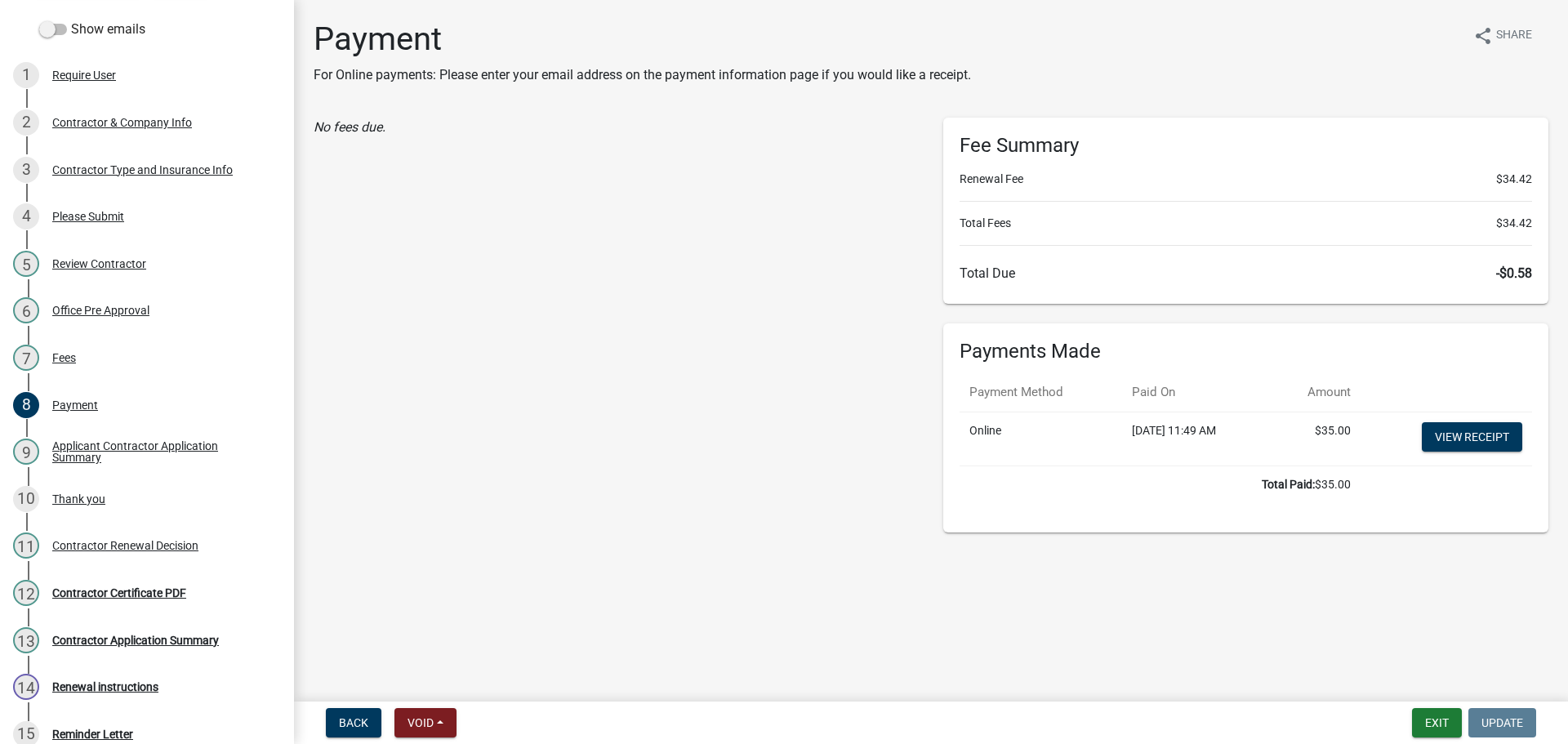
click at [1516, 272] on span "-$0.58" at bounding box center [1514, 273] width 36 height 15
click at [1447, 436] on link "View receipt" at bounding box center [1472, 436] width 100 height 29
click at [80, 543] on div "Contractor Renewal Decision" at bounding box center [125, 545] width 147 height 11
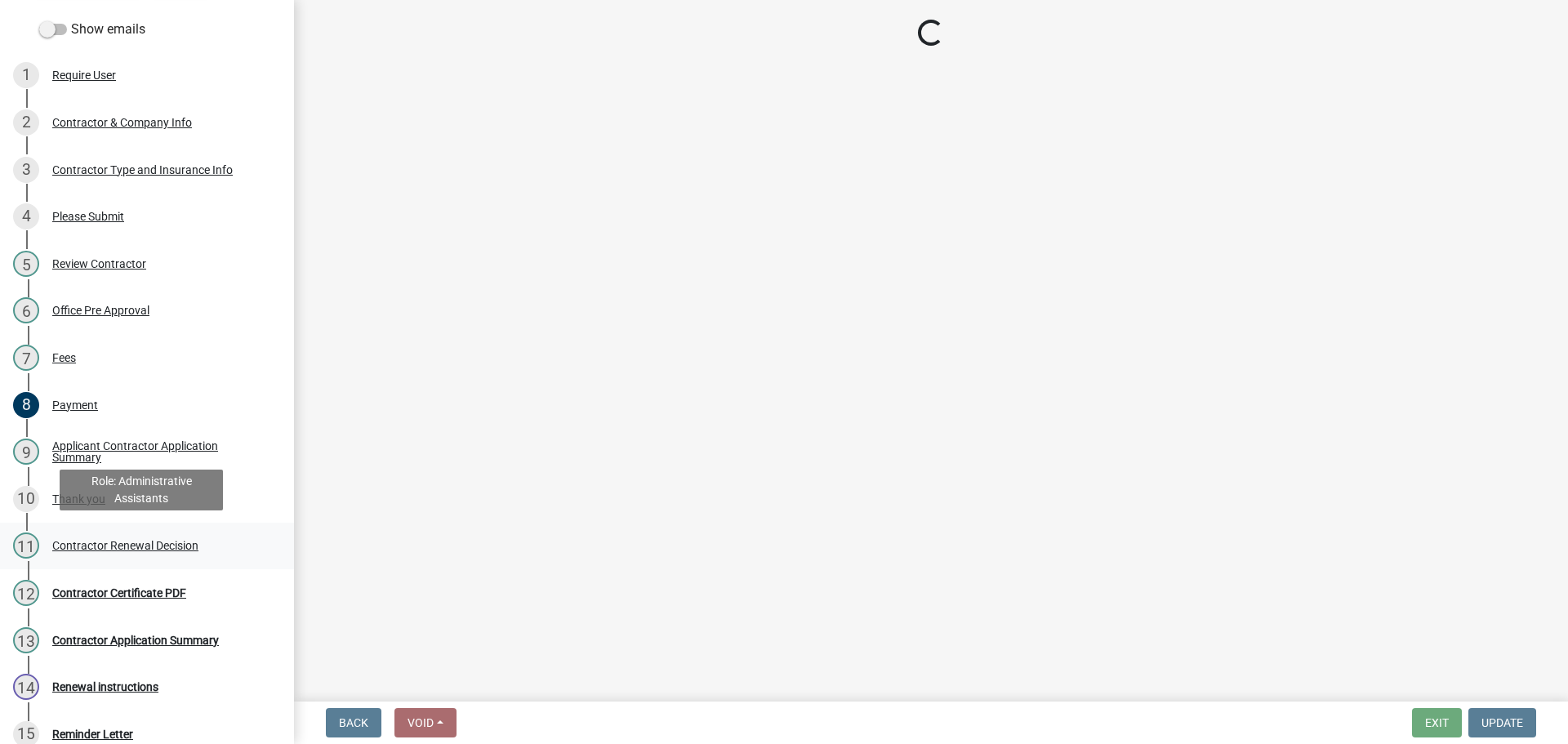
select select "30db8998-795d-4bbe-8e49-f1ade8865815"
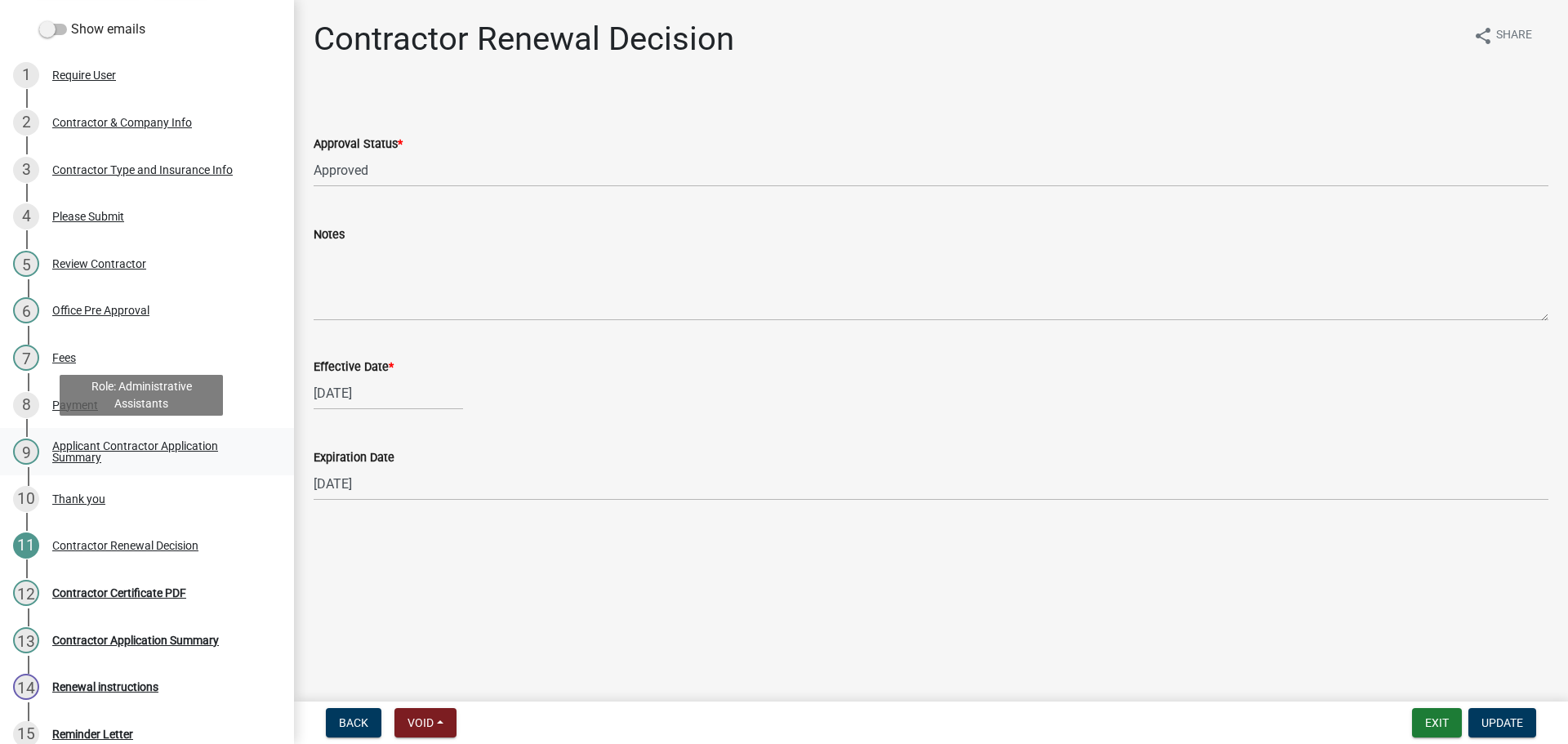
click at [88, 441] on div "Applicant Contractor Application Summary" at bounding box center [160, 451] width 216 height 23
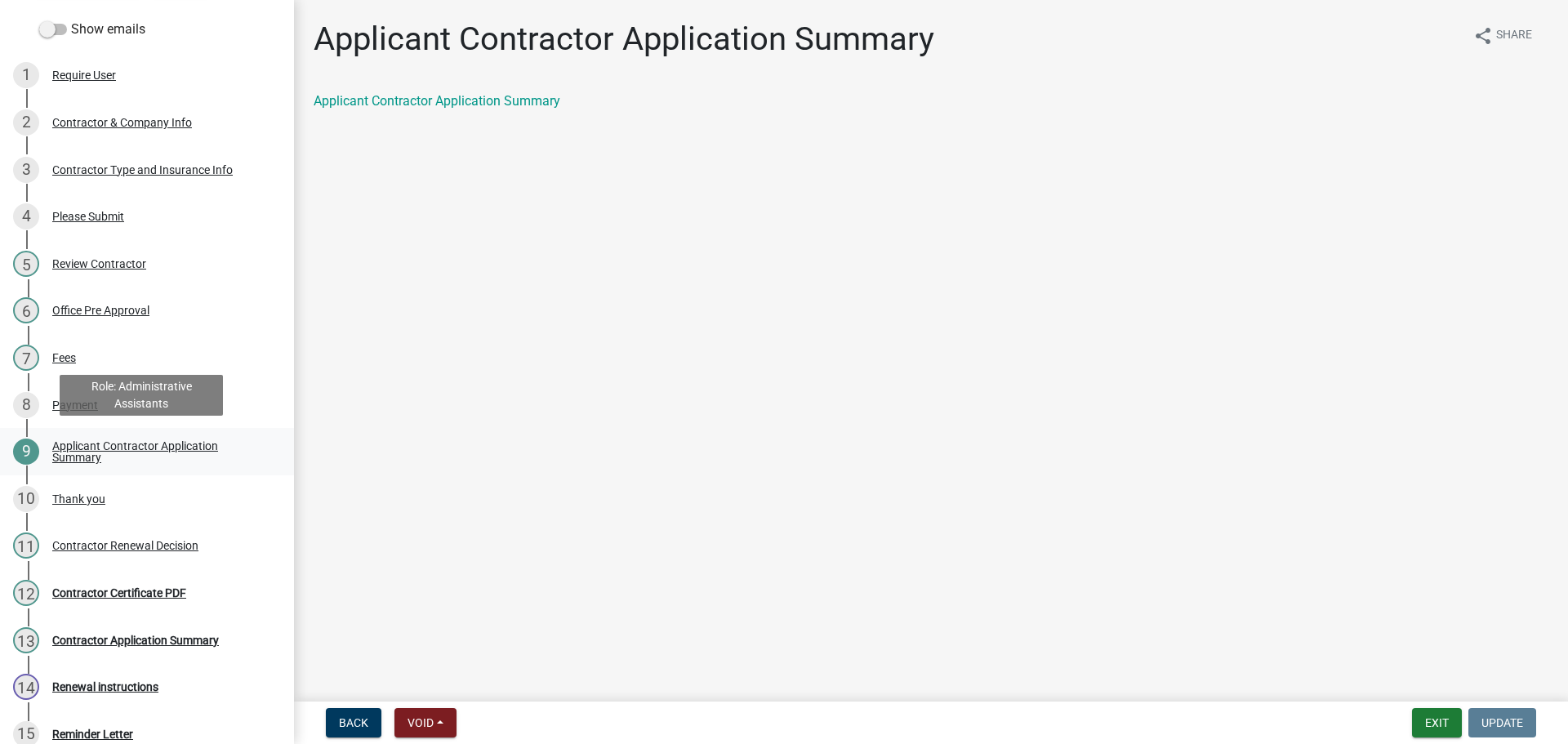
click at [87, 442] on div "Applicant Contractor Application Summary" at bounding box center [160, 451] width 216 height 23
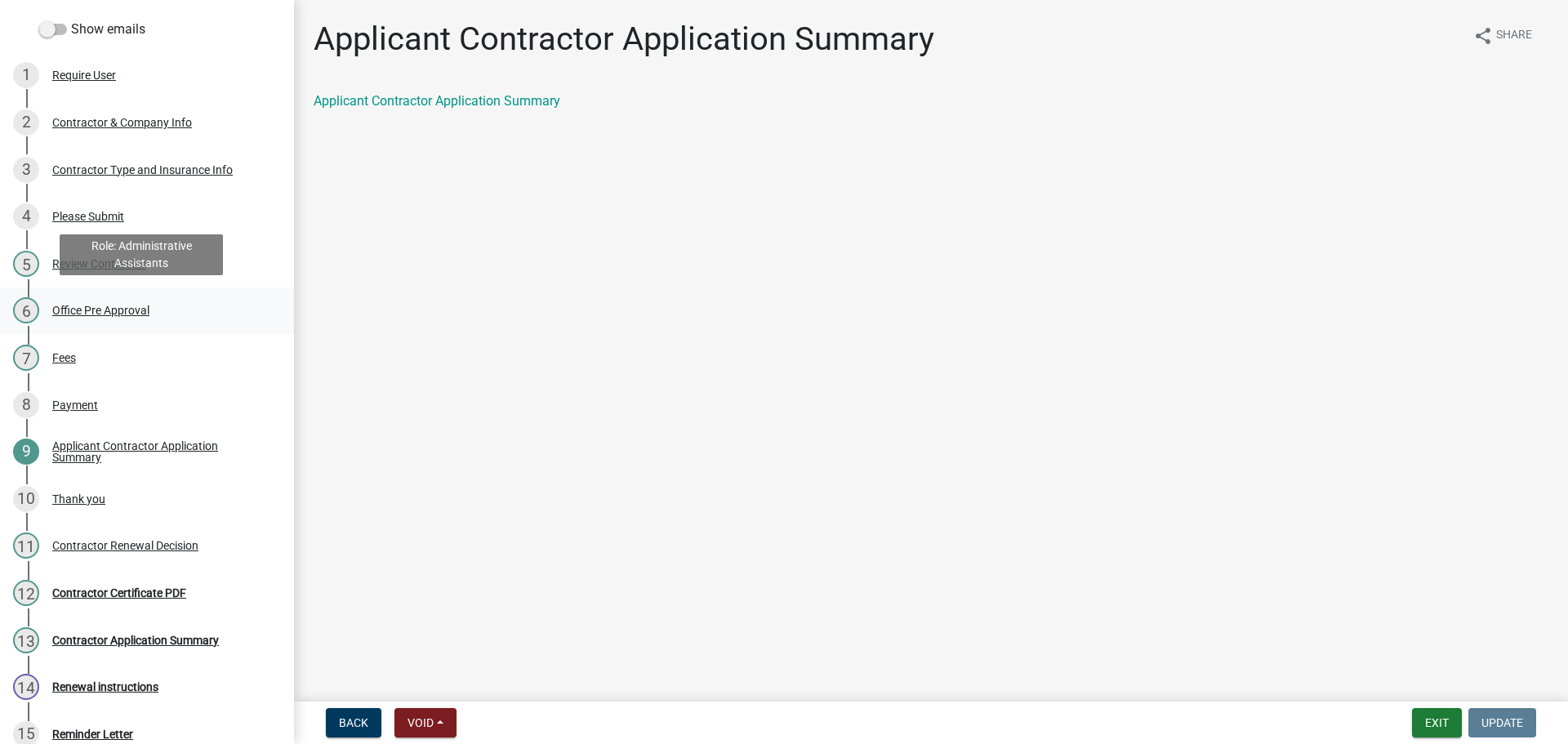
click at [80, 308] on div "Office Pre Approval" at bounding box center [100, 310] width 97 height 11
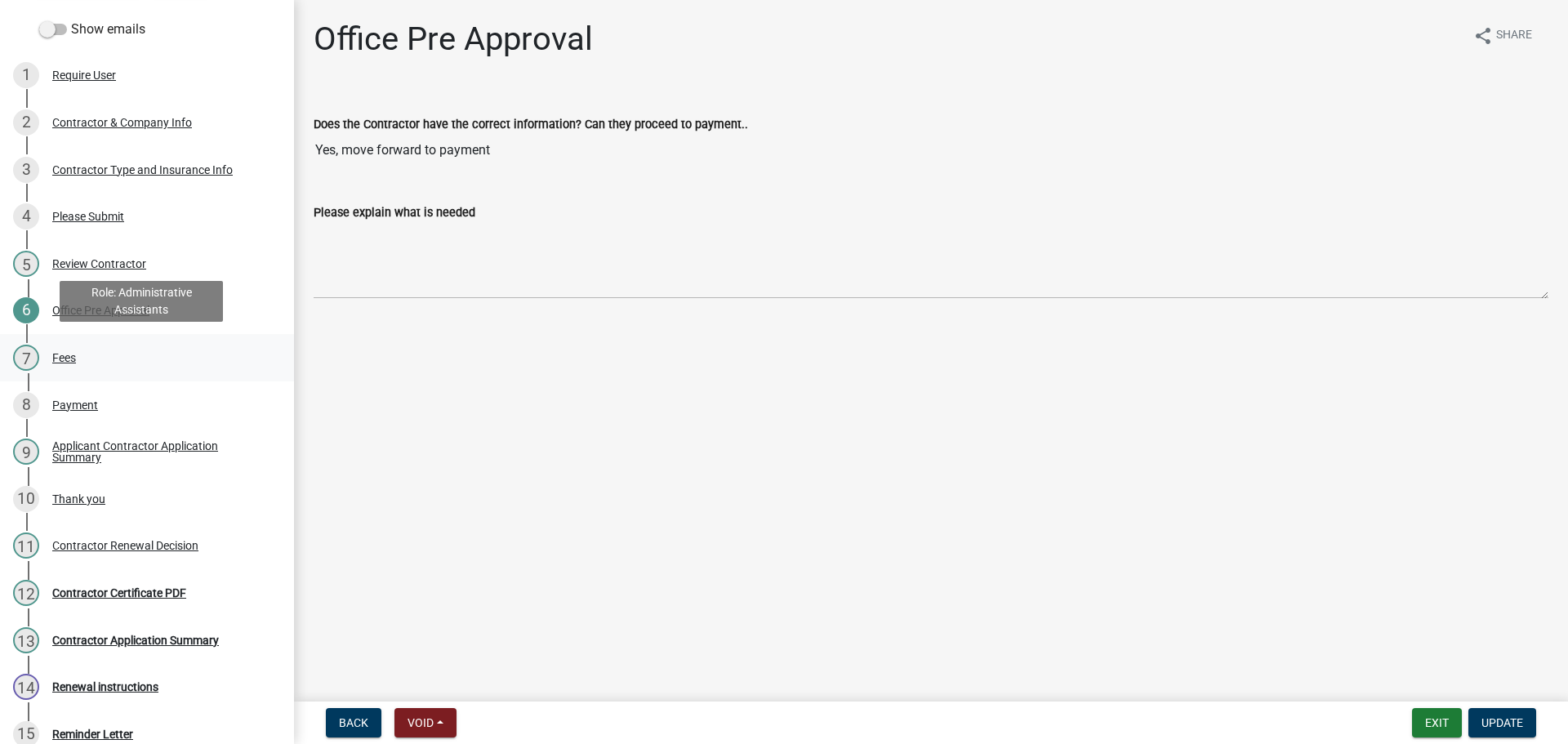
click at [57, 344] on div "7 Fees" at bounding box center [140, 357] width 254 height 26
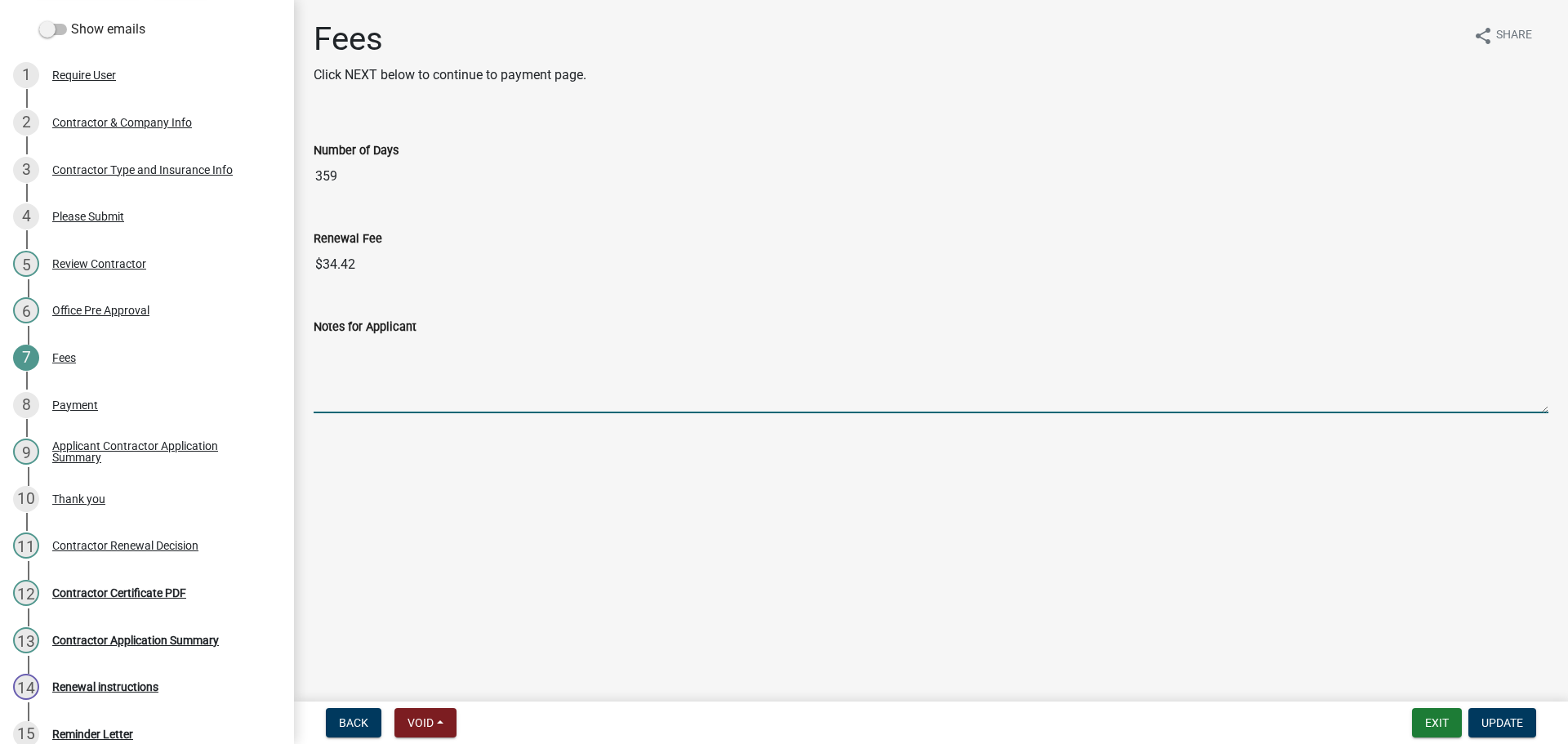
click at [333, 349] on textarea "Notes for Applicant" at bounding box center [932, 374] width 1235 height 77
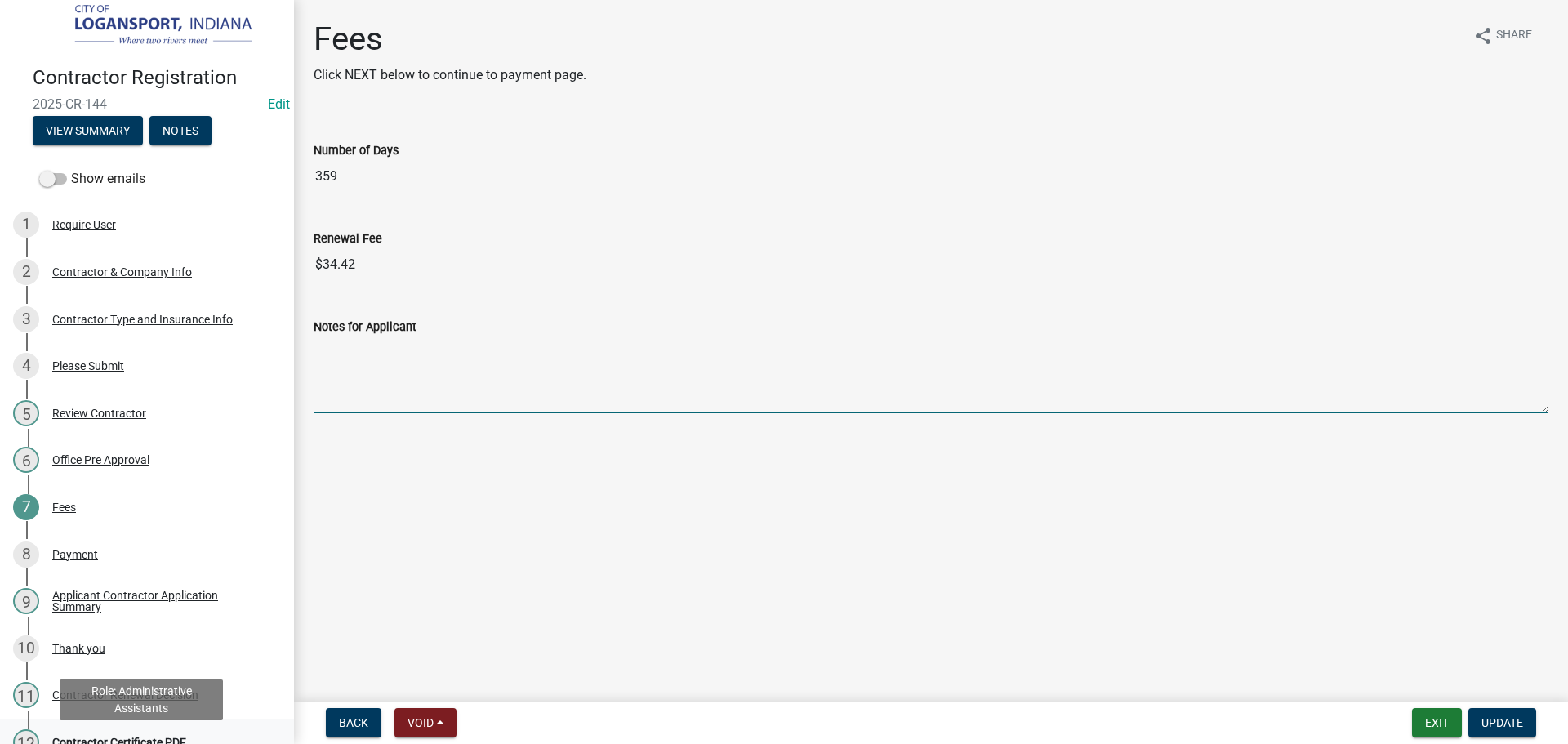
scroll to position [0, 0]
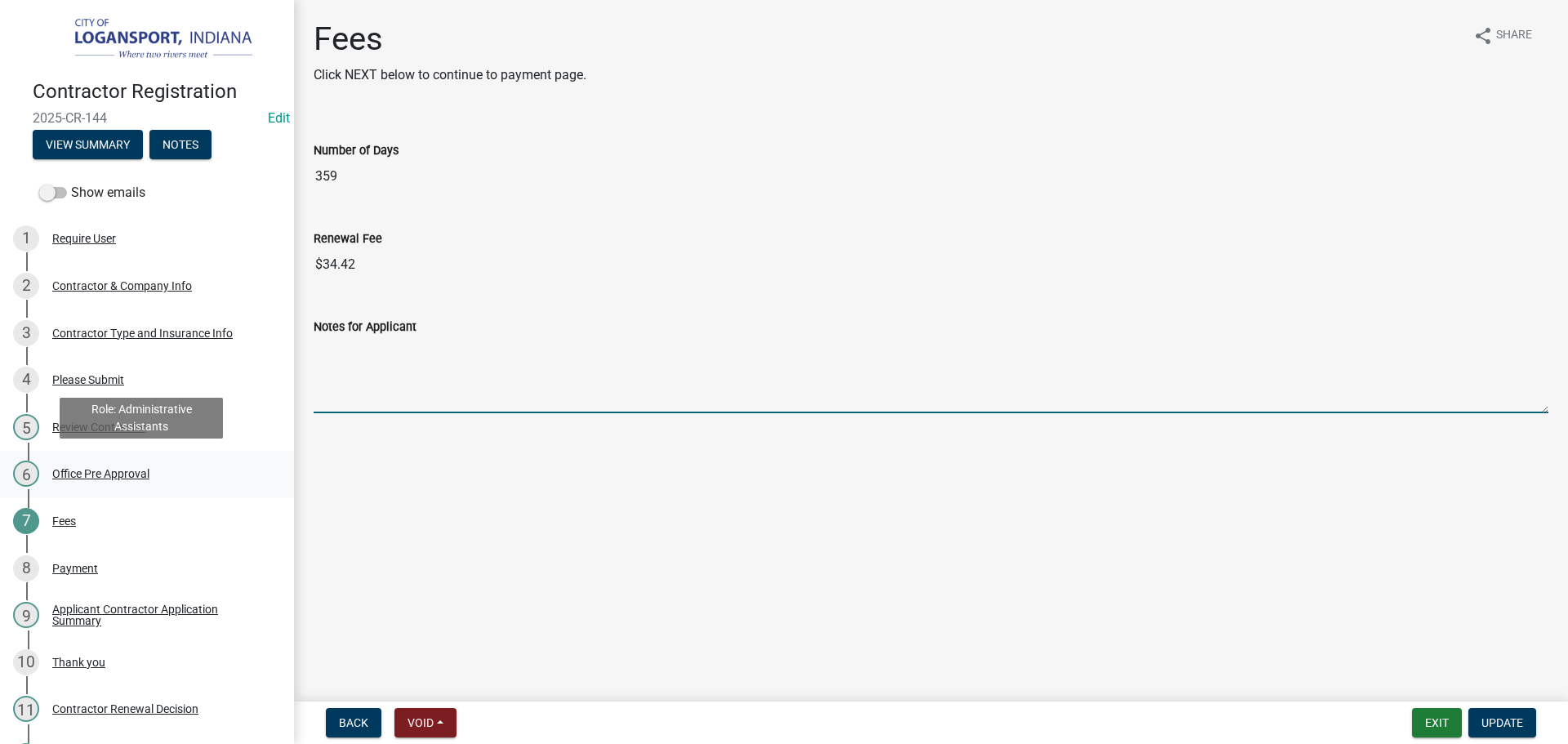
click at [60, 471] on div "Office Pre Approval" at bounding box center [100, 474] width 97 height 11
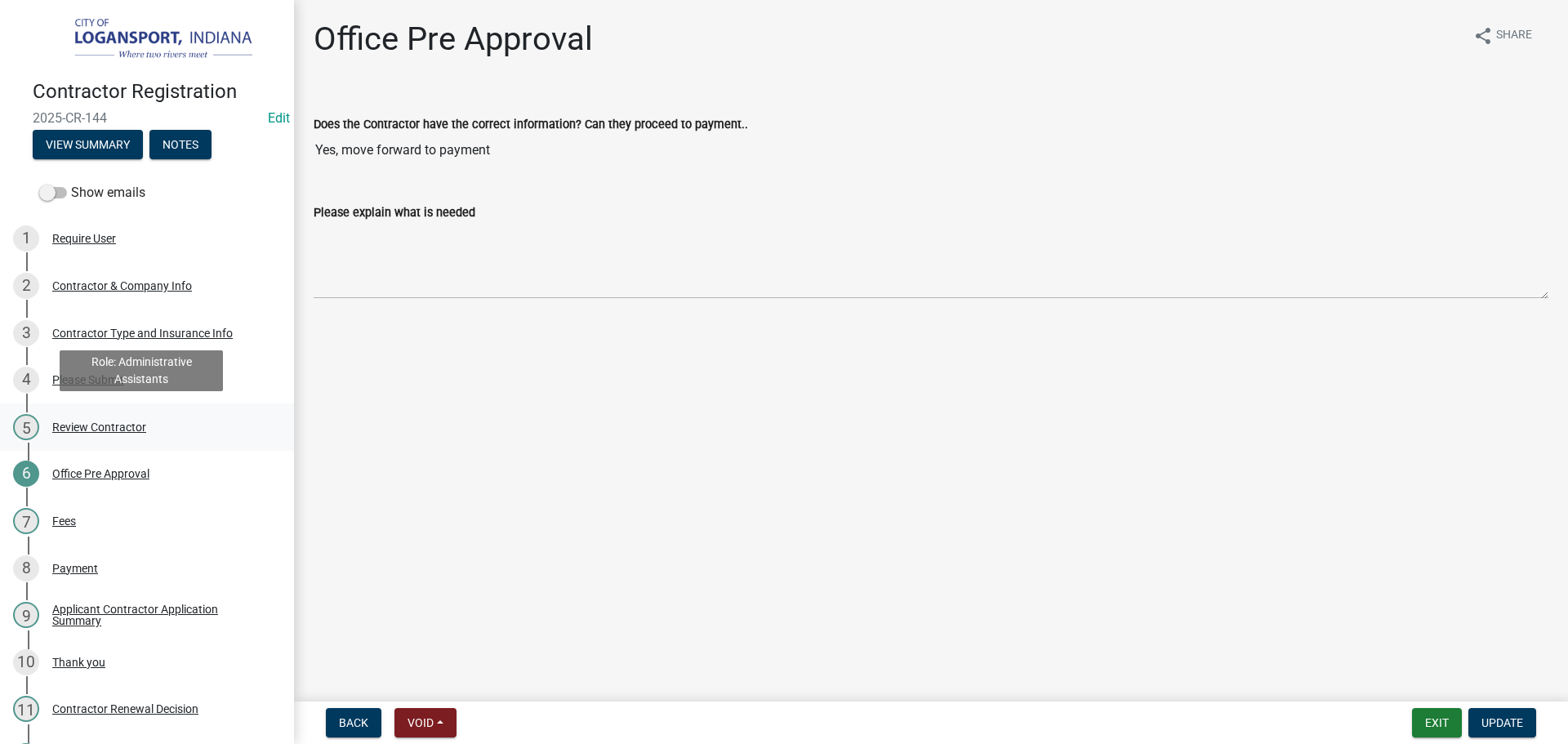
click at [96, 426] on div "Review Contractor" at bounding box center [98, 427] width 94 height 11
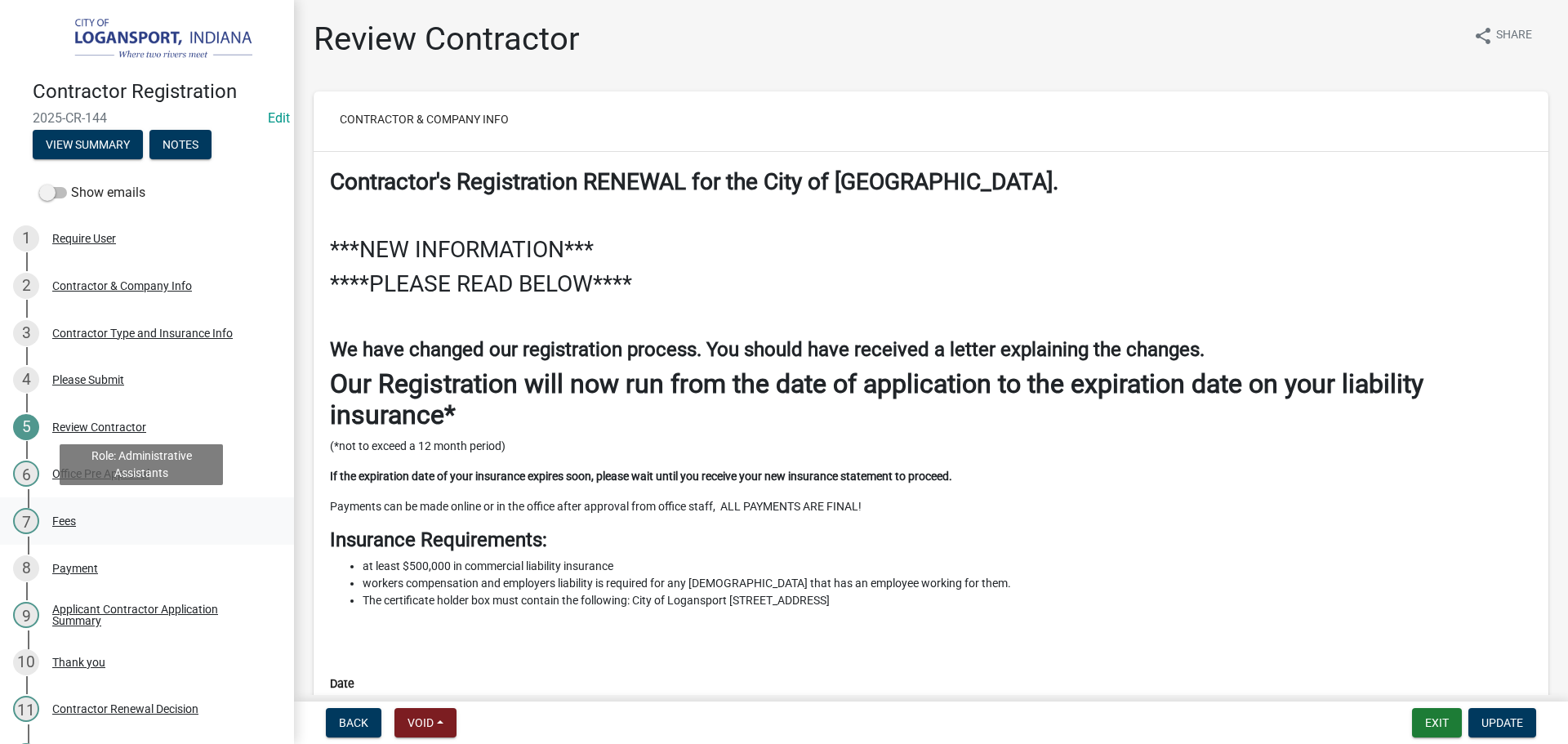
click at [63, 515] on div "Fees" at bounding box center [63, 521] width 24 height 11
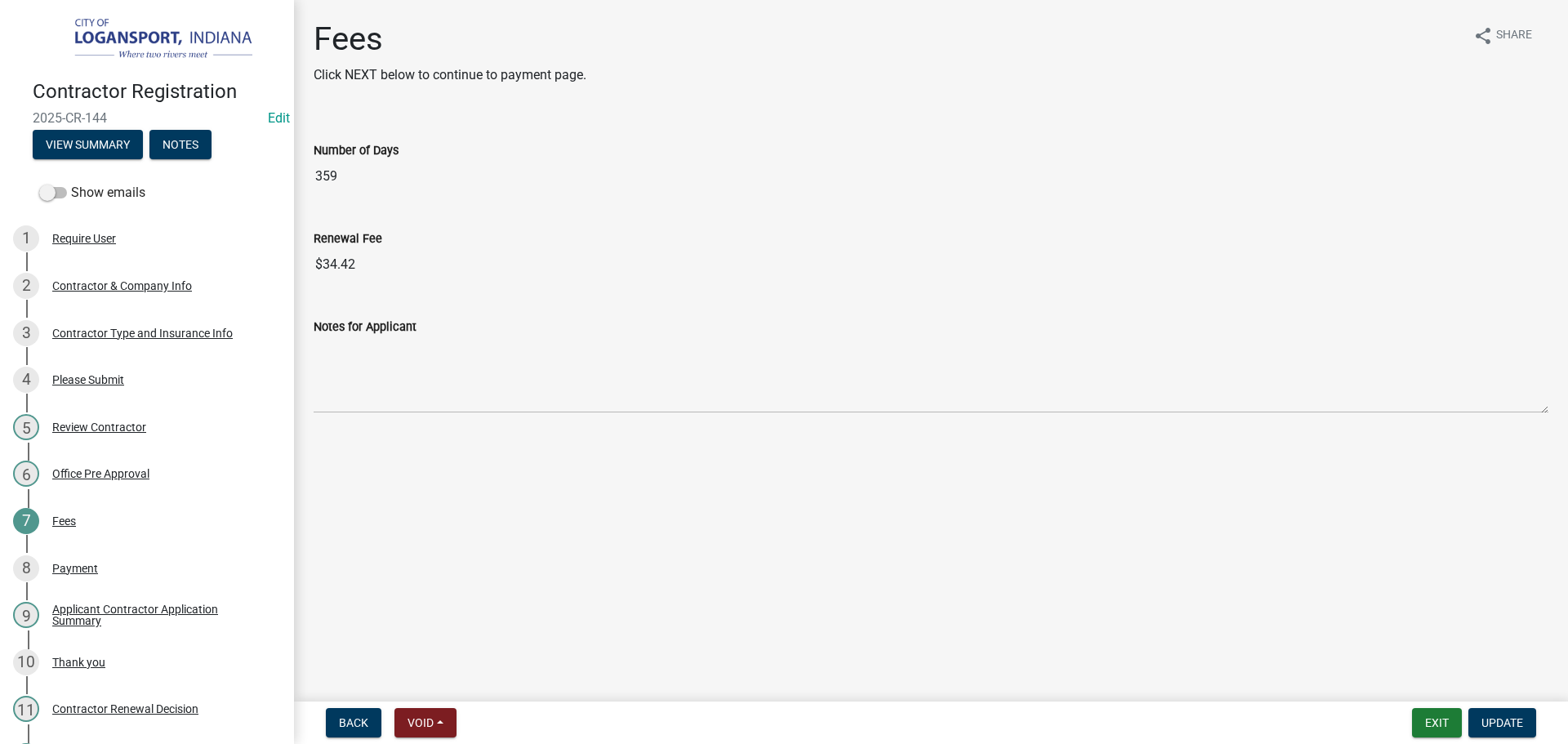
click at [339, 264] on input "$34.42" at bounding box center [932, 265] width 1235 height 33
click at [339, 262] on input "$34.42" at bounding box center [932, 265] width 1235 height 33
click at [342, 266] on input "$34.42" at bounding box center [932, 265] width 1235 height 33
click at [84, 473] on div "Office Pre Approval" at bounding box center [100, 474] width 97 height 11
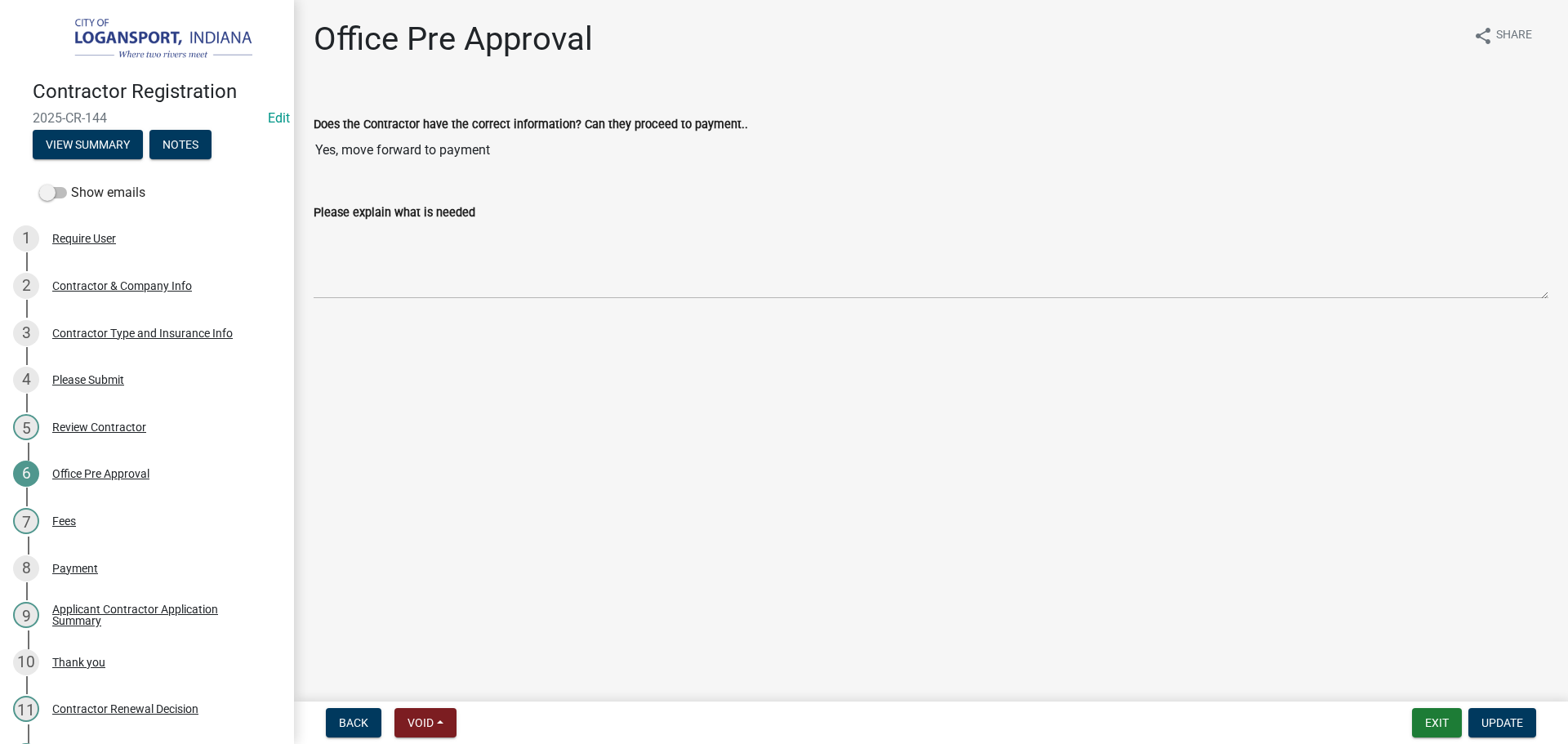
click at [499, 152] on input "Yes, move forward to payment" at bounding box center [932, 150] width 1235 height 33
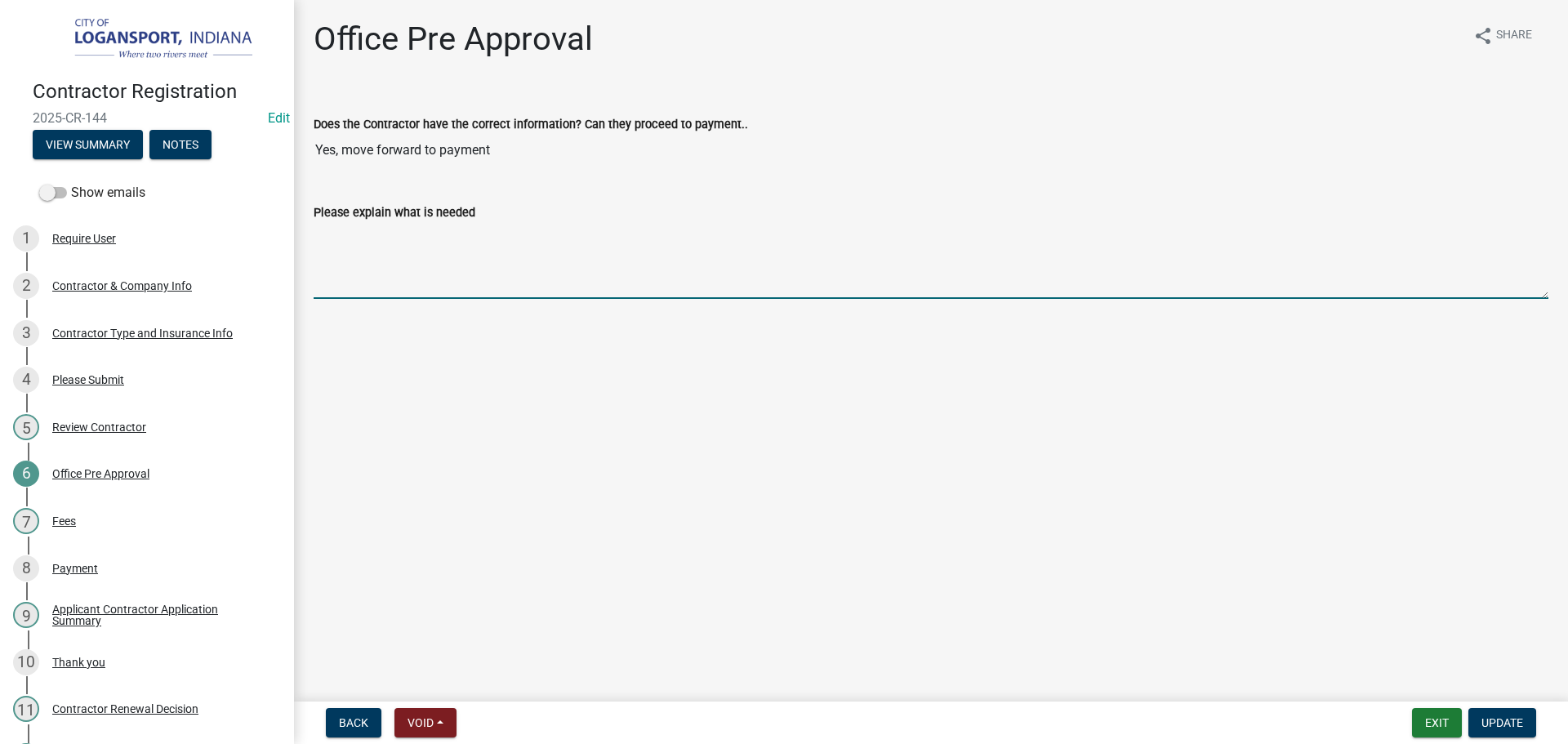
click at [484, 270] on textarea "Please explain what is needed" at bounding box center [932, 260] width 1235 height 77
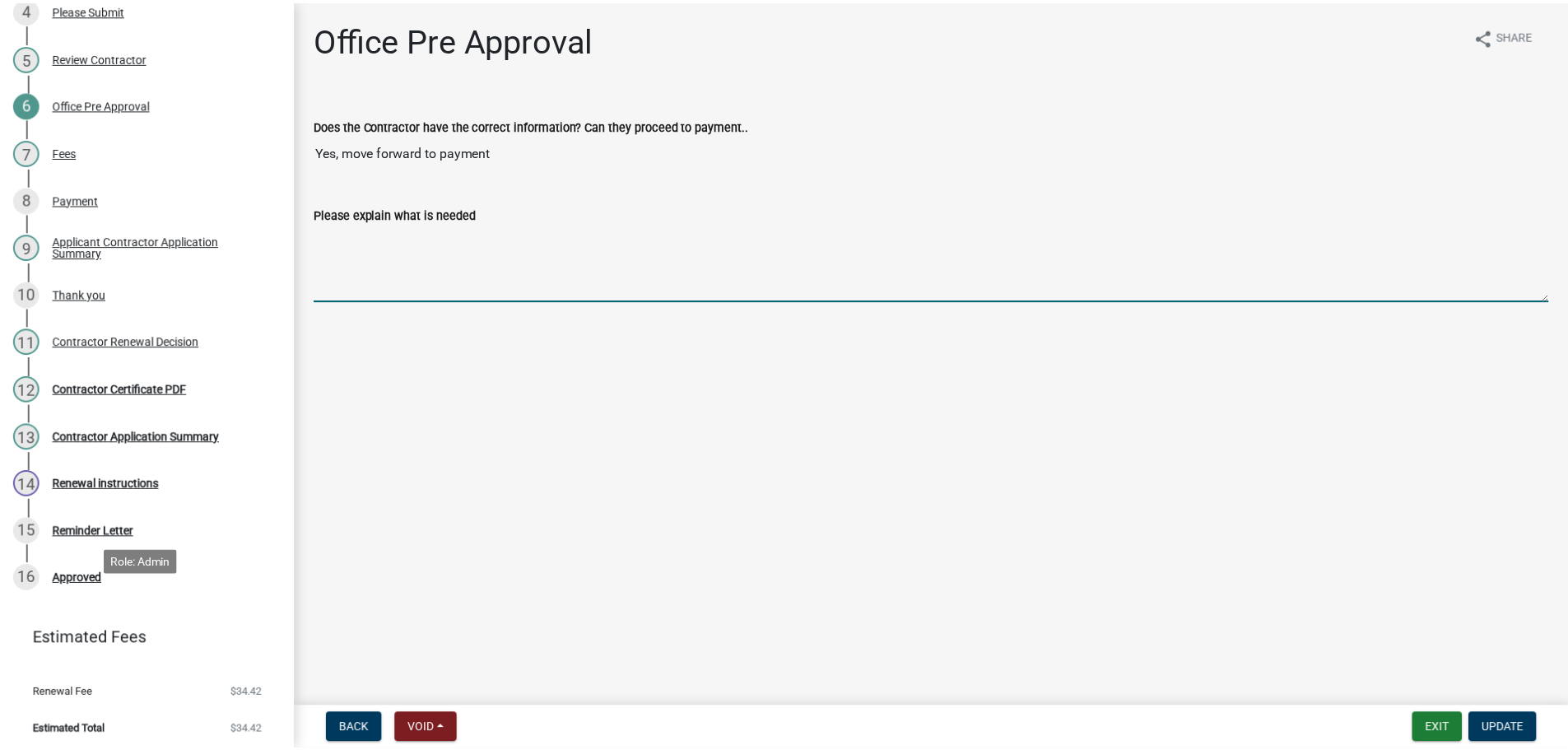
scroll to position [376, 0]
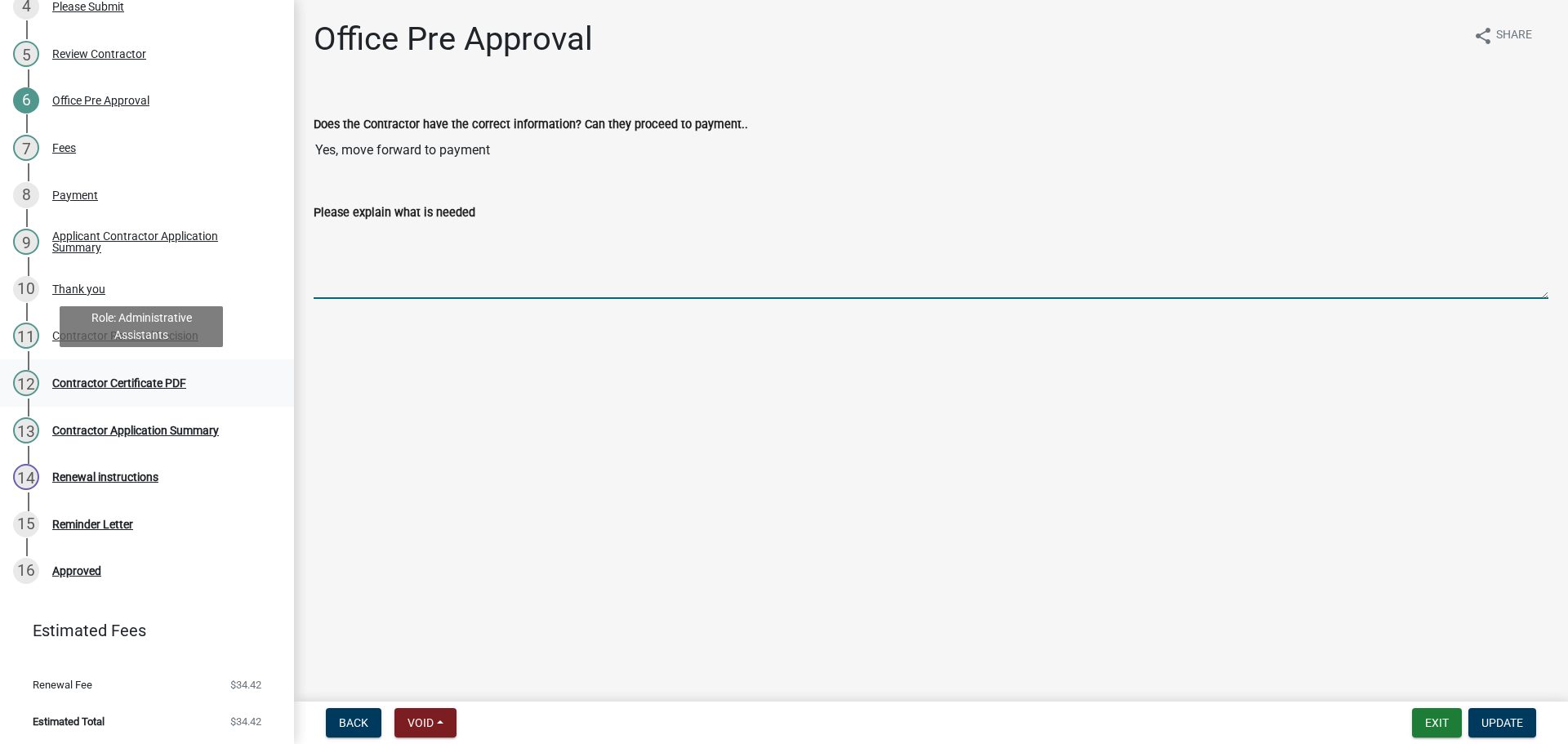
click at [95, 361] on link "12 Contractor Certificate PDF" at bounding box center [147, 383] width 294 height 47
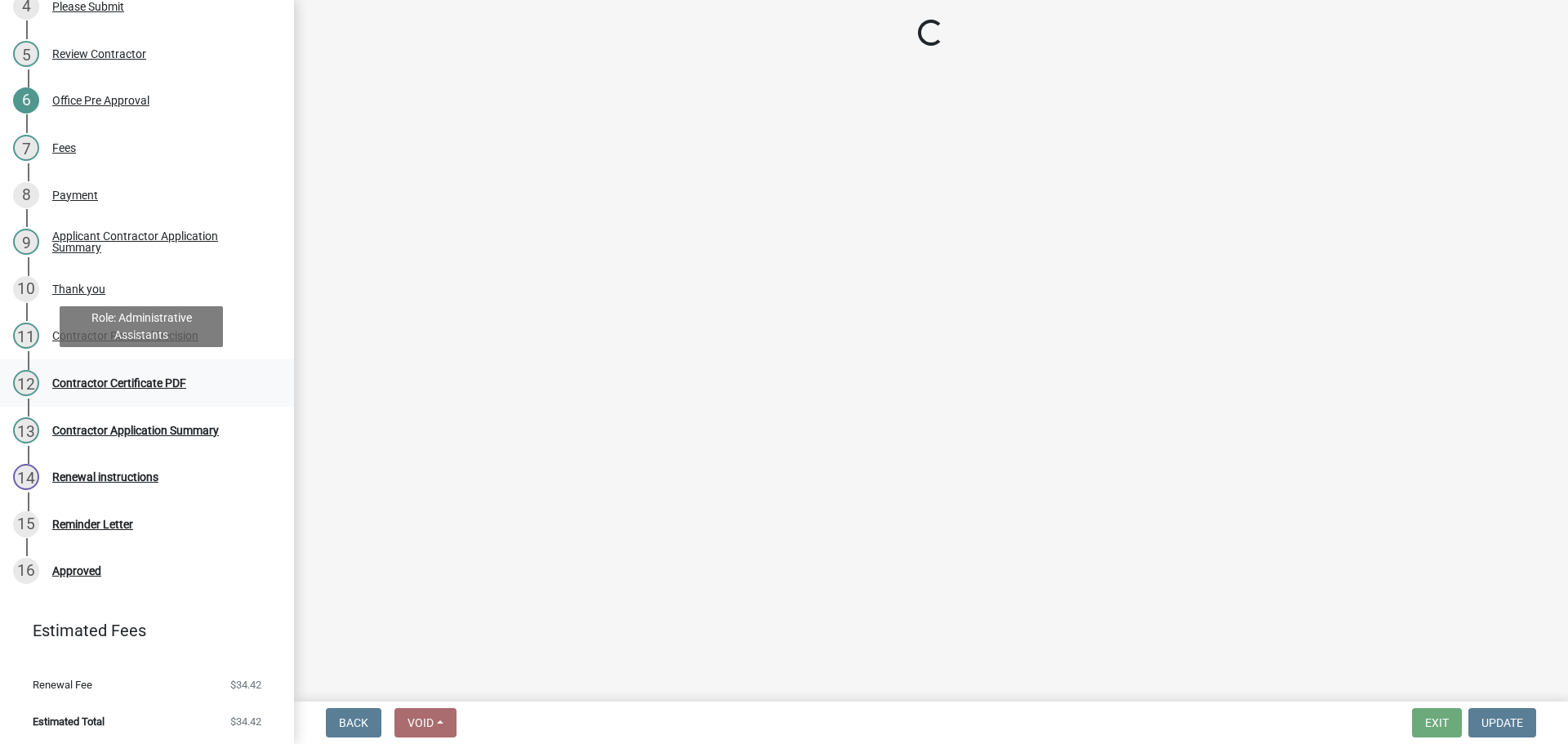
click at [98, 377] on div "Contractor Certificate PDF" at bounding box center [119, 383] width 134 height 11
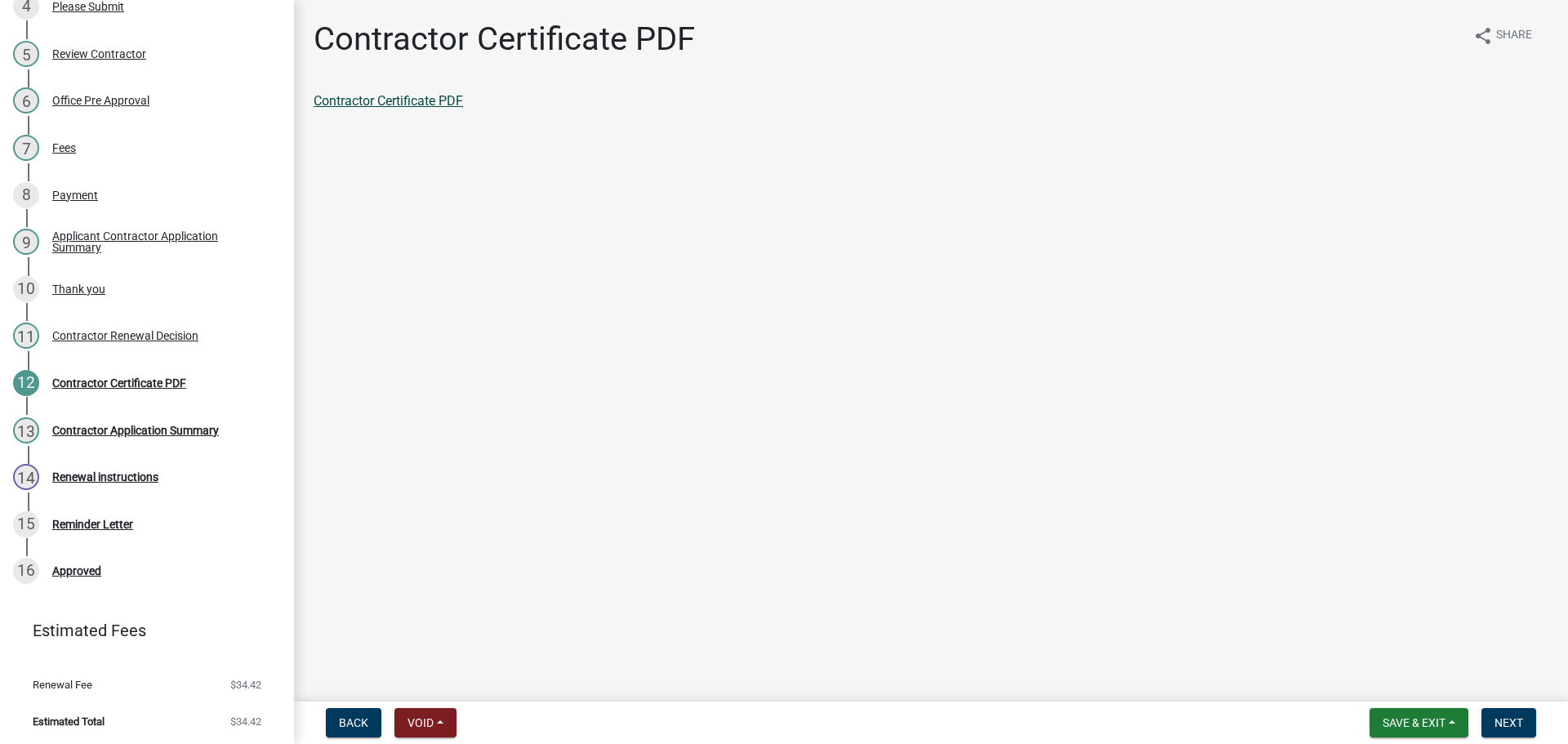
click at [427, 105] on link "Contractor Certificate PDF" at bounding box center [389, 100] width 149 height 15
click at [1513, 721] on span "Next" at bounding box center [1508, 722] width 28 height 13
click at [409, 99] on link "Contractor Application Summary" at bounding box center [408, 100] width 188 height 15
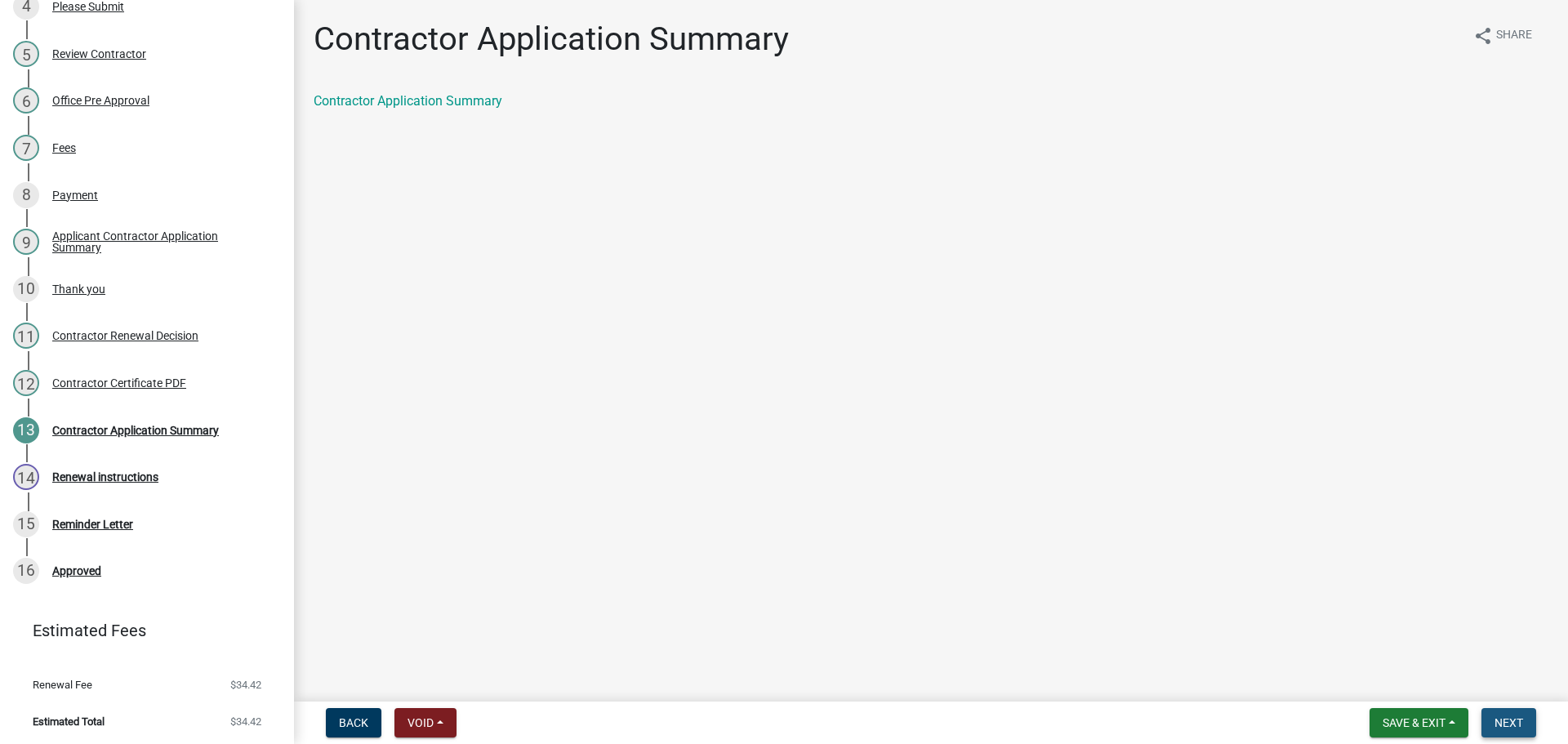
click at [1500, 728] on span "Next" at bounding box center [1508, 722] width 28 height 13
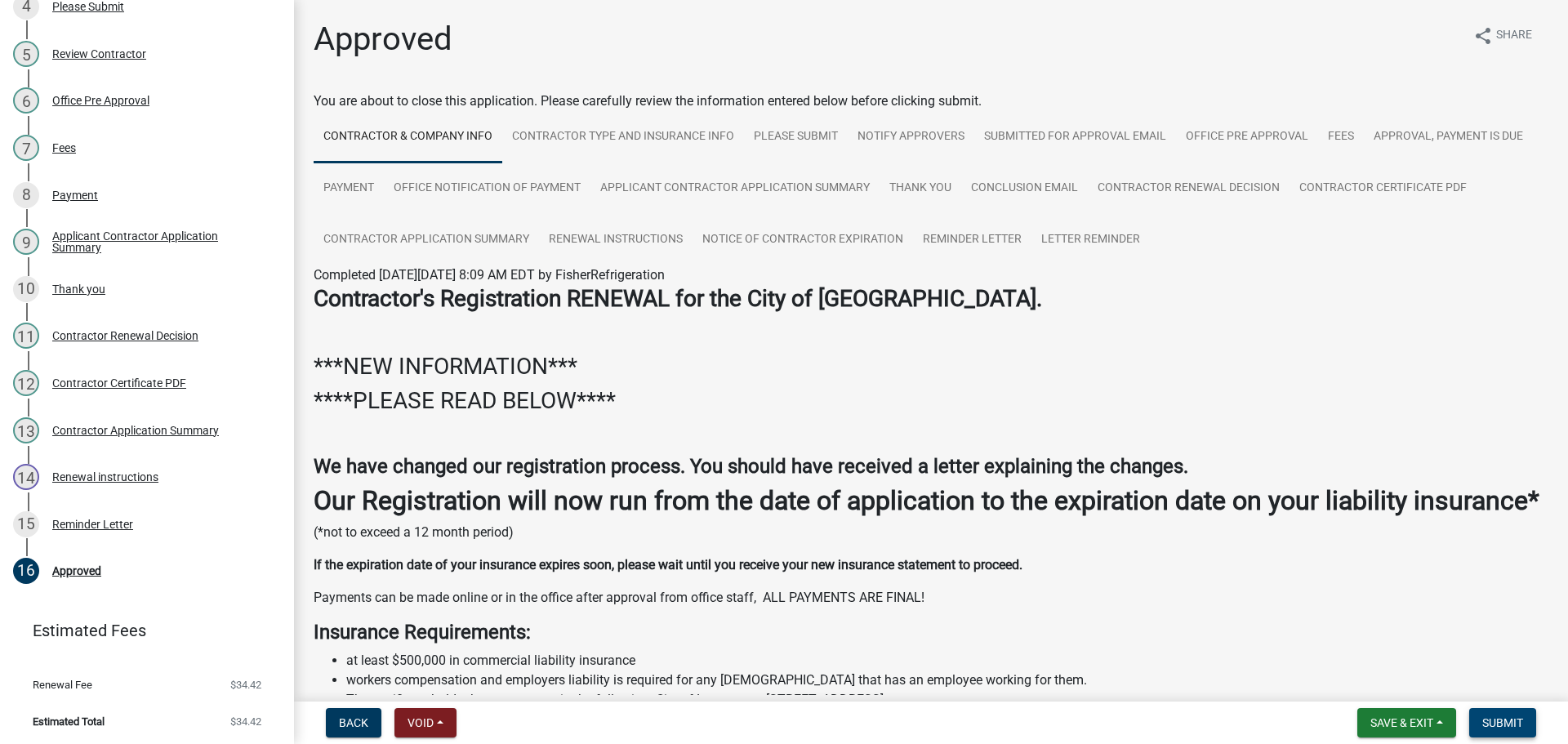
click at [1500, 728] on span "Submit" at bounding box center [1502, 722] width 41 height 13
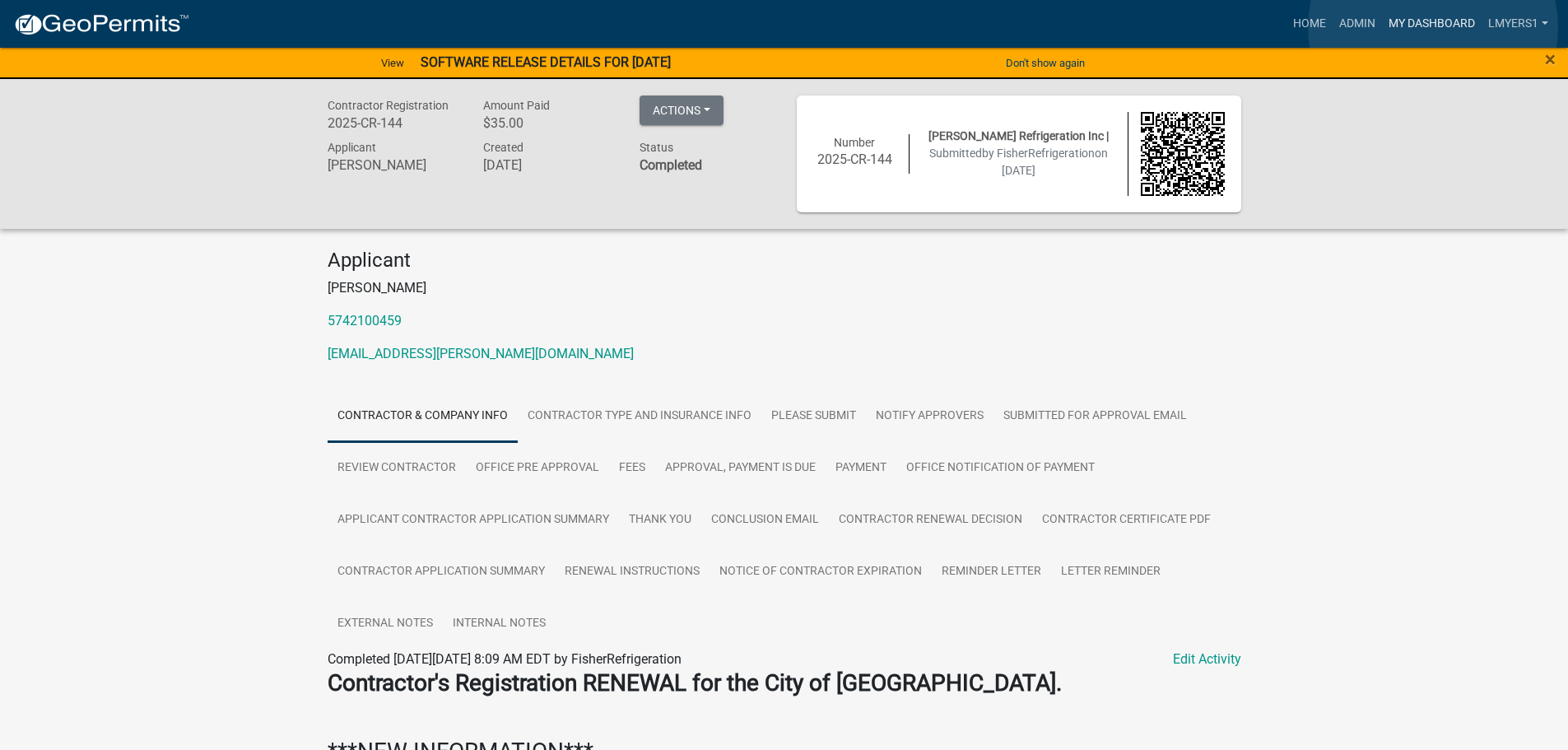
click at [1434, 27] on link "My Dashboard" at bounding box center [1432, 24] width 99 height 31
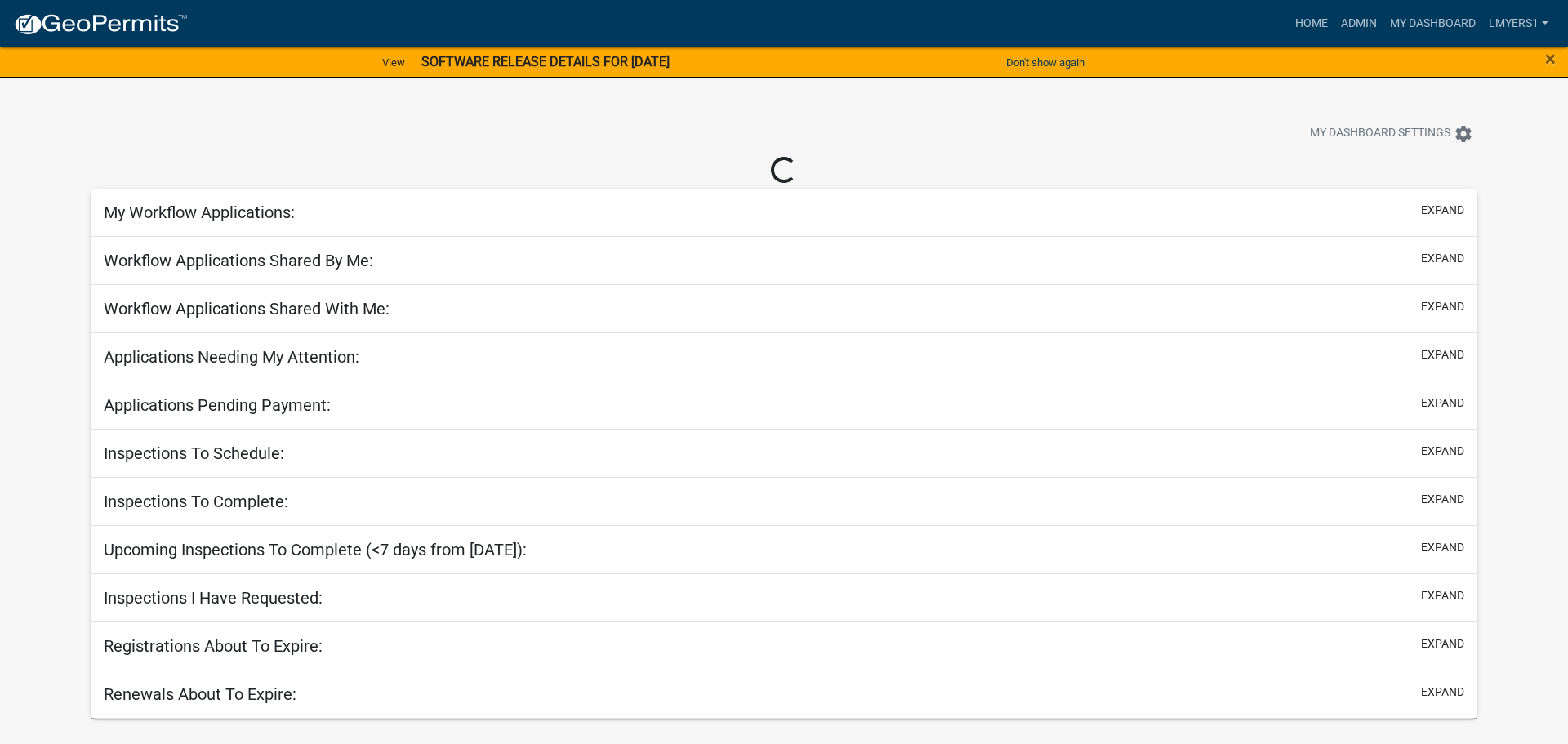
select select "2: 50"
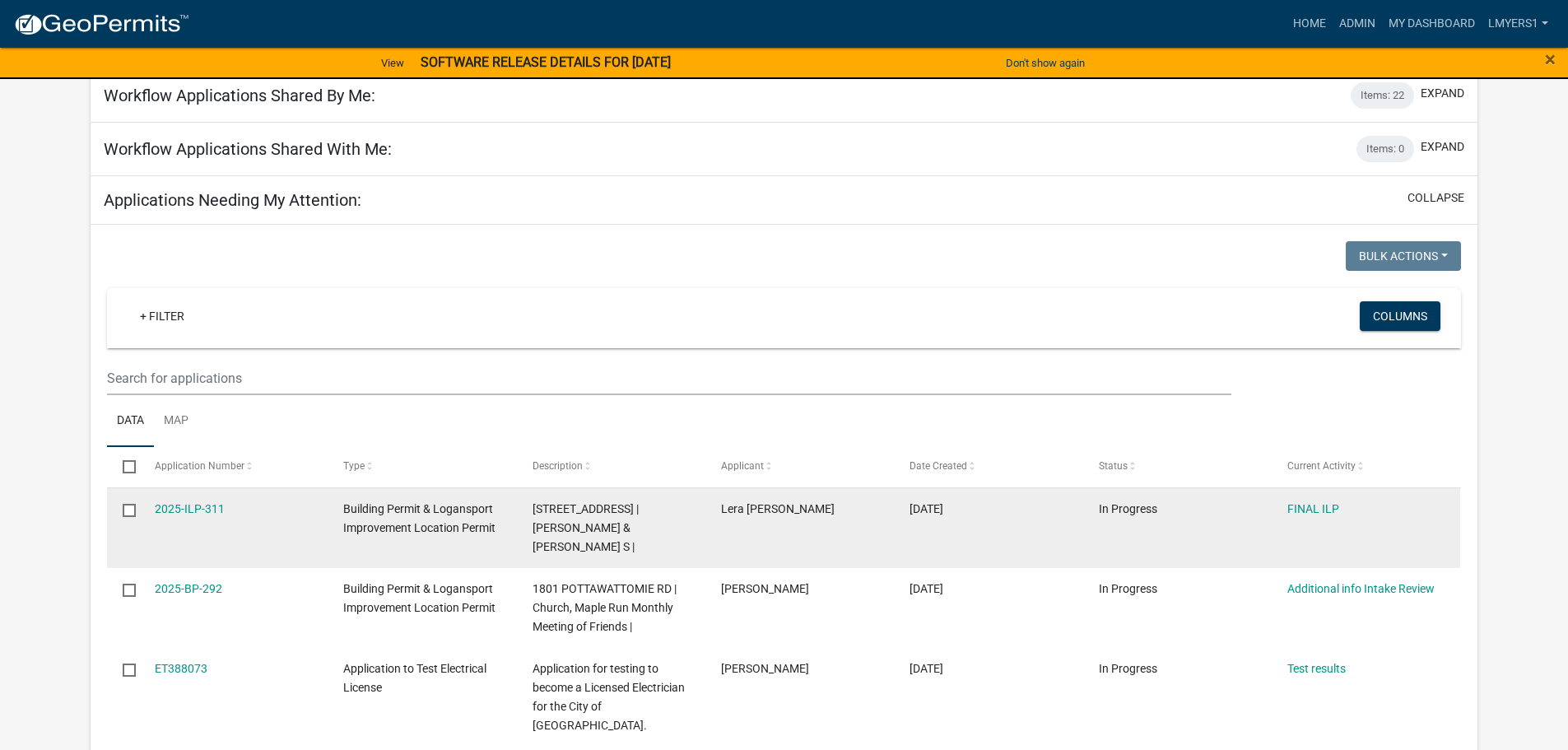
scroll to position [165, 0]
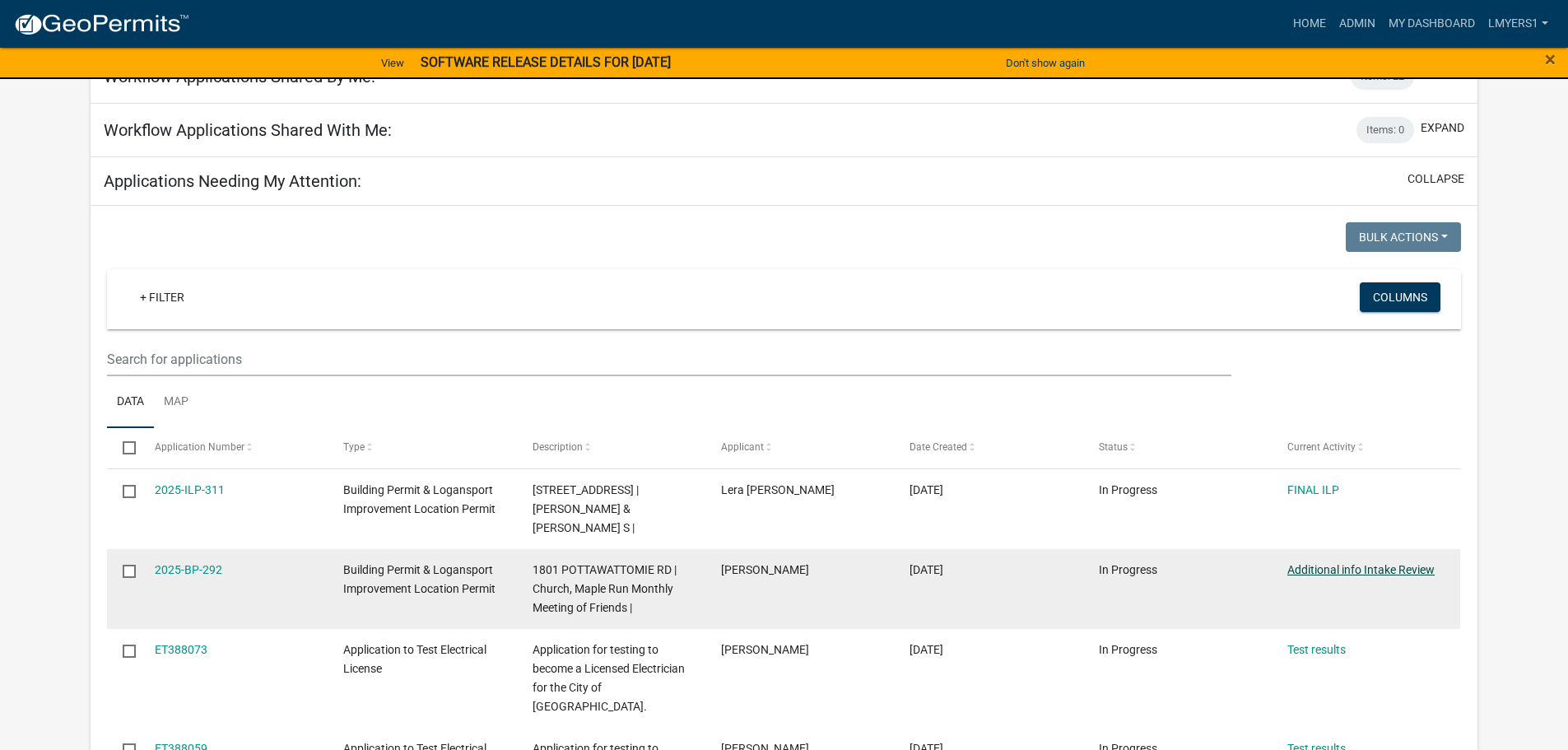
click at [1323, 563] on link "Additional info Intake Review" at bounding box center [1361, 570] width 148 height 13
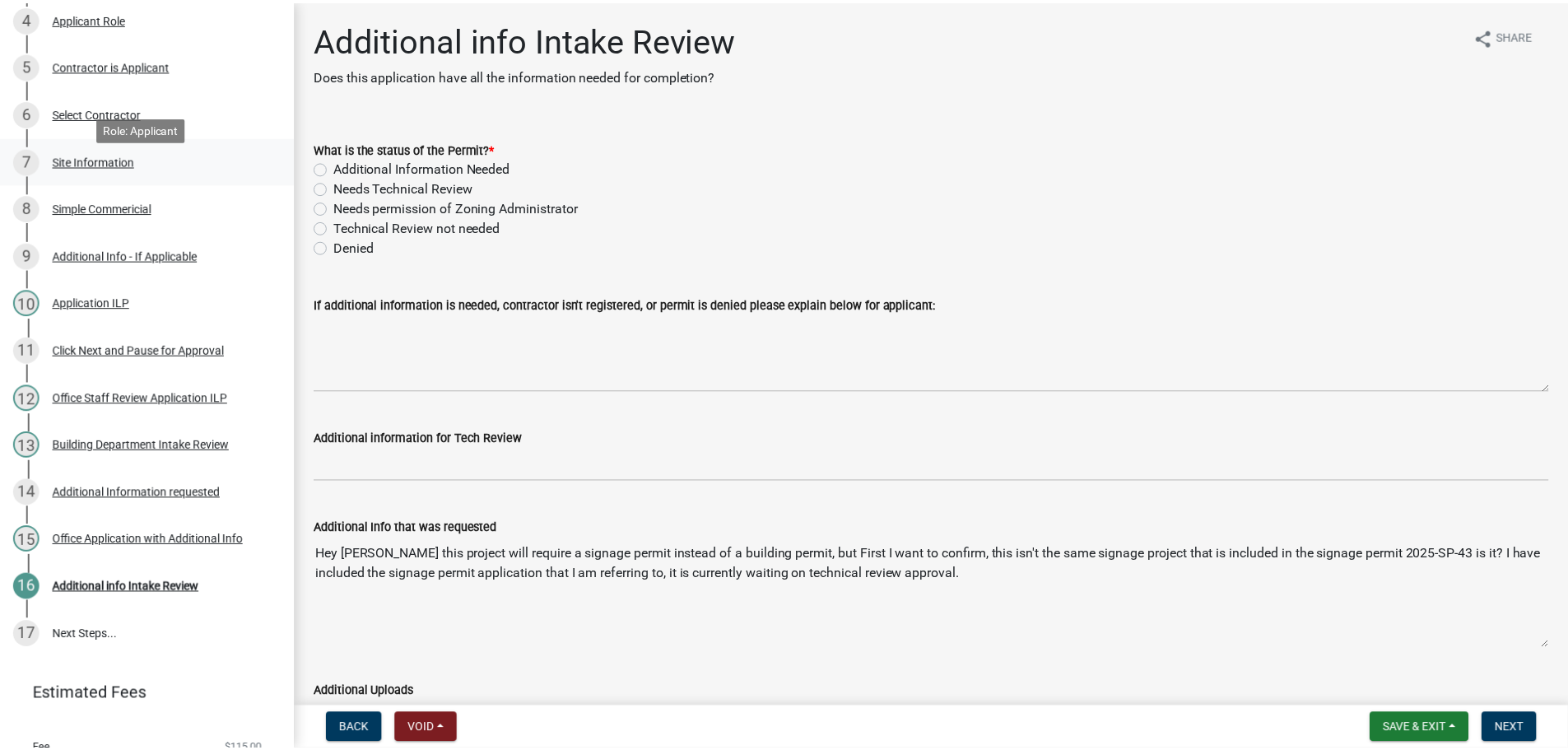
scroll to position [471, 0]
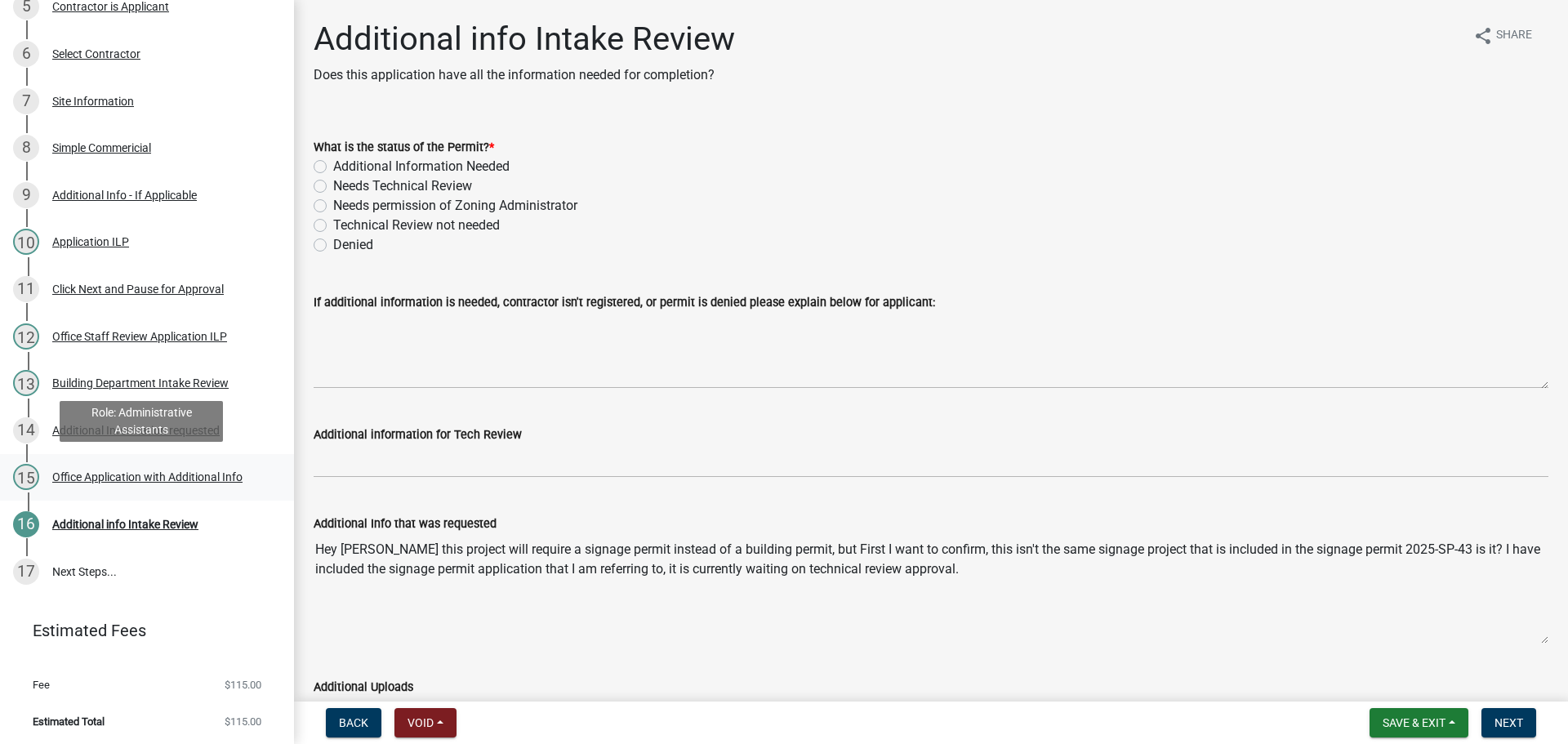
click at [158, 476] on div "Office Application with Additional Info" at bounding box center [147, 476] width 190 height 11
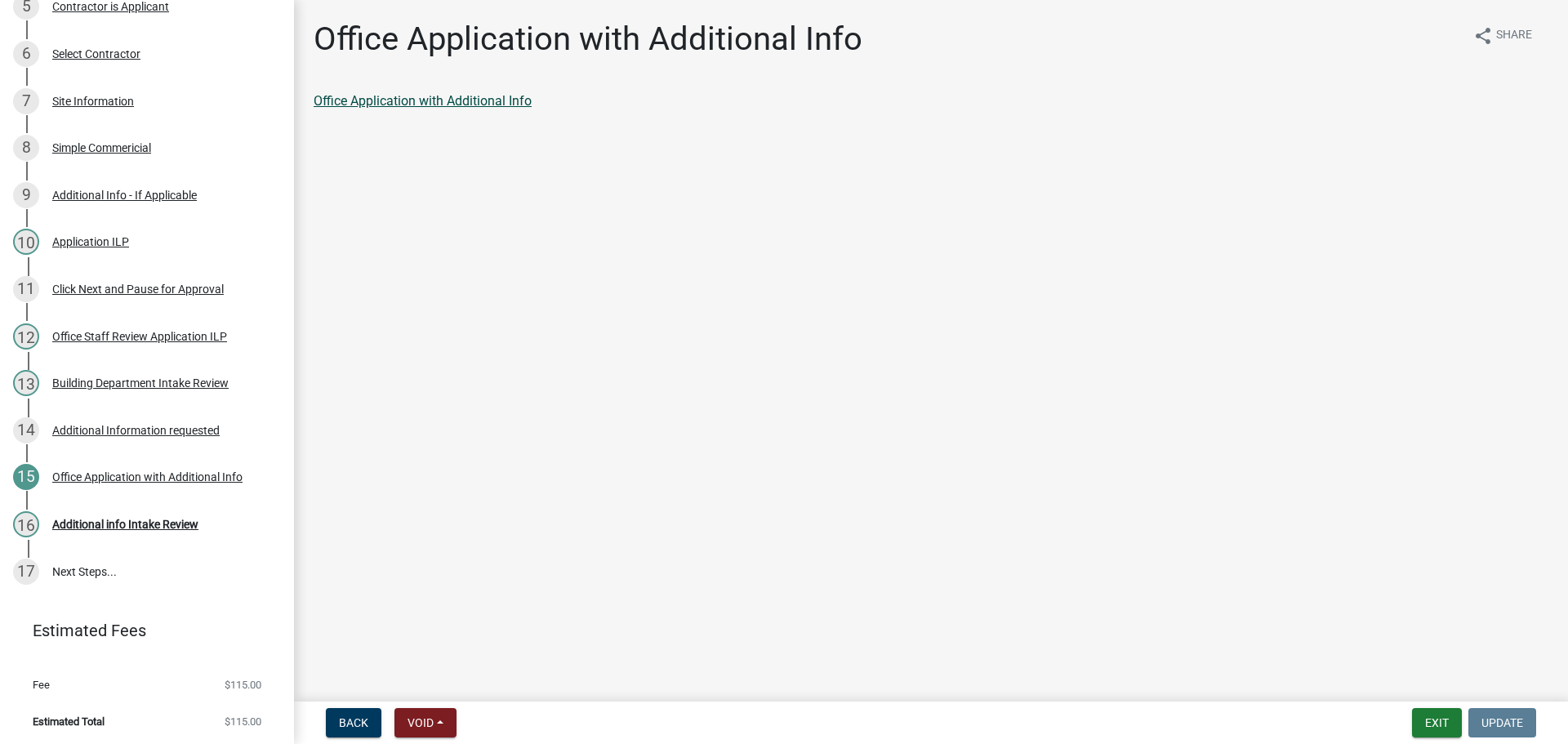
click at [424, 97] on link "Office Application with Additional Info" at bounding box center [423, 100] width 218 height 15
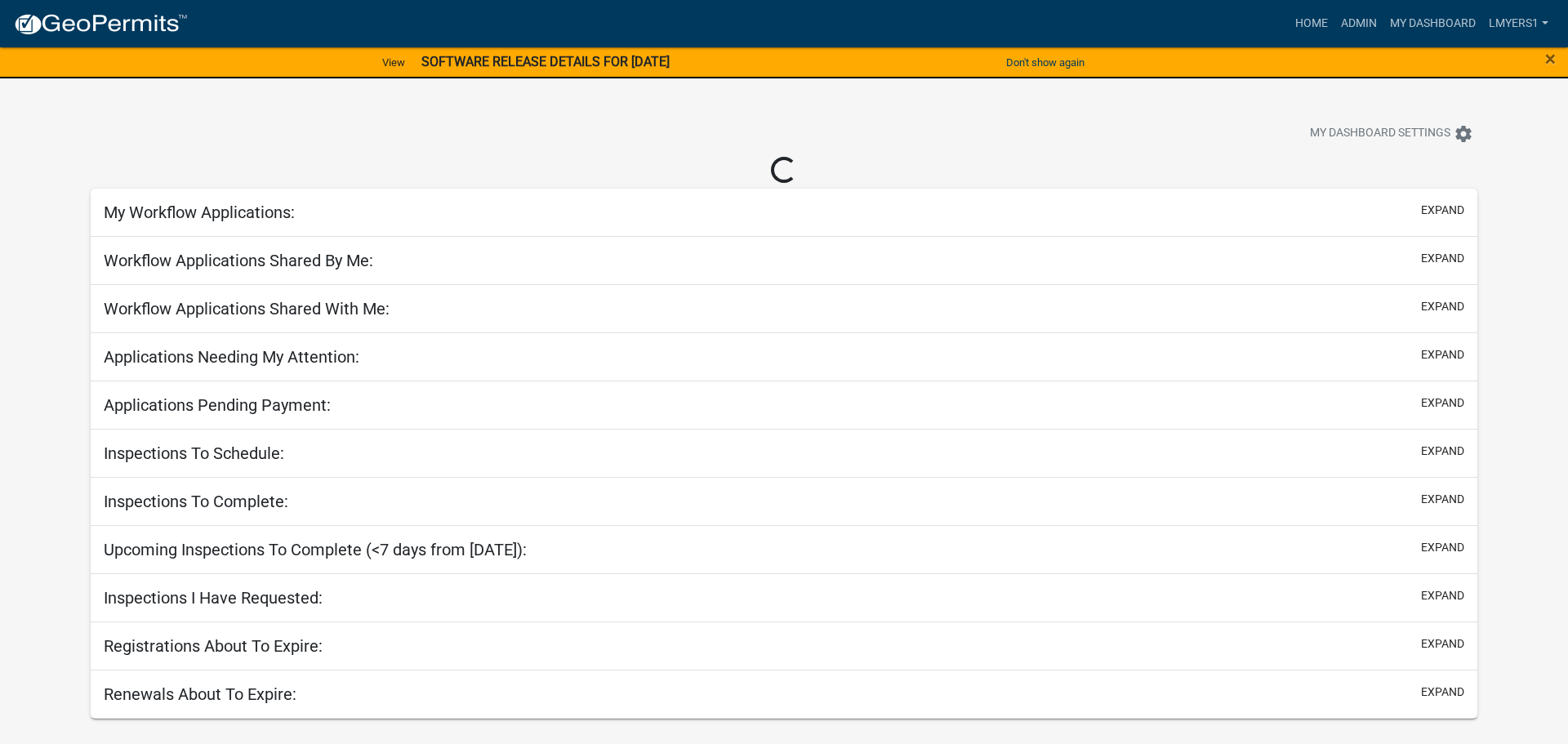
select select "2: 50"
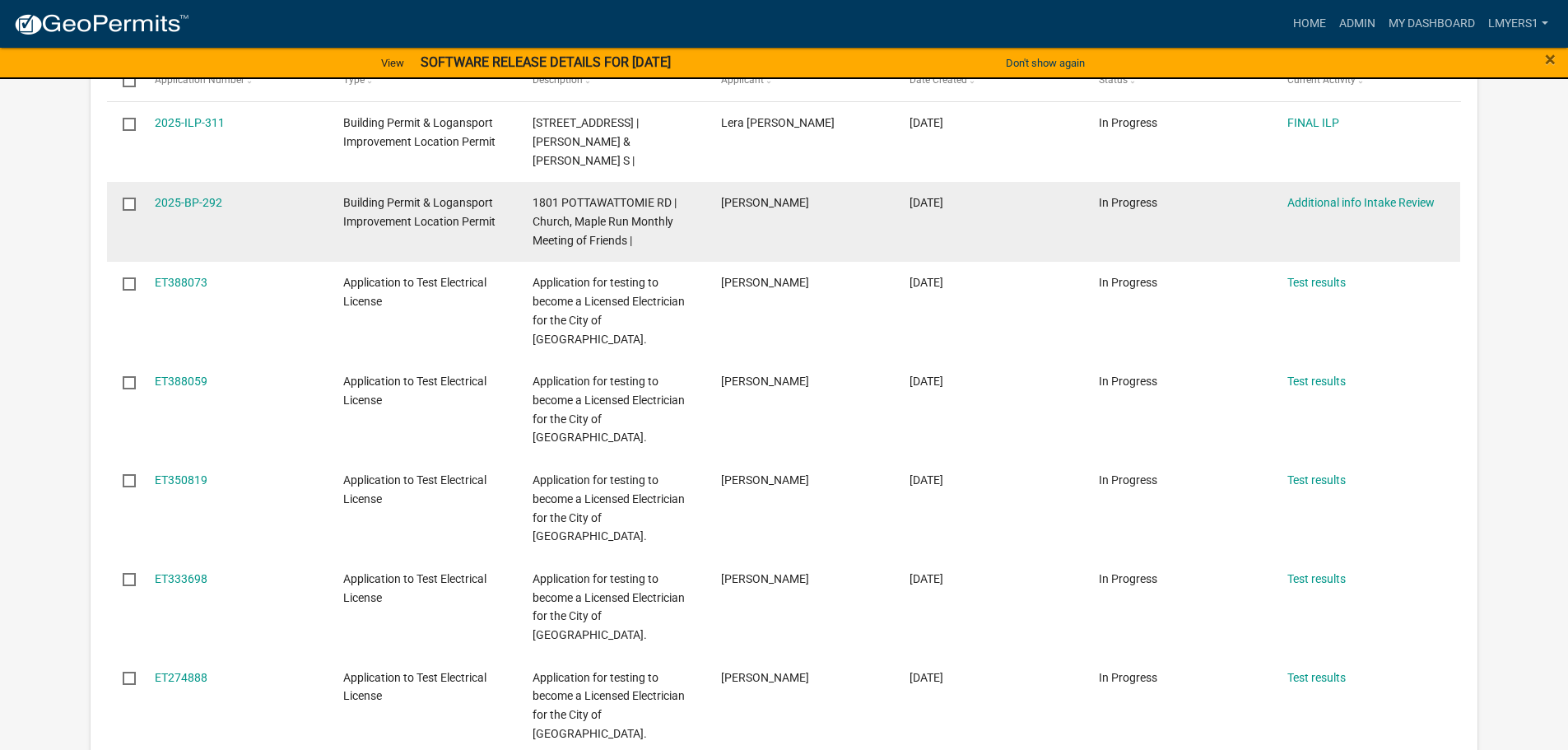
scroll to position [165, 0]
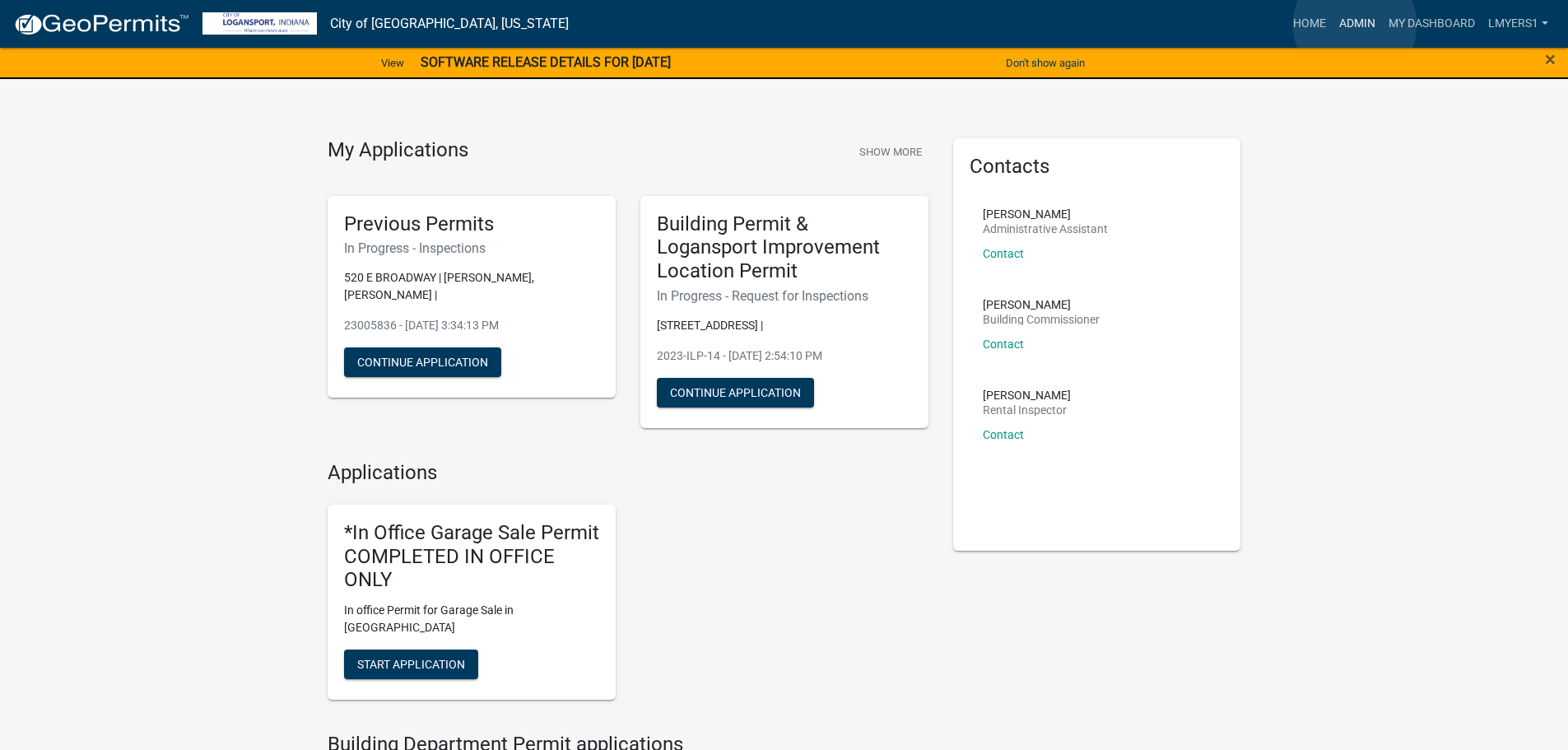
click at [1354, 25] on link "Admin" at bounding box center [1357, 24] width 50 height 31
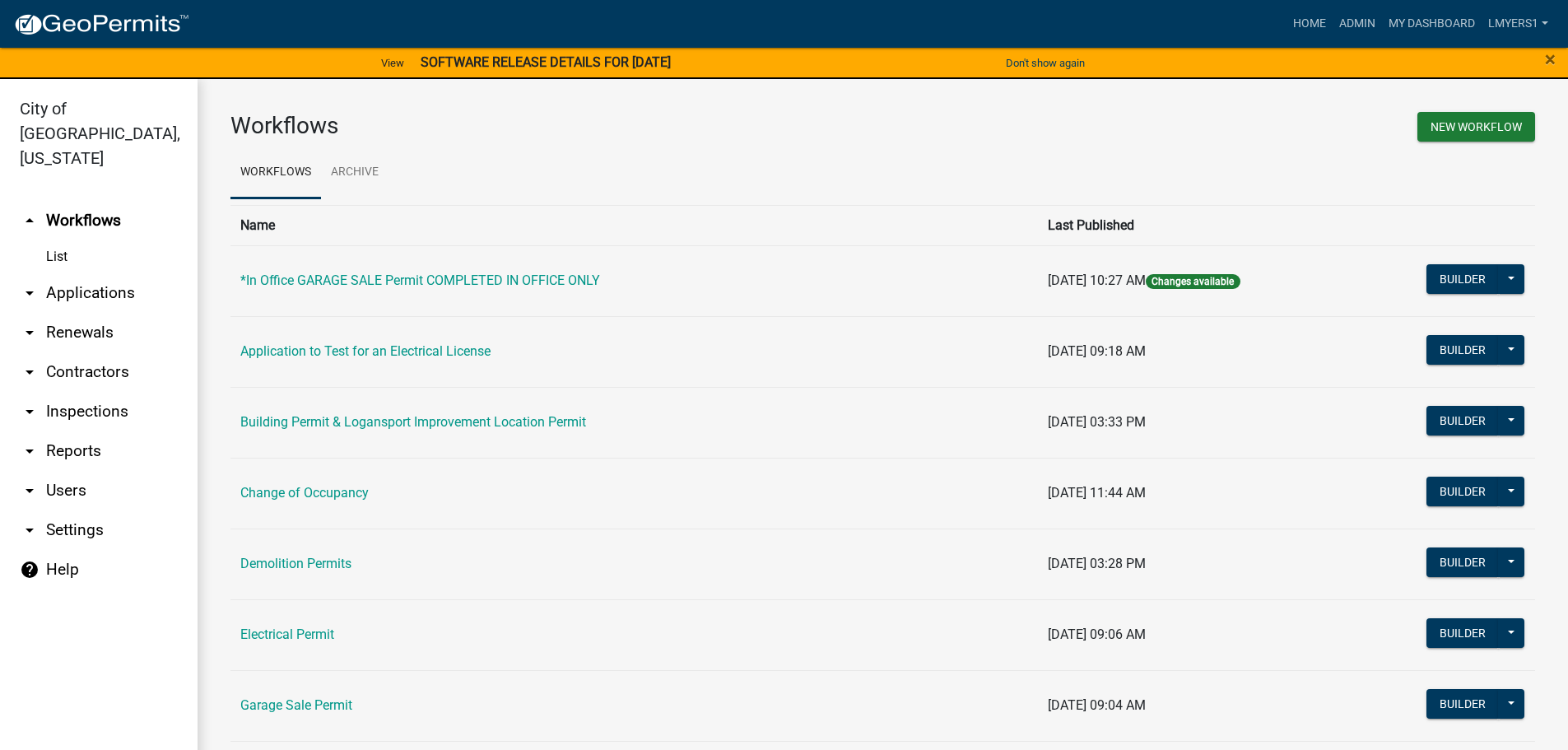
click at [107, 274] on link "arrow_drop_down Applications" at bounding box center [98, 293] width 197 height 39
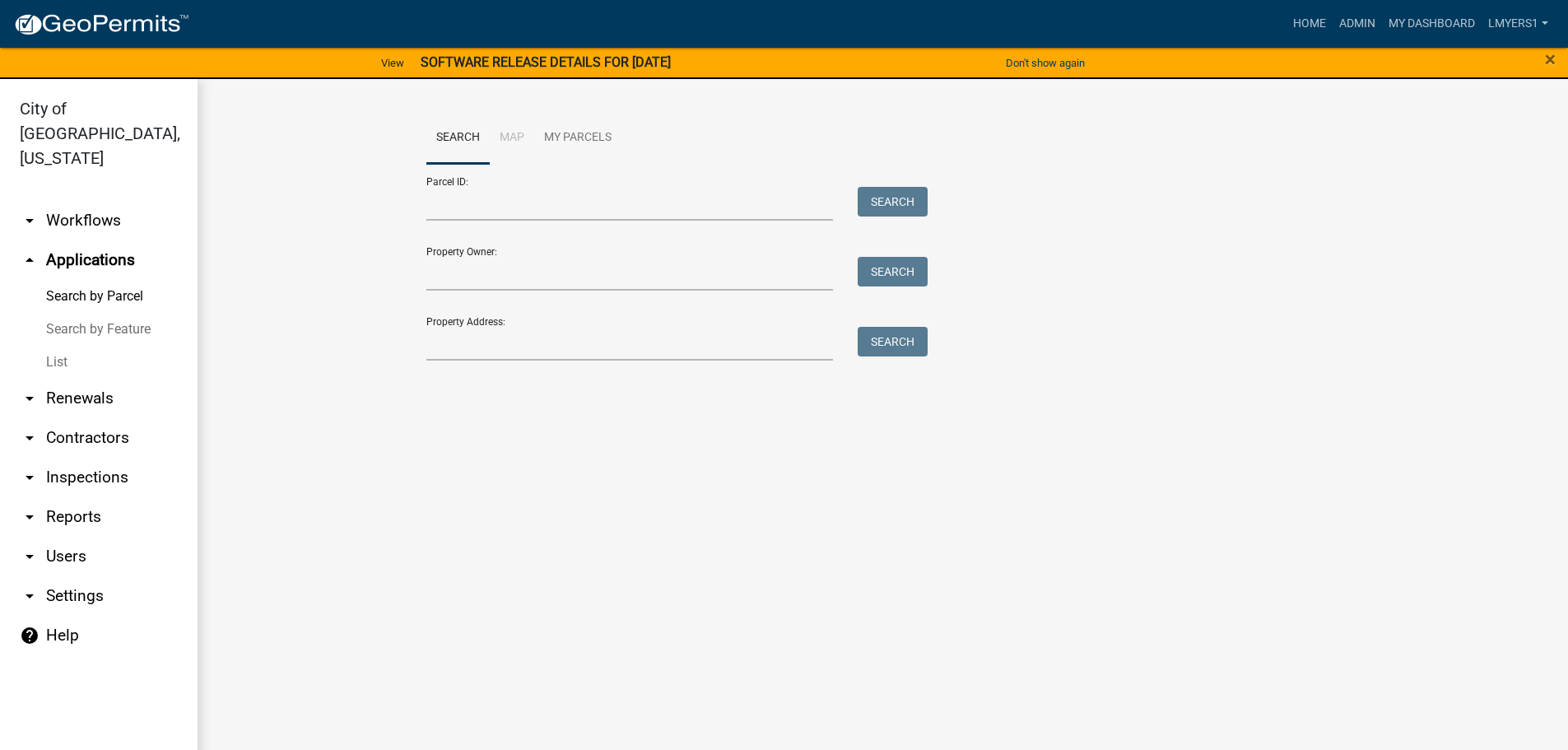
click at [68, 346] on link "List" at bounding box center [98, 362] width 197 height 33
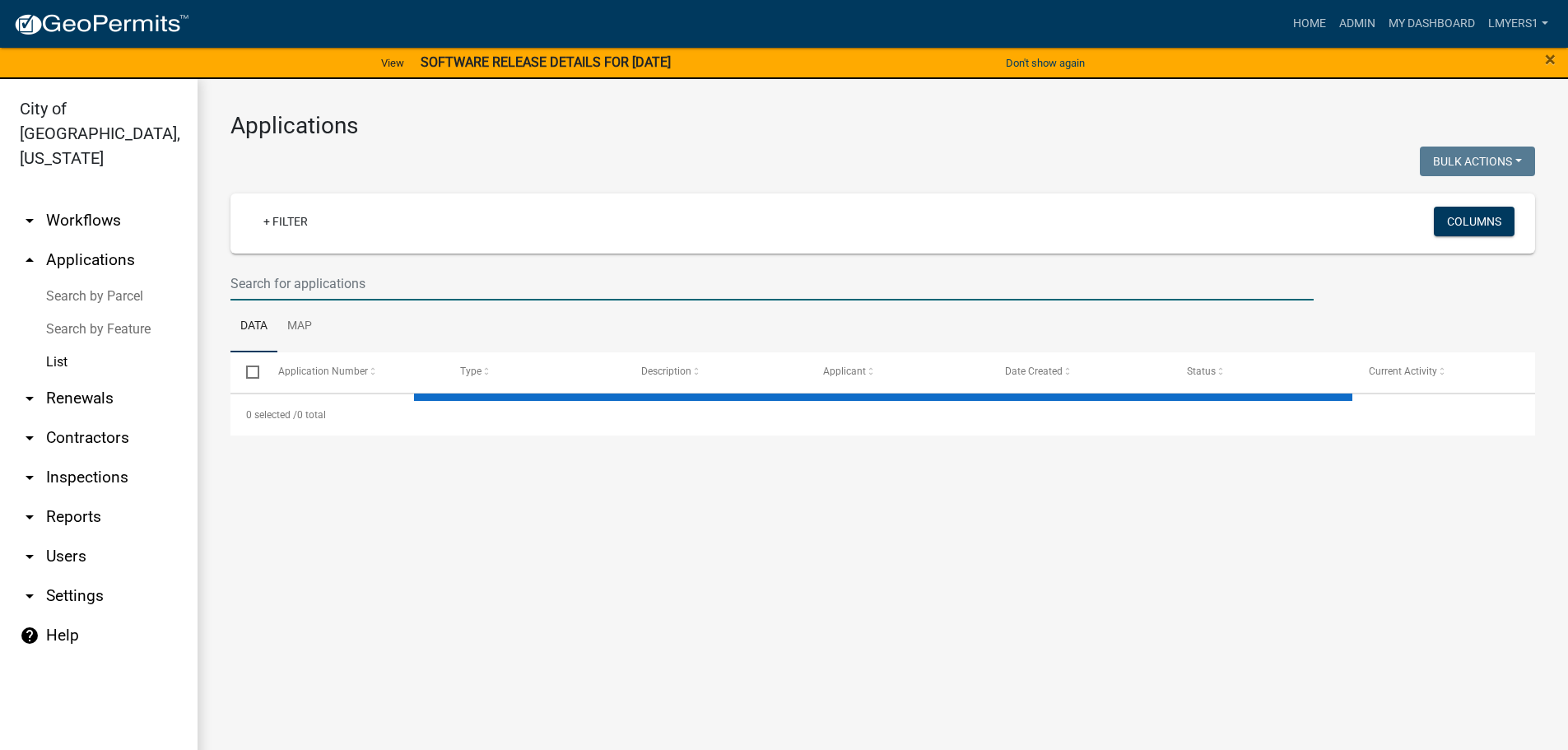
click at [270, 285] on input "text" at bounding box center [772, 283] width 1084 height 33
select select "3: 100"
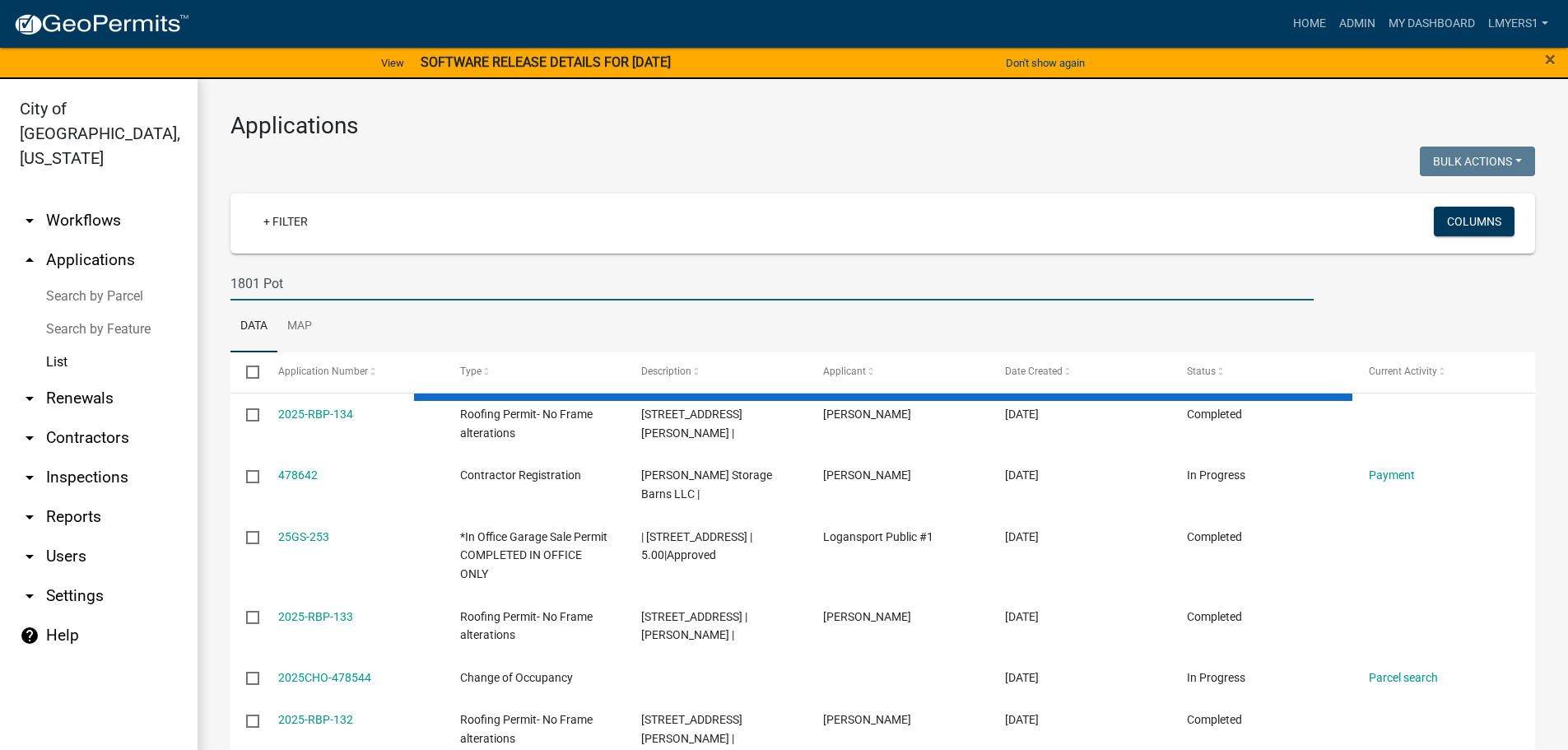
type input "1801 Pott"
